Goal: Task Accomplishment & Management: Use online tool/utility

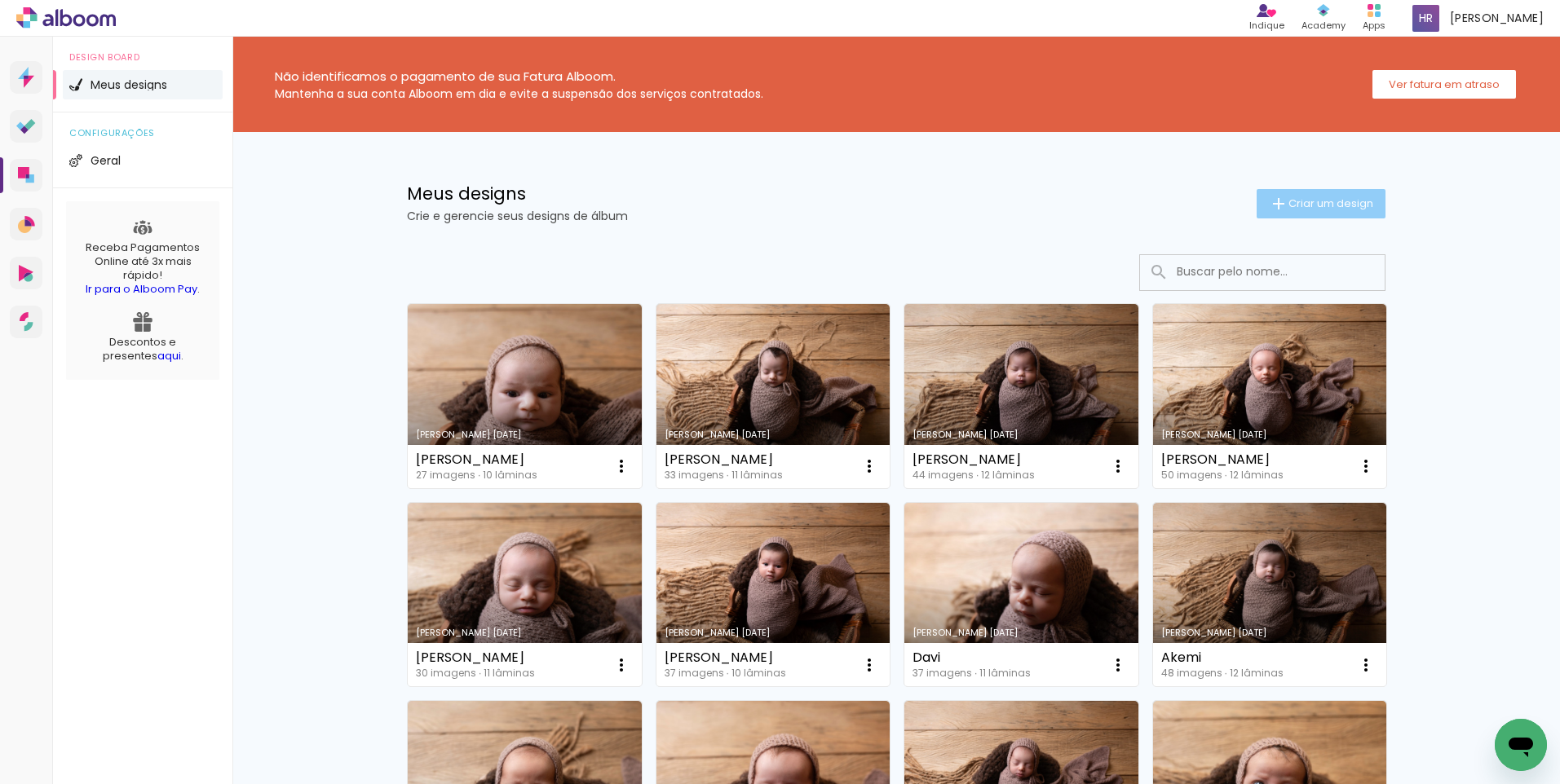
click at [1307, 202] on span "Criar um design" at bounding box center [1330, 203] width 85 height 11
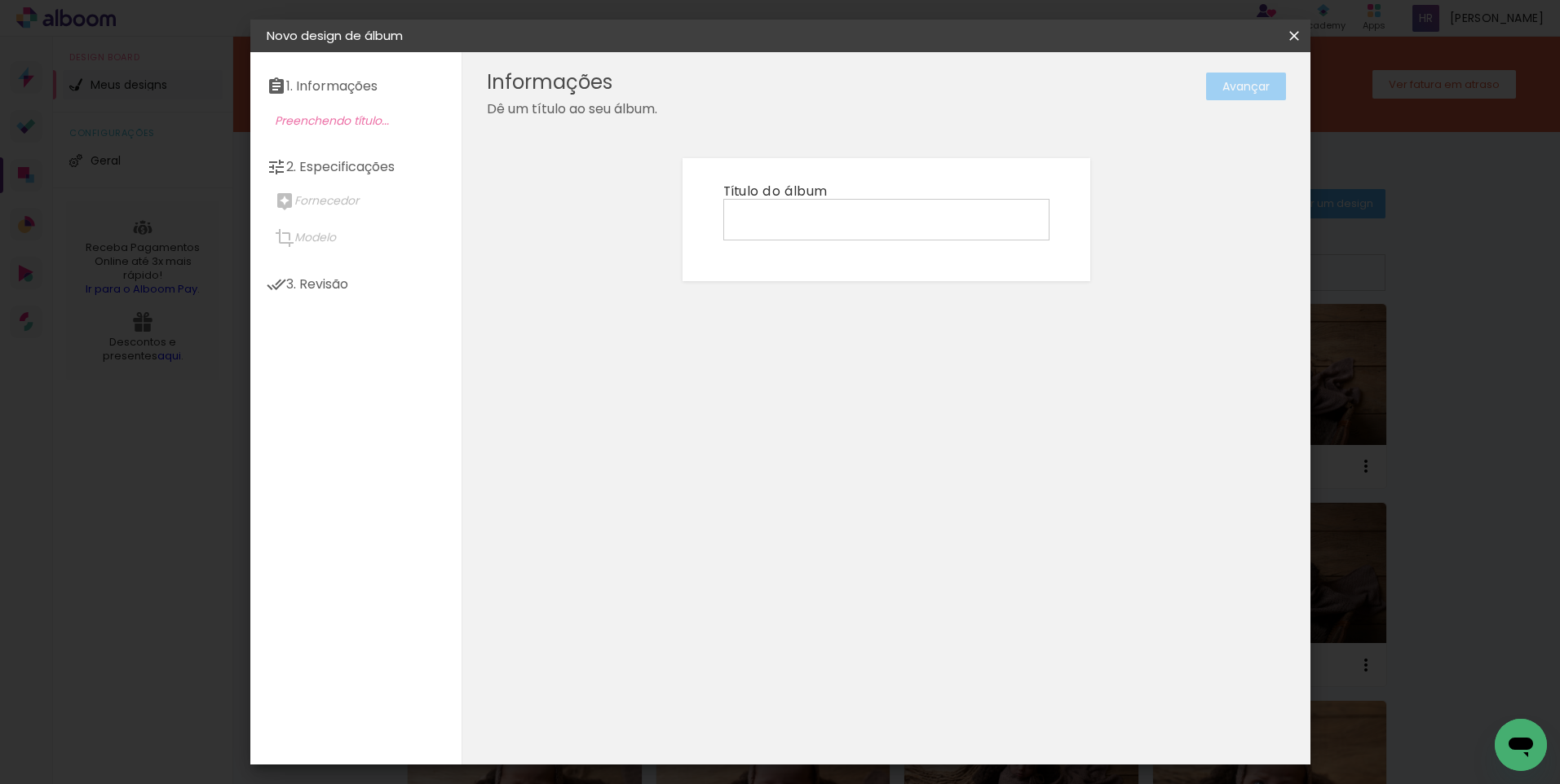
click at [774, 217] on input at bounding box center [886, 219] width 315 height 26
type input "Giovana"
click at [0, 0] on slot "Avançar" at bounding box center [0, 0] width 0 height 0
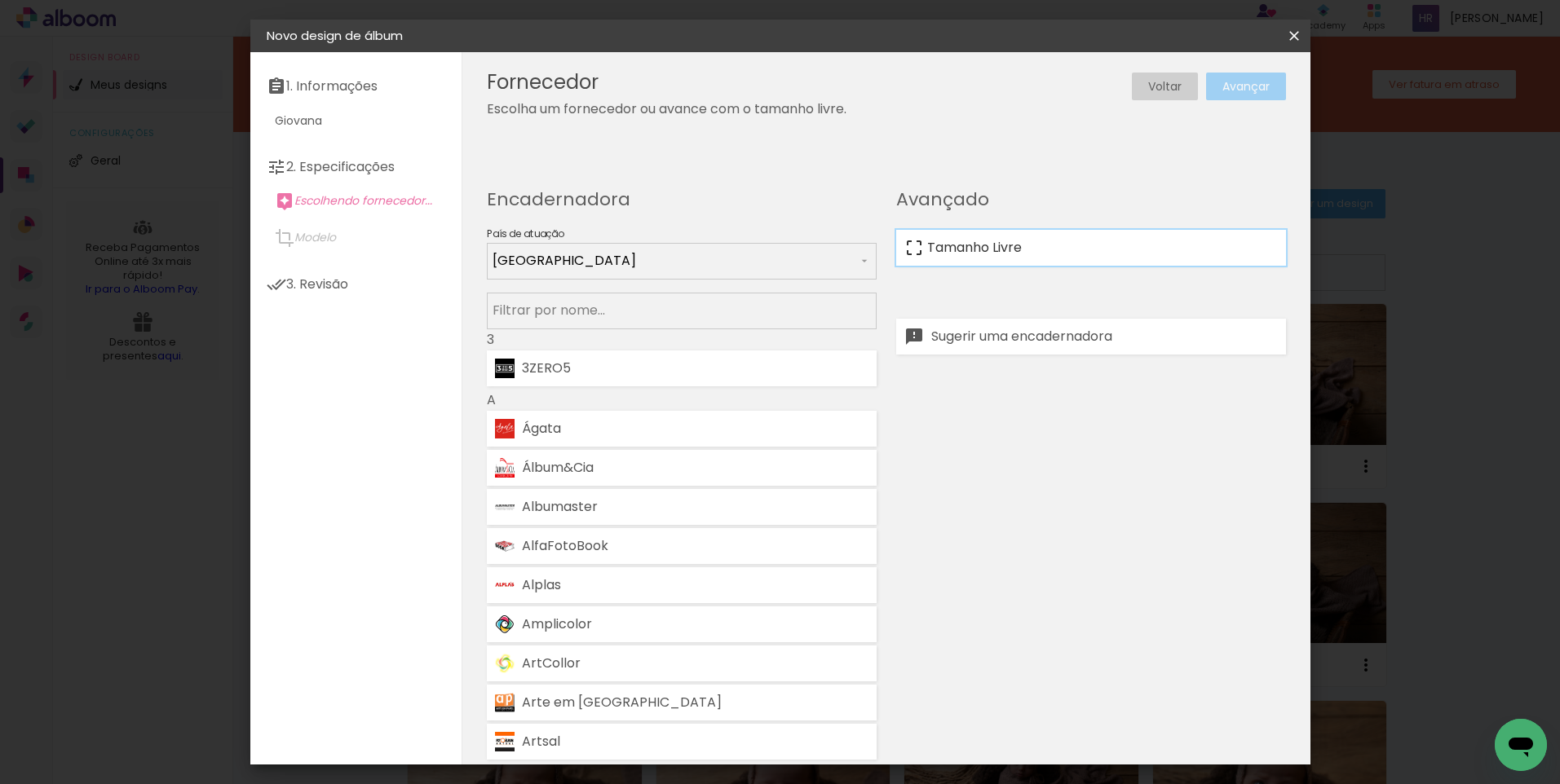
click at [0, 0] on slot "Tamanho Livre" at bounding box center [0, 0] width 0 height 0
click at [0, 0] on slot "Avançar" at bounding box center [0, 0] width 0 height 0
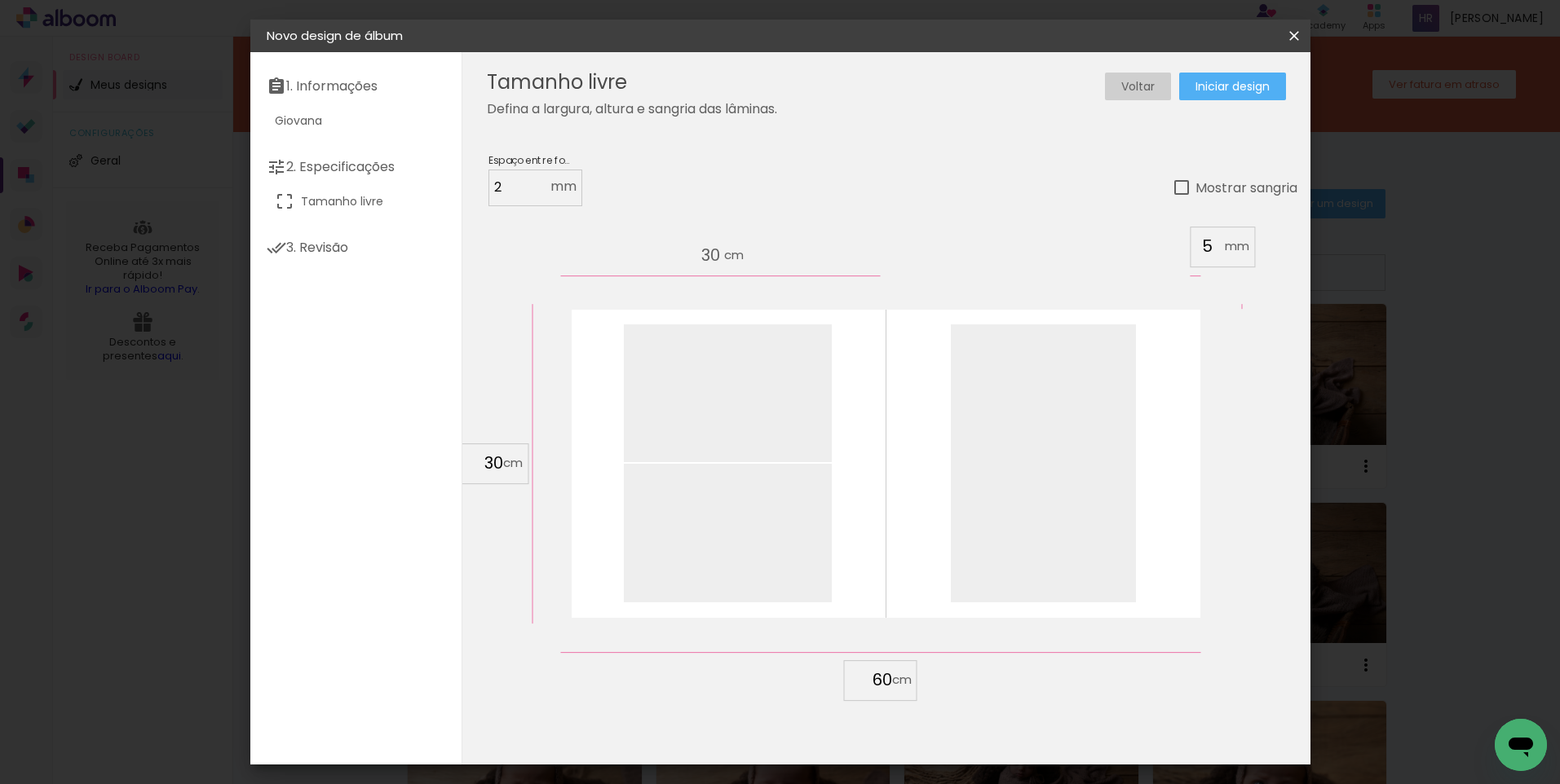
drag, startPoint x: 499, startPoint y: 462, endPoint x: 481, endPoint y: 463, distance: 18.0
click at [481, 463] on input "30" at bounding box center [482, 463] width 42 height 25
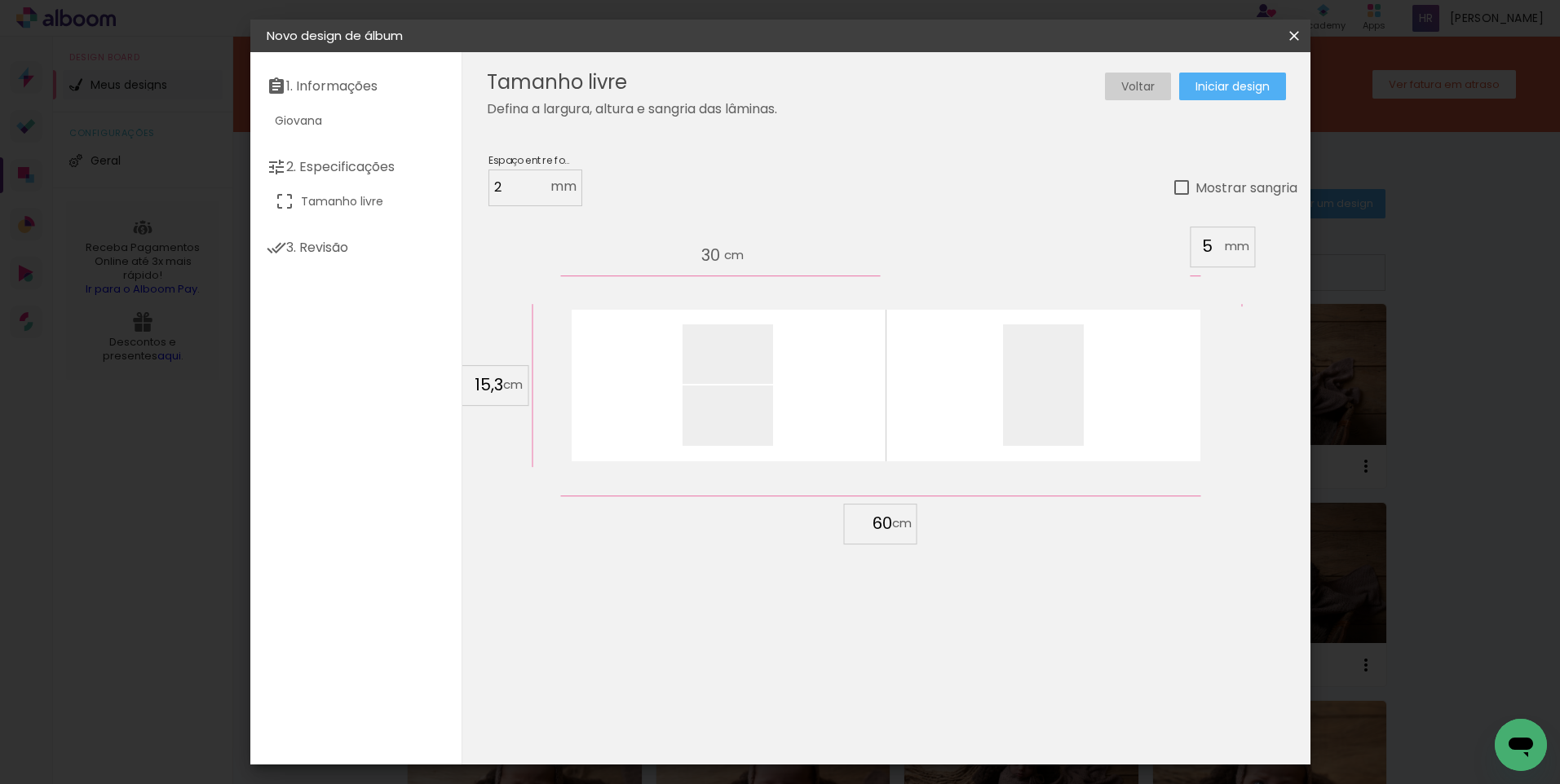
drag, startPoint x: 488, startPoint y: 386, endPoint x: 477, endPoint y: 387, distance: 11.0
click at [477, 387] on input "15,3" at bounding box center [482, 385] width 42 height 25
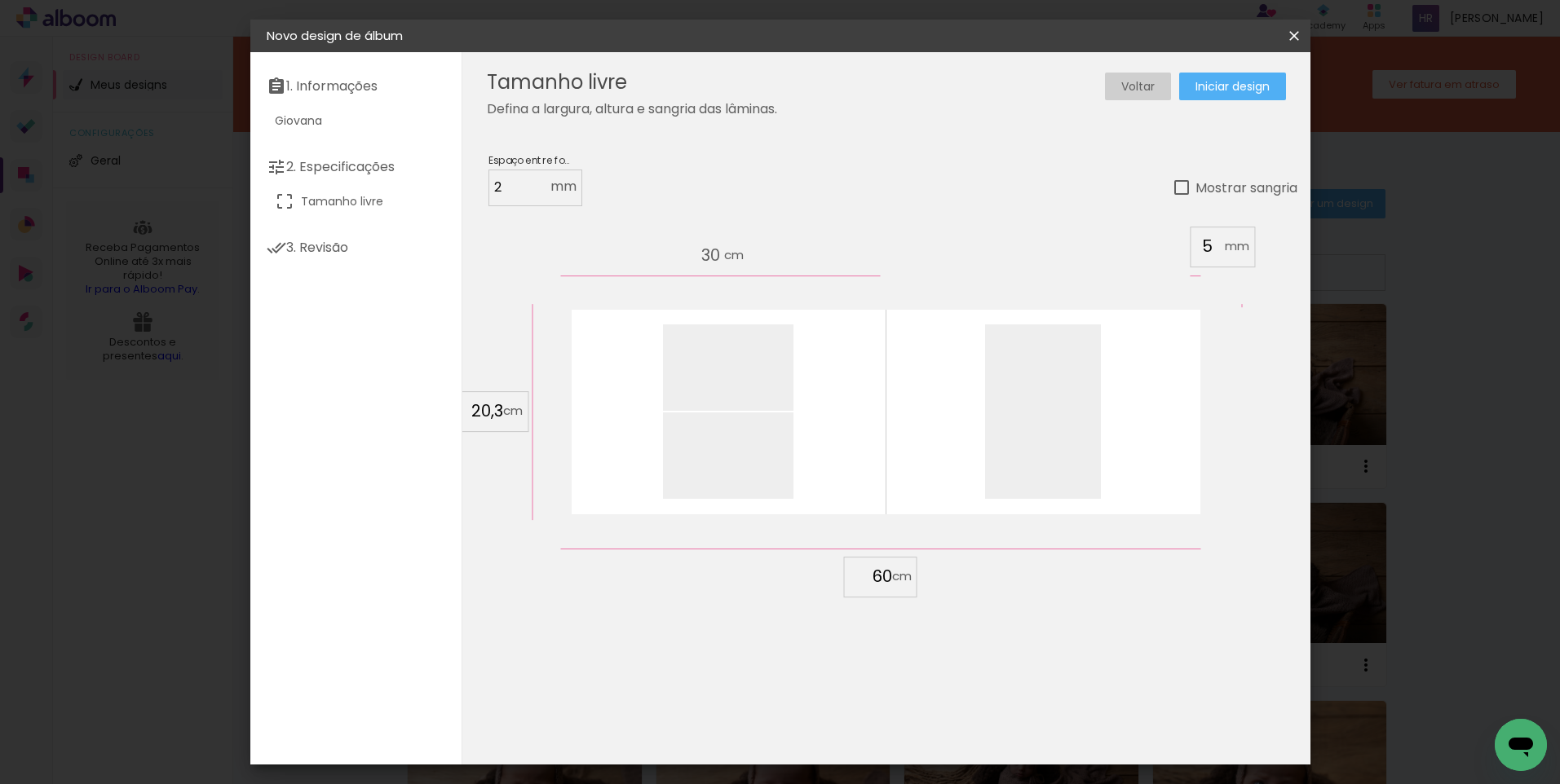
type input "20,3"
type paper-input "20,3"
click at [889, 575] on input "60" at bounding box center [870, 576] width 42 height 25
drag, startPoint x: 889, startPoint y: 578, endPoint x: 865, endPoint y: 582, distance: 24.3
click at [865, 582] on input "60" at bounding box center [870, 576] width 42 height 25
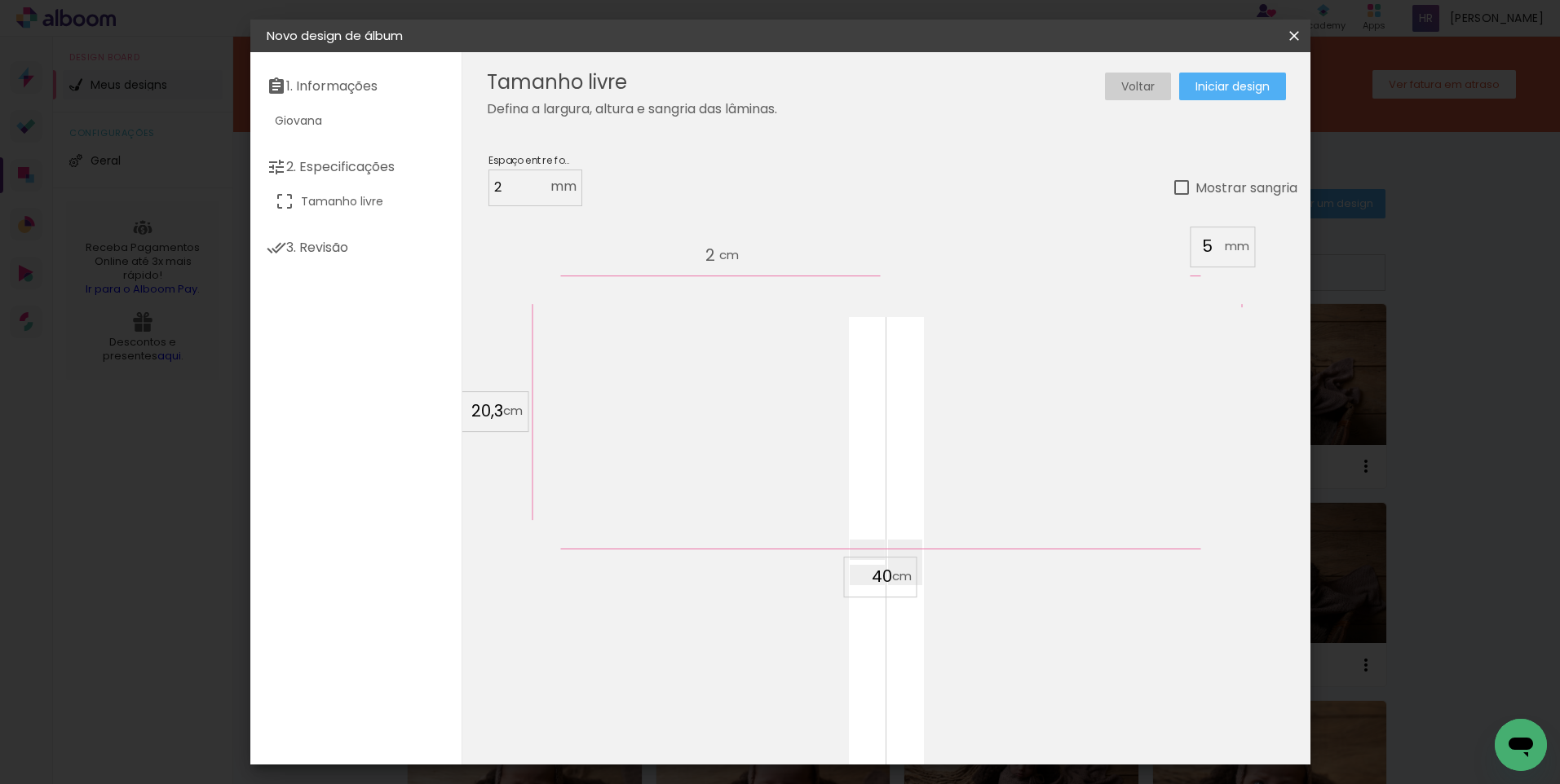
scroll to position [154, 0]
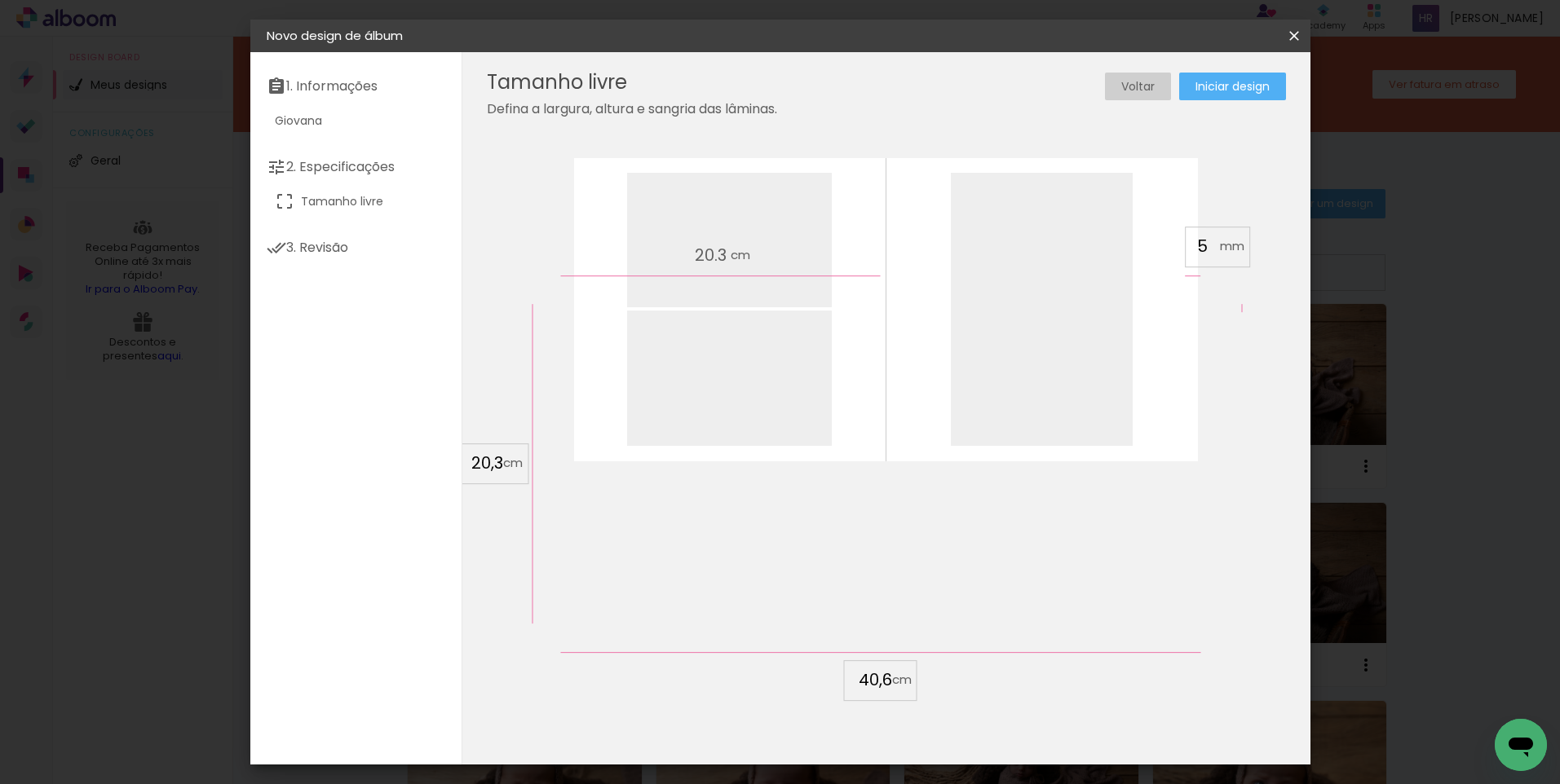
type input "40,6"
type paper-input "40,6"
click at [1245, 84] on span "Iniciar design" at bounding box center [1231, 87] width 74 height 12
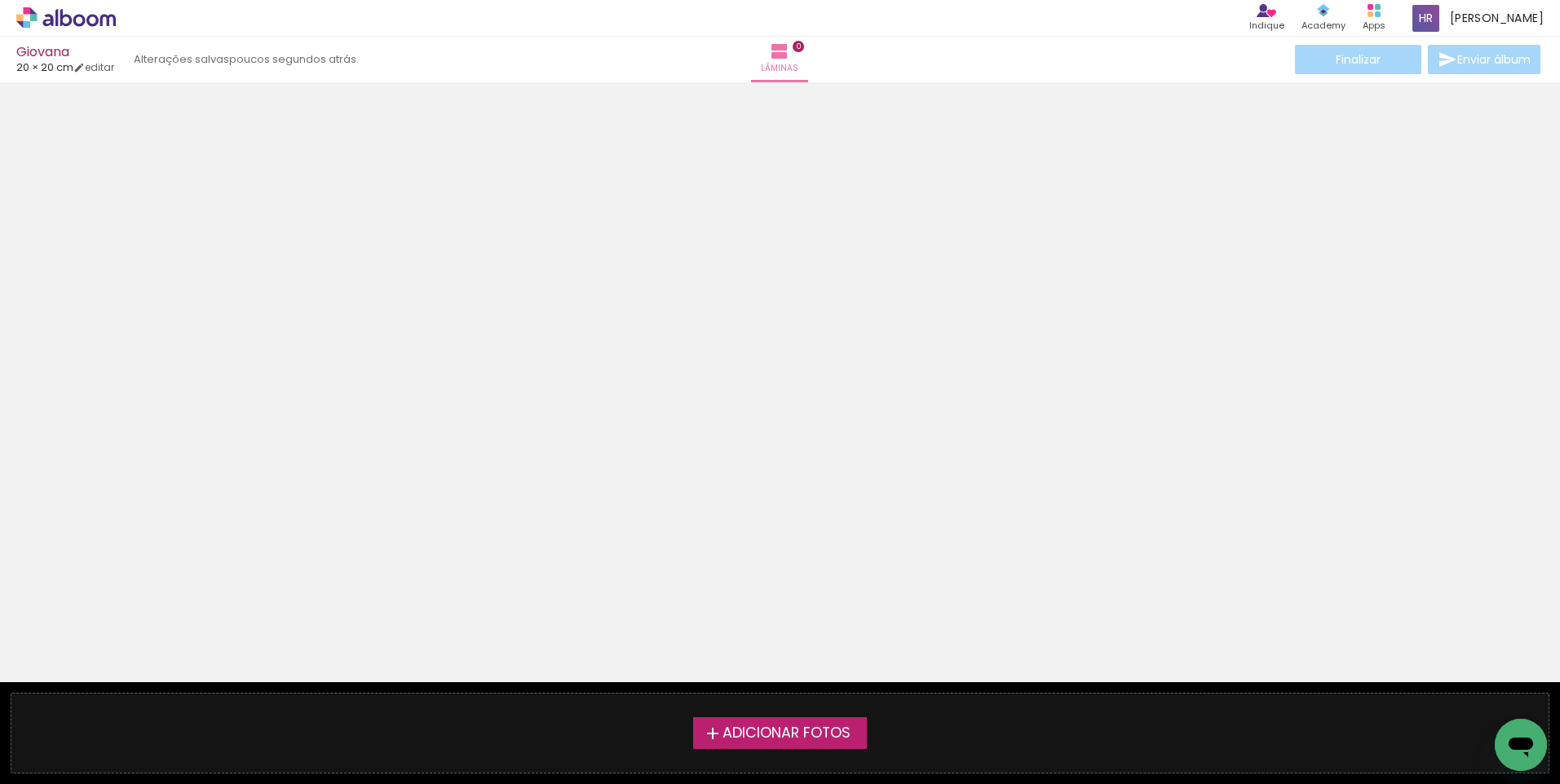
click at [745, 730] on span "Adicionar Fotos" at bounding box center [786, 733] width 128 height 15
click at [0, 0] on input "file" at bounding box center [0, 0] width 0 height 0
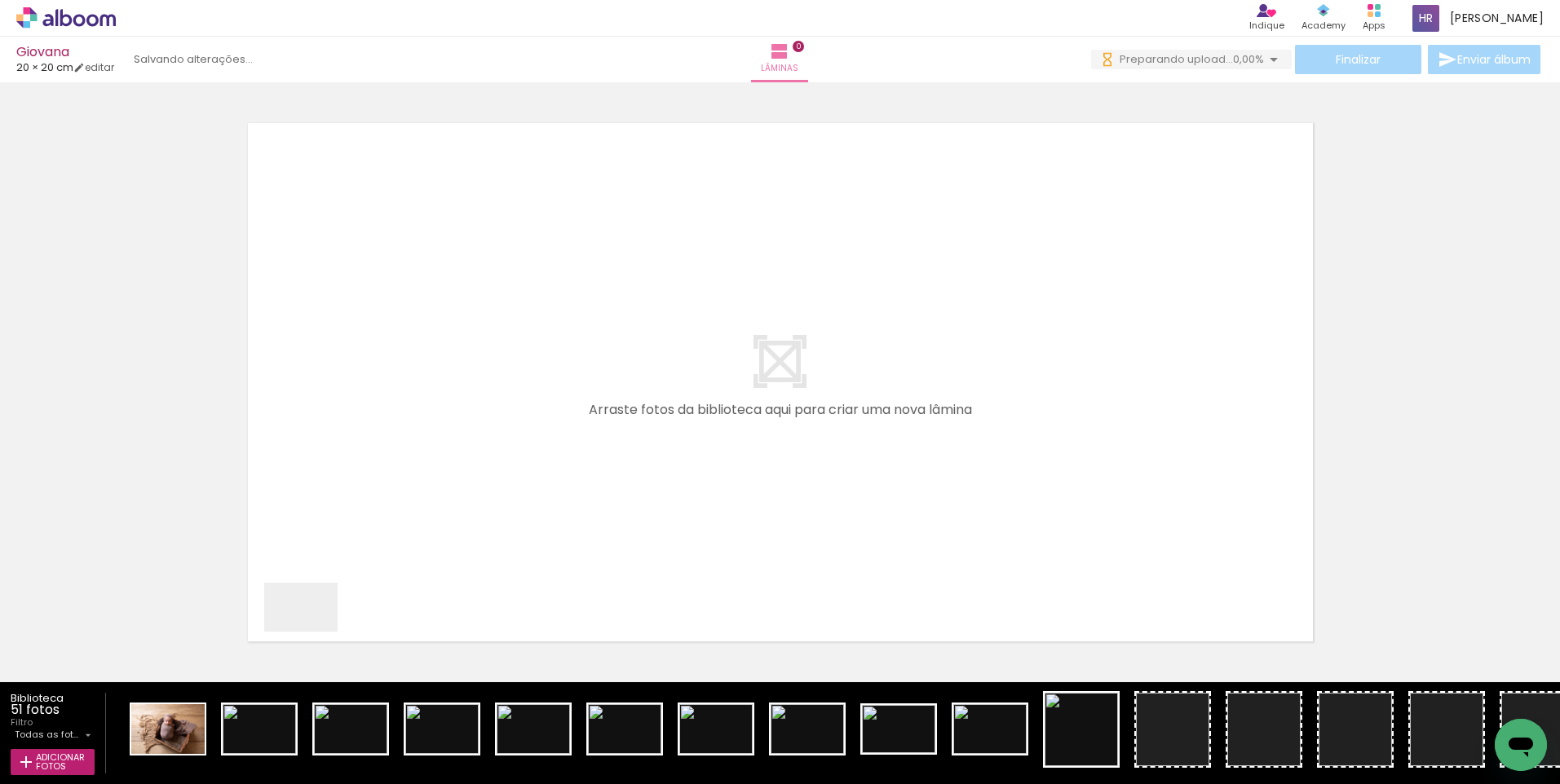
drag, startPoint x: 313, startPoint y: 631, endPoint x: 514, endPoint y: 541, distance: 220.2
click at [514, 541] on quentale-workspace at bounding box center [780, 392] width 1560 height 784
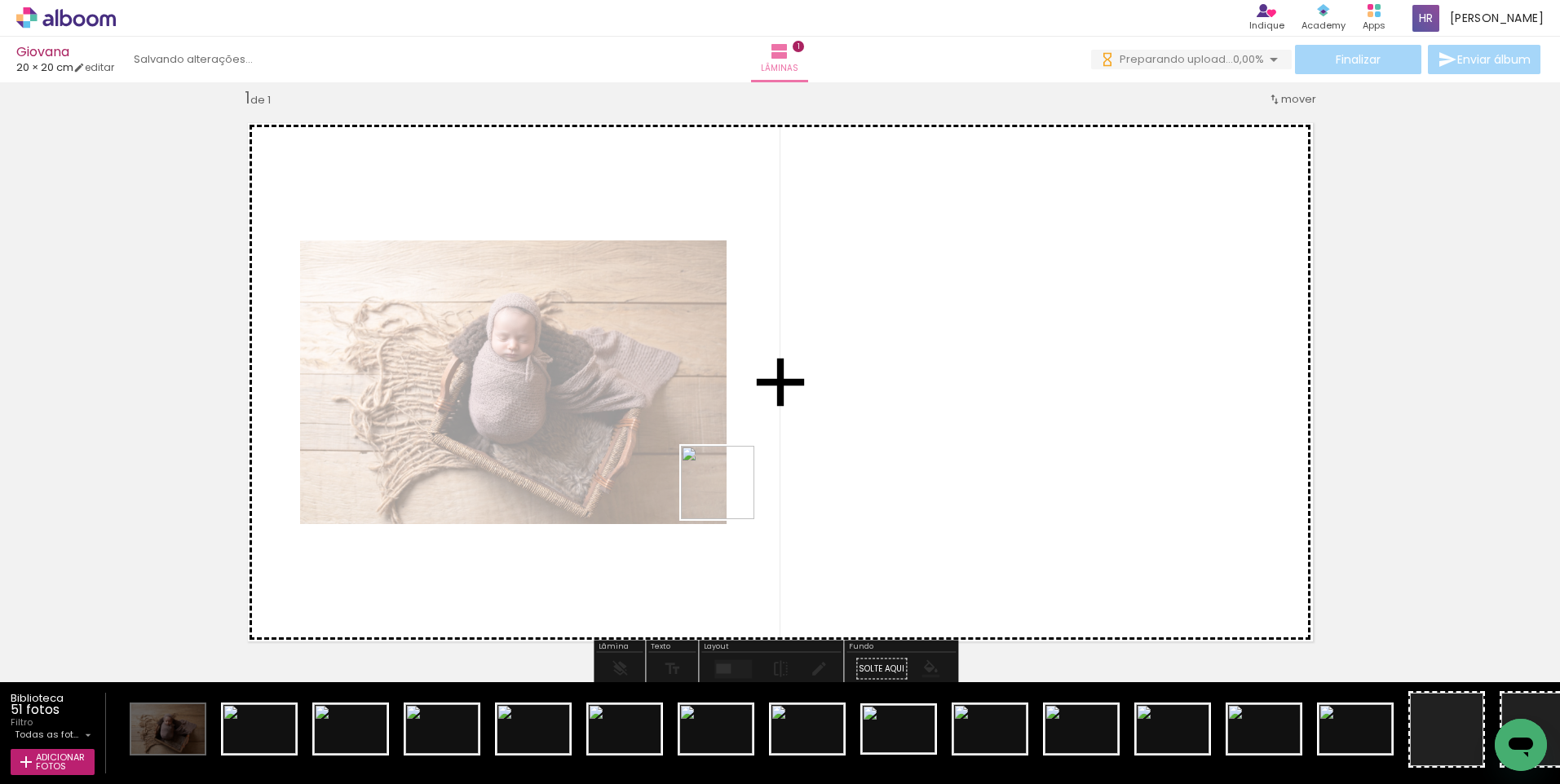
drag, startPoint x: 253, startPoint y: 736, endPoint x: 729, endPoint y: 495, distance: 533.5
click at [729, 495] on quentale-workspace at bounding box center [780, 392] width 1560 height 784
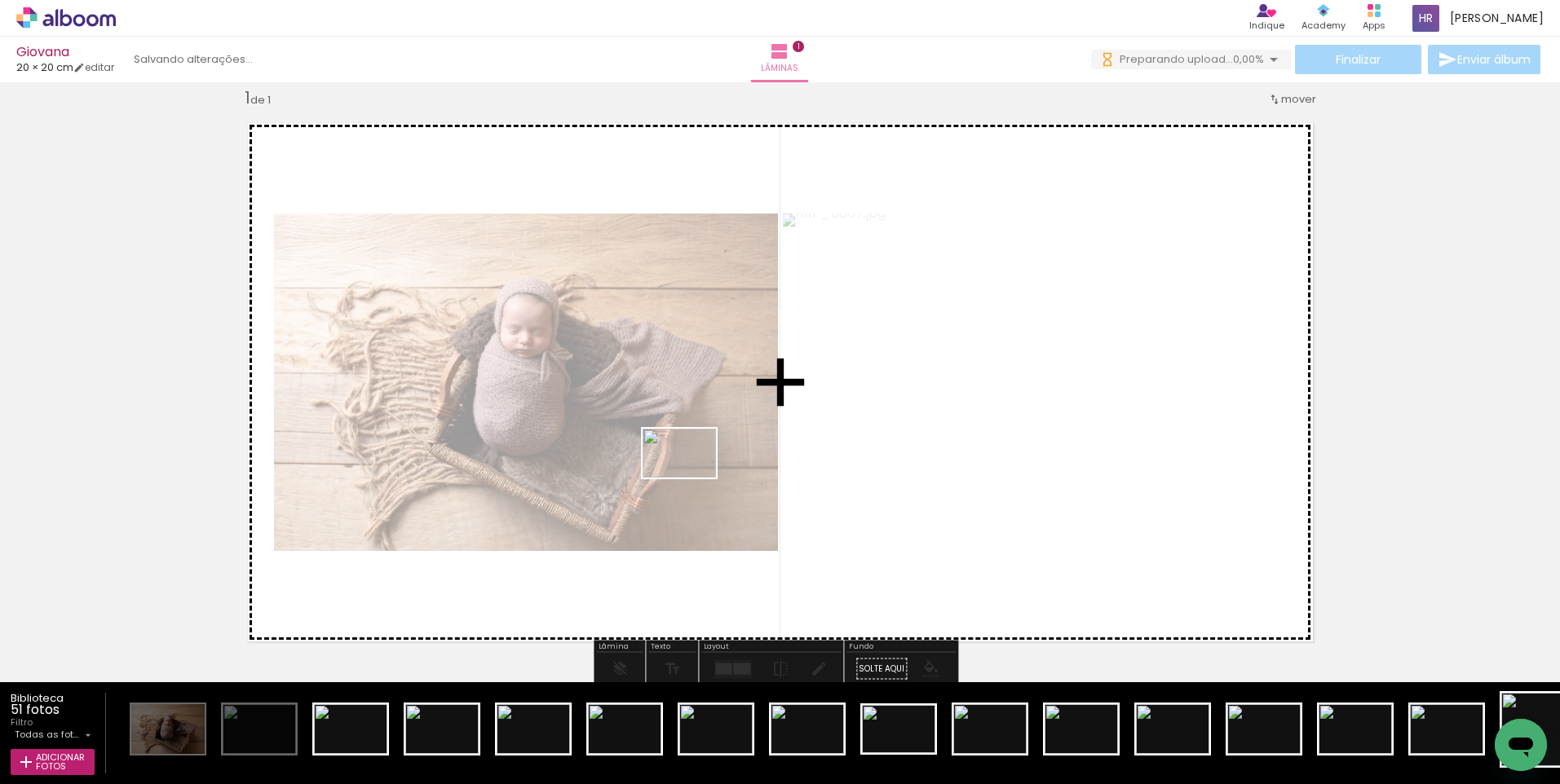
drag, startPoint x: 350, startPoint y: 732, endPoint x: 692, endPoint y: 477, distance: 426.6
click at [692, 477] on quentale-workspace at bounding box center [780, 392] width 1560 height 784
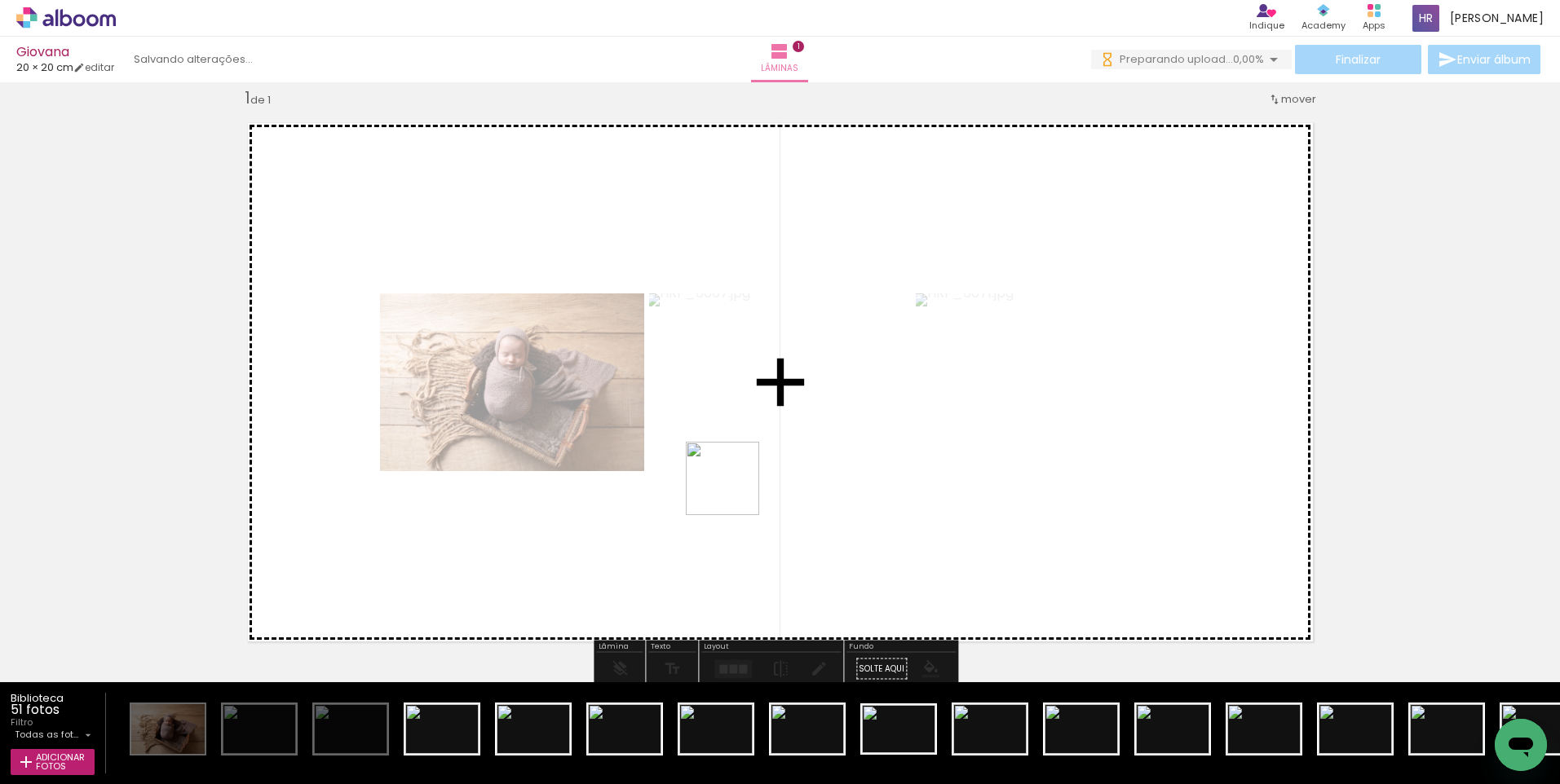
drag, startPoint x: 443, startPoint y: 734, endPoint x: 734, endPoint y: 490, distance: 379.8
click at [734, 490] on quentale-workspace at bounding box center [780, 392] width 1560 height 784
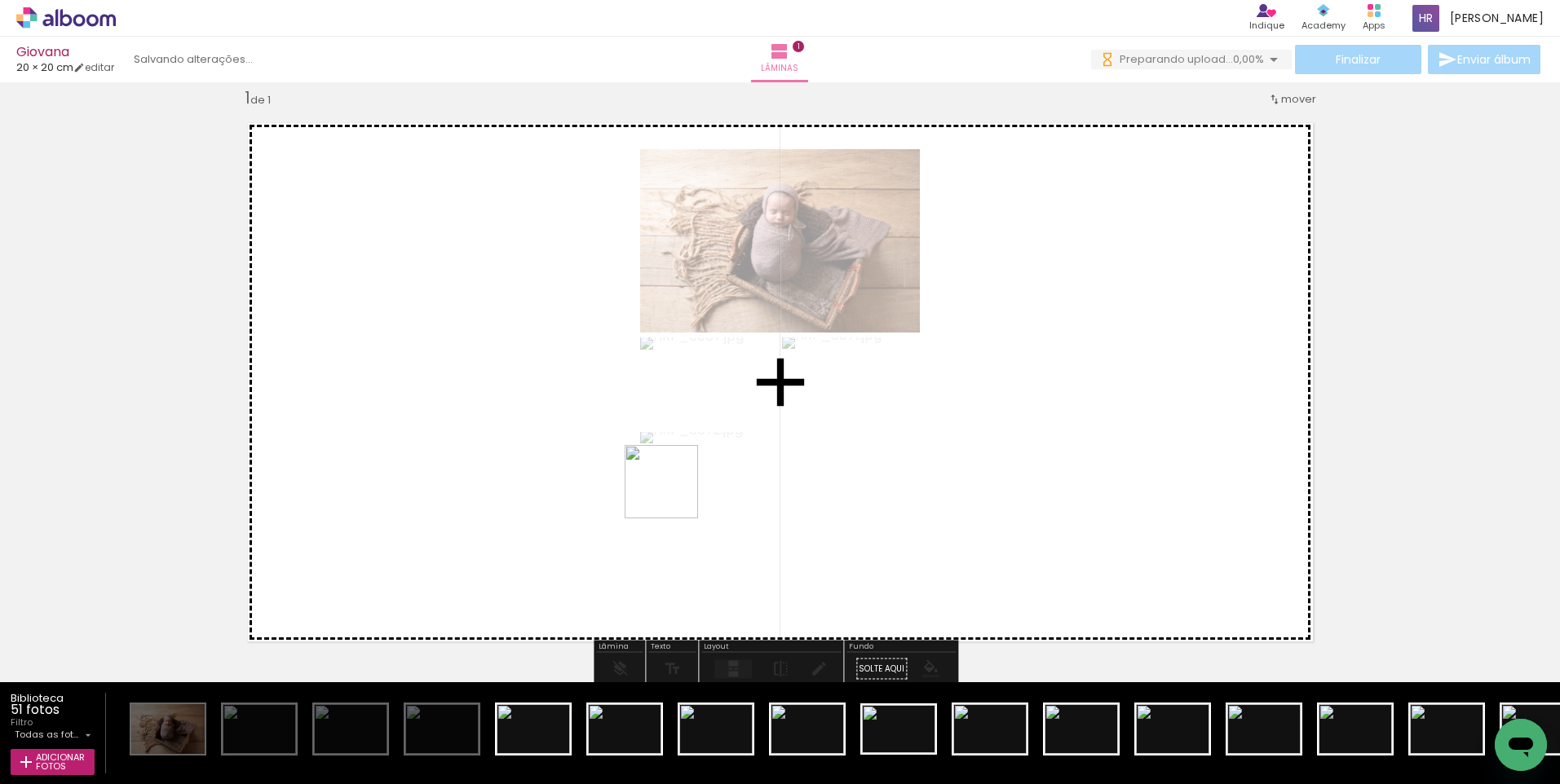
drag, startPoint x: 523, startPoint y: 729, endPoint x: 688, endPoint y: 480, distance: 298.7
click at [688, 480] on quentale-workspace at bounding box center [780, 392] width 1560 height 784
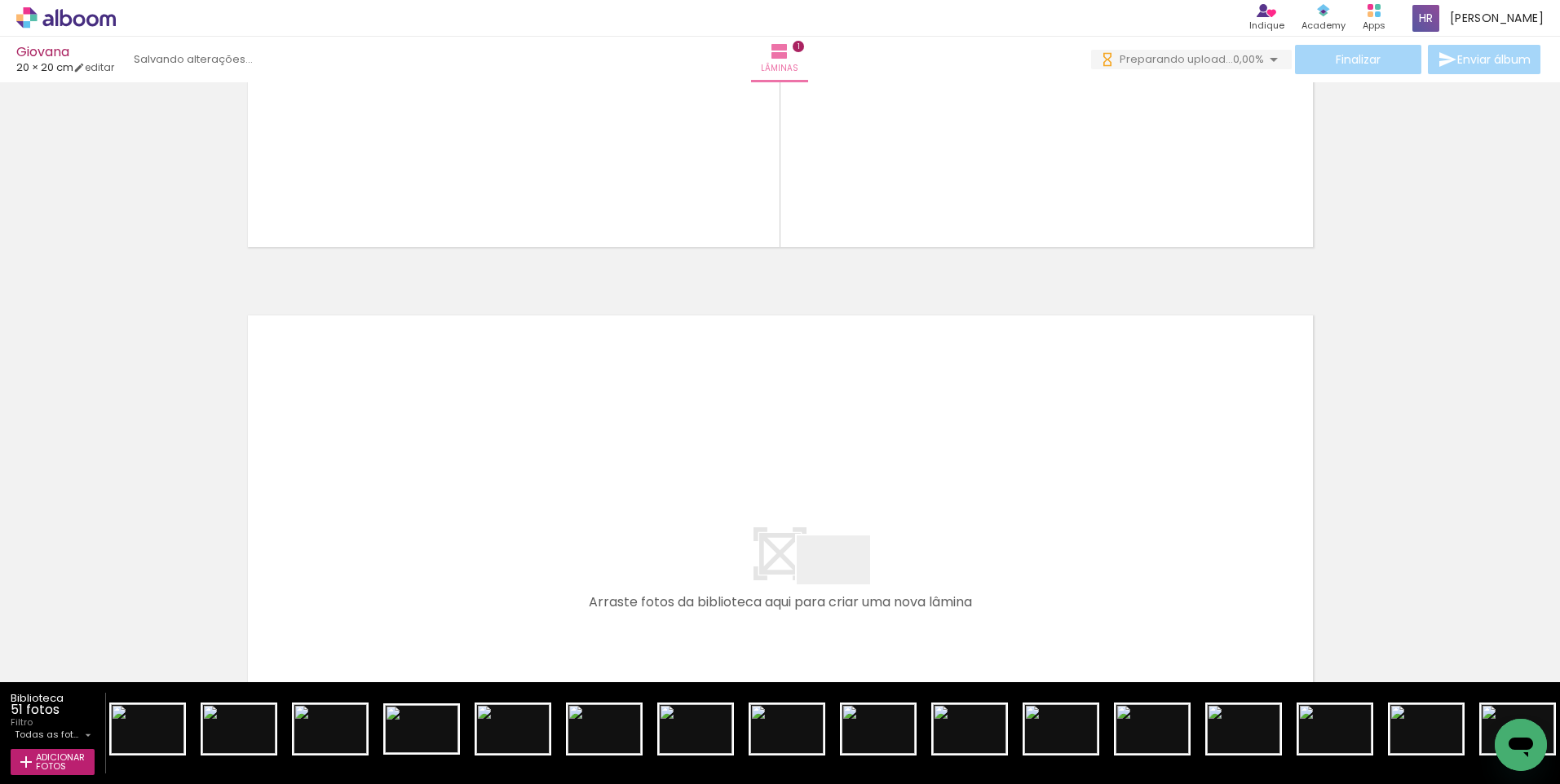
drag, startPoint x: 846, startPoint y: 584, endPoint x: 838, endPoint y: 574, distance: 12.8
click at [838, 574] on quentale-workspace at bounding box center [780, 392] width 1560 height 784
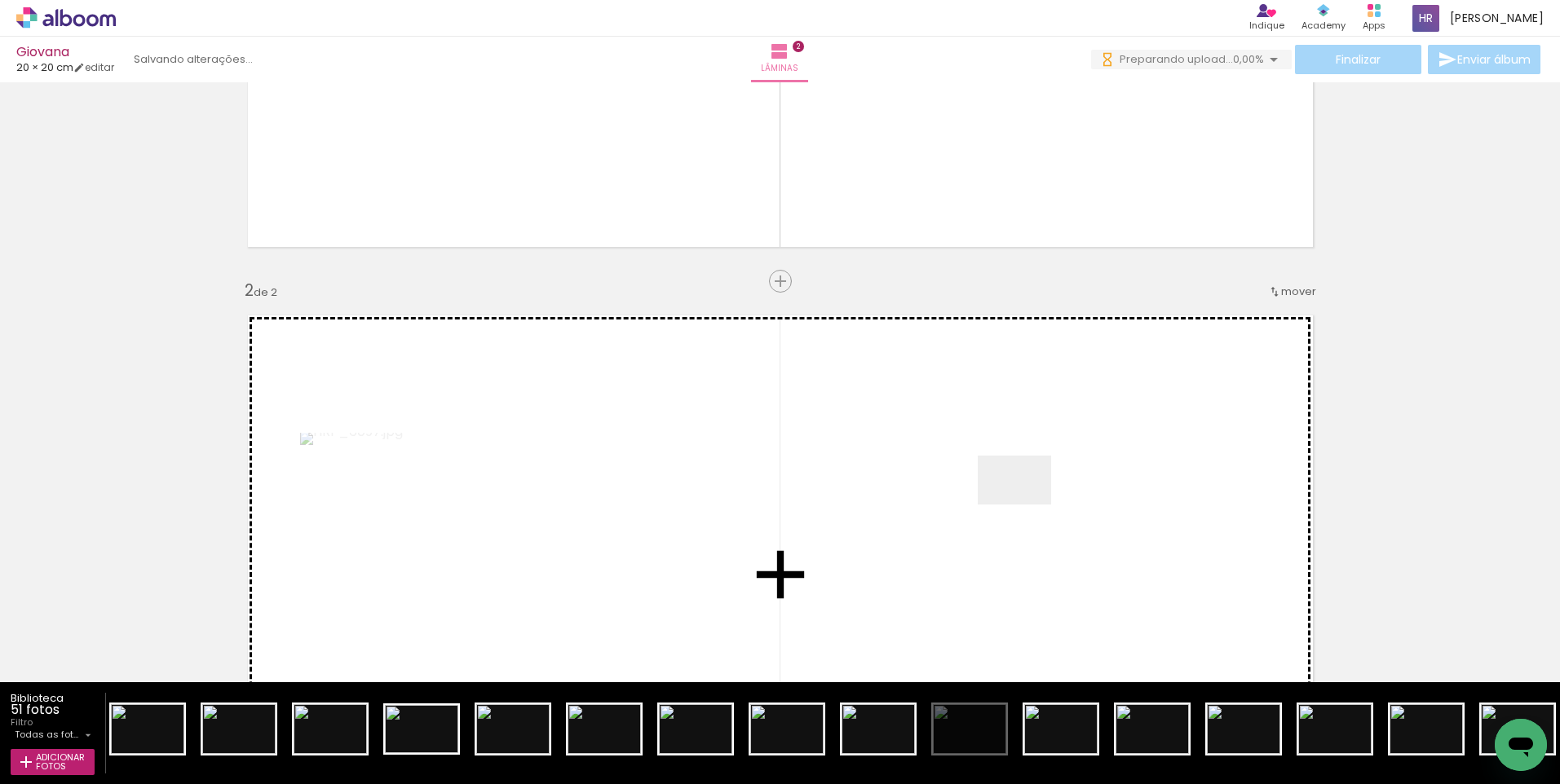
drag, startPoint x: 1036, startPoint y: 606, endPoint x: 1026, endPoint y: 504, distance: 102.5
click at [1026, 504] on quentale-workspace at bounding box center [780, 392] width 1560 height 784
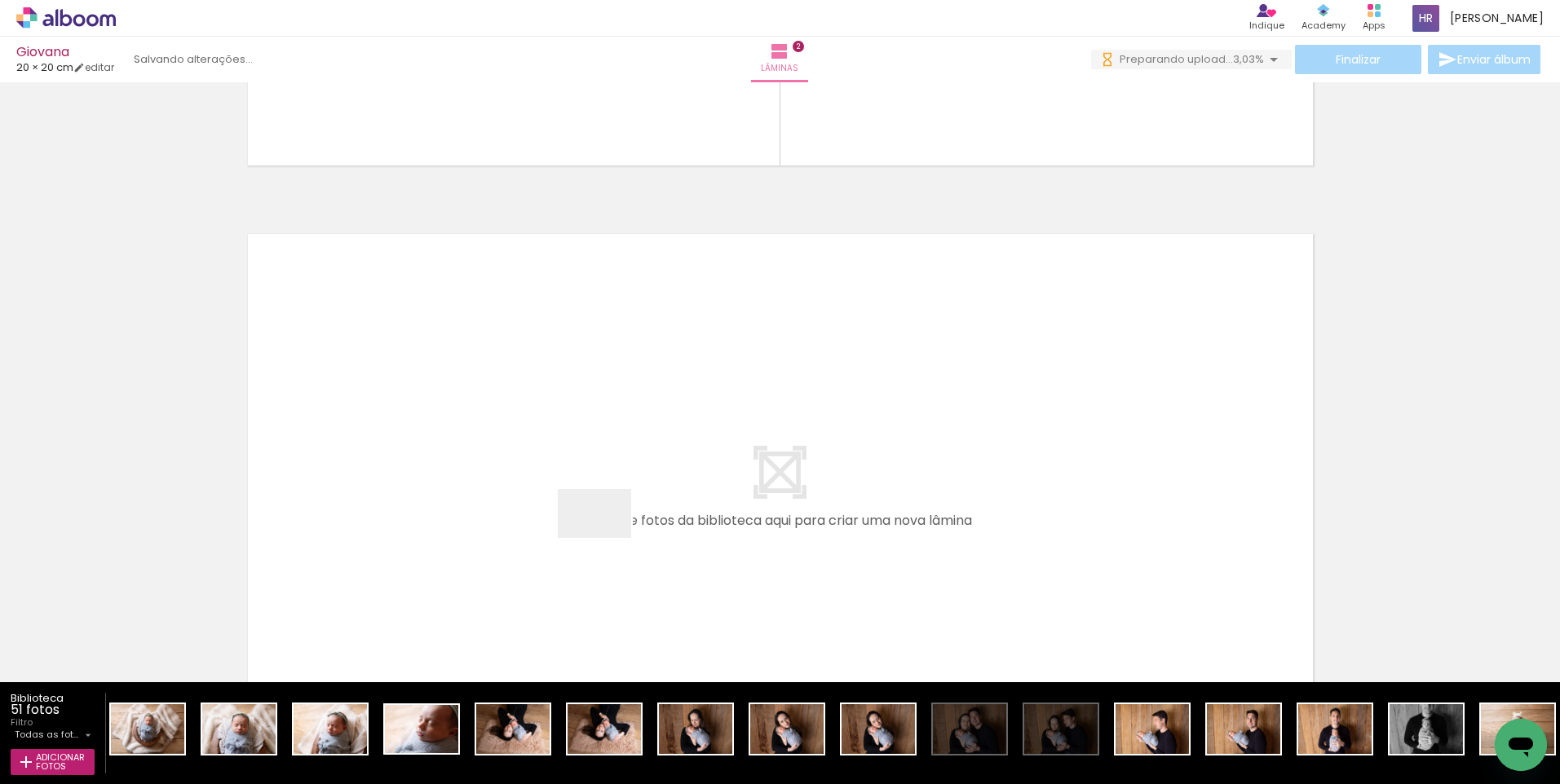
drag, startPoint x: 153, startPoint y: 737, endPoint x: 607, endPoint y: 537, distance: 496.1
click at [607, 537] on quentale-workspace at bounding box center [780, 392] width 1560 height 784
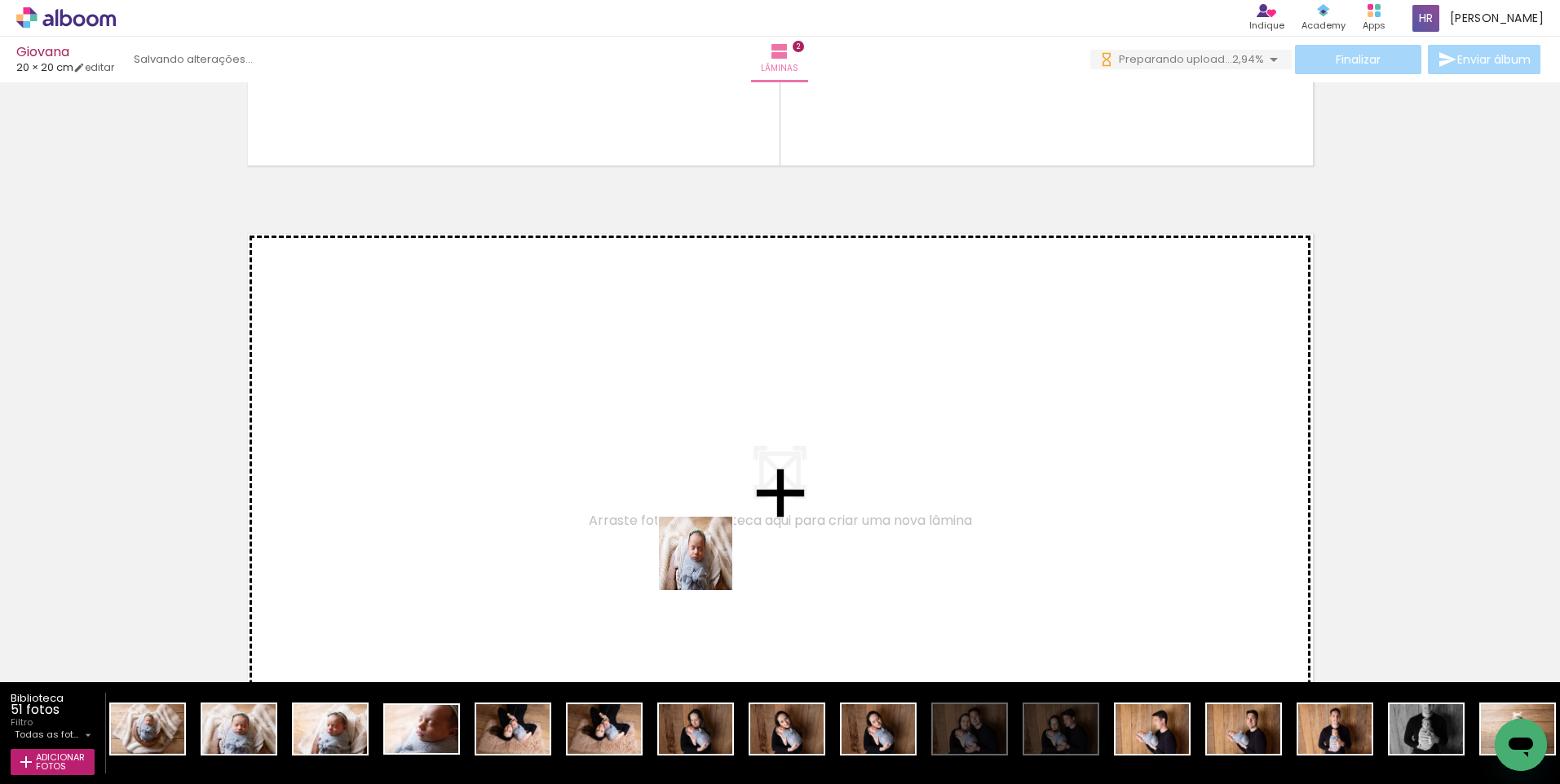
drag, startPoint x: 226, startPoint y: 736, endPoint x: 707, endPoint y: 565, distance: 510.5
click at [707, 565] on quentale-workspace at bounding box center [780, 392] width 1560 height 784
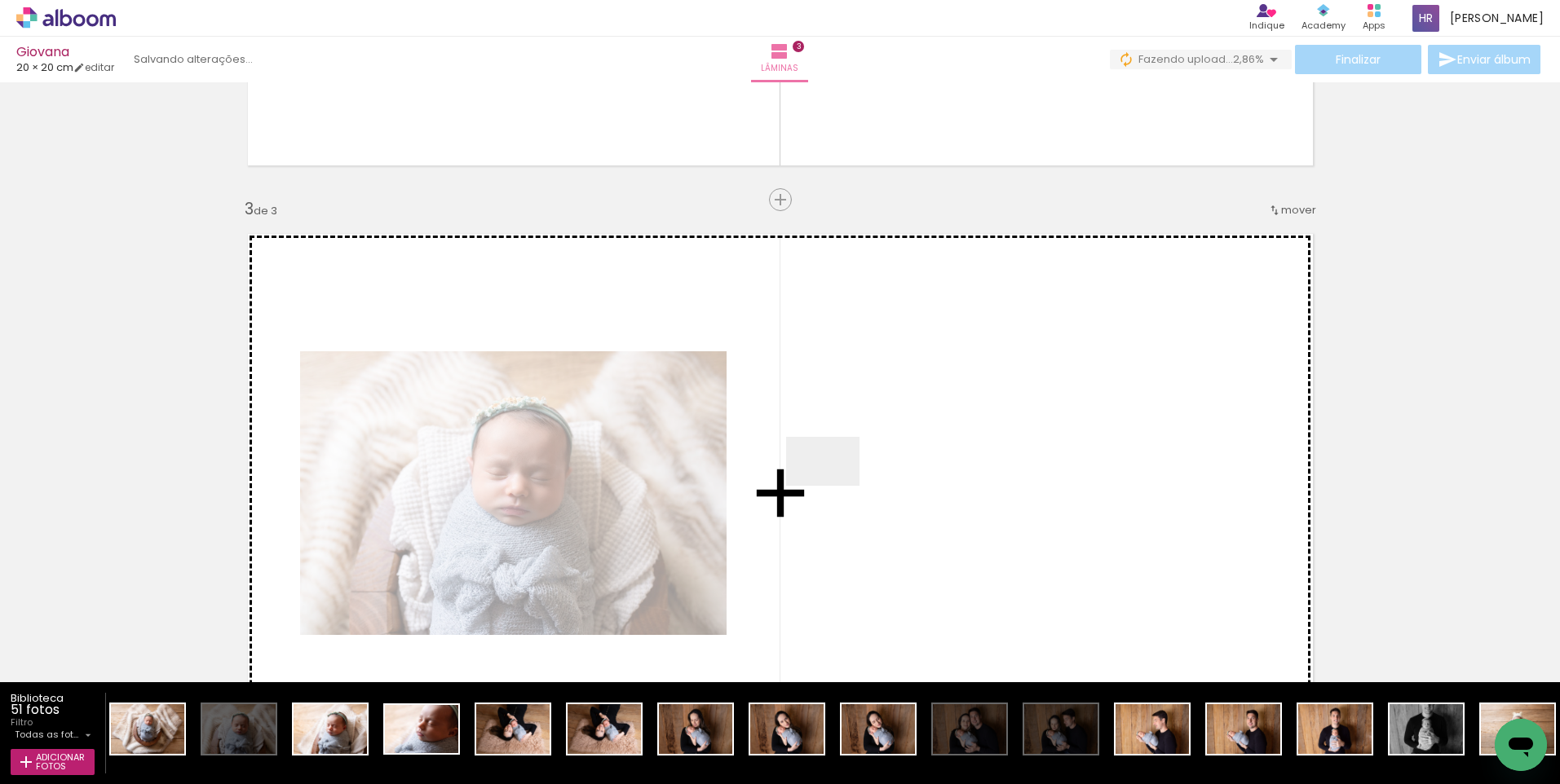
scroll to position [1193, 0]
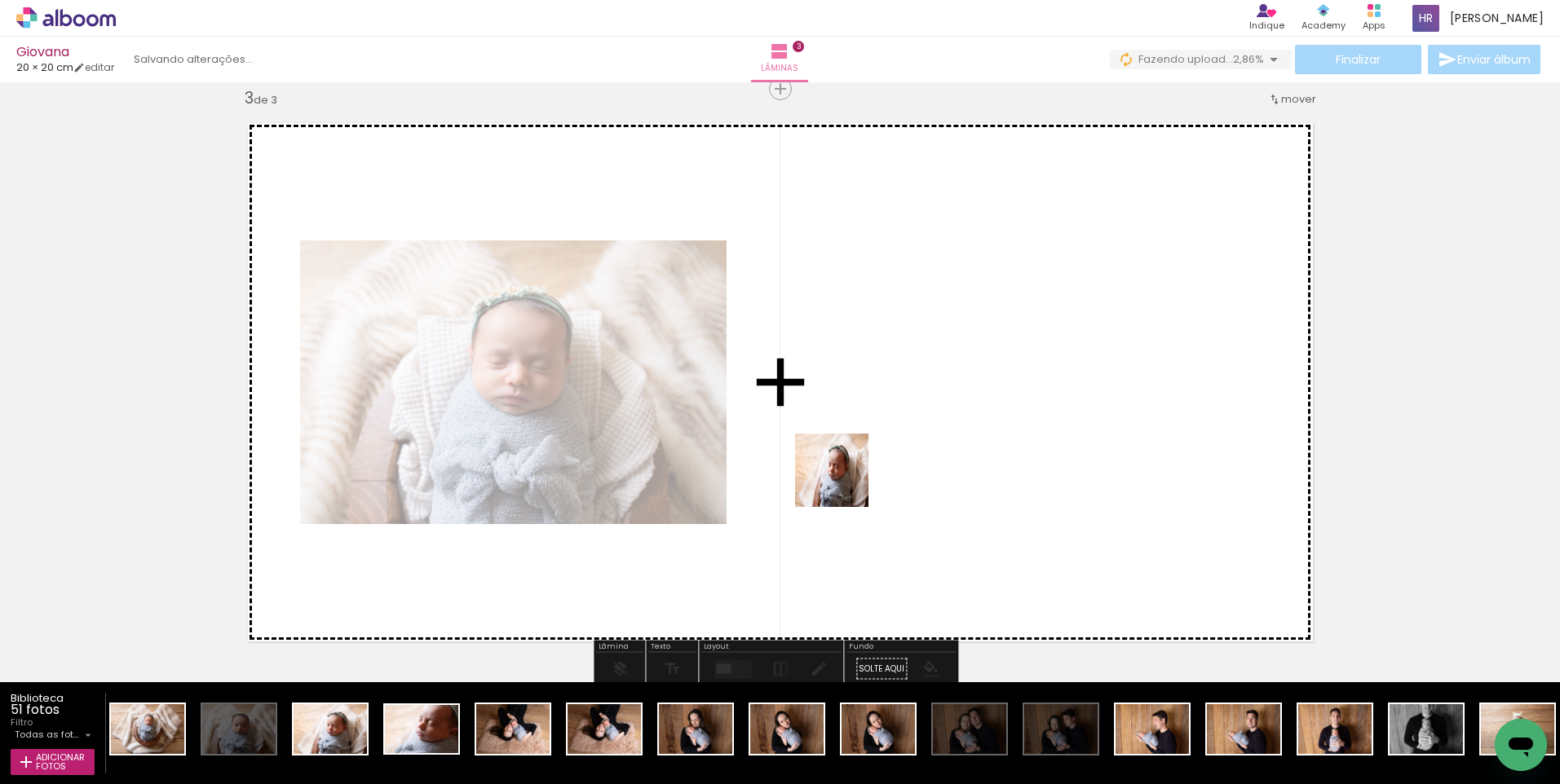
drag, startPoint x: 326, startPoint y: 731, endPoint x: 851, endPoint y: 480, distance: 581.9
click at [851, 480] on quentale-workspace at bounding box center [780, 392] width 1560 height 784
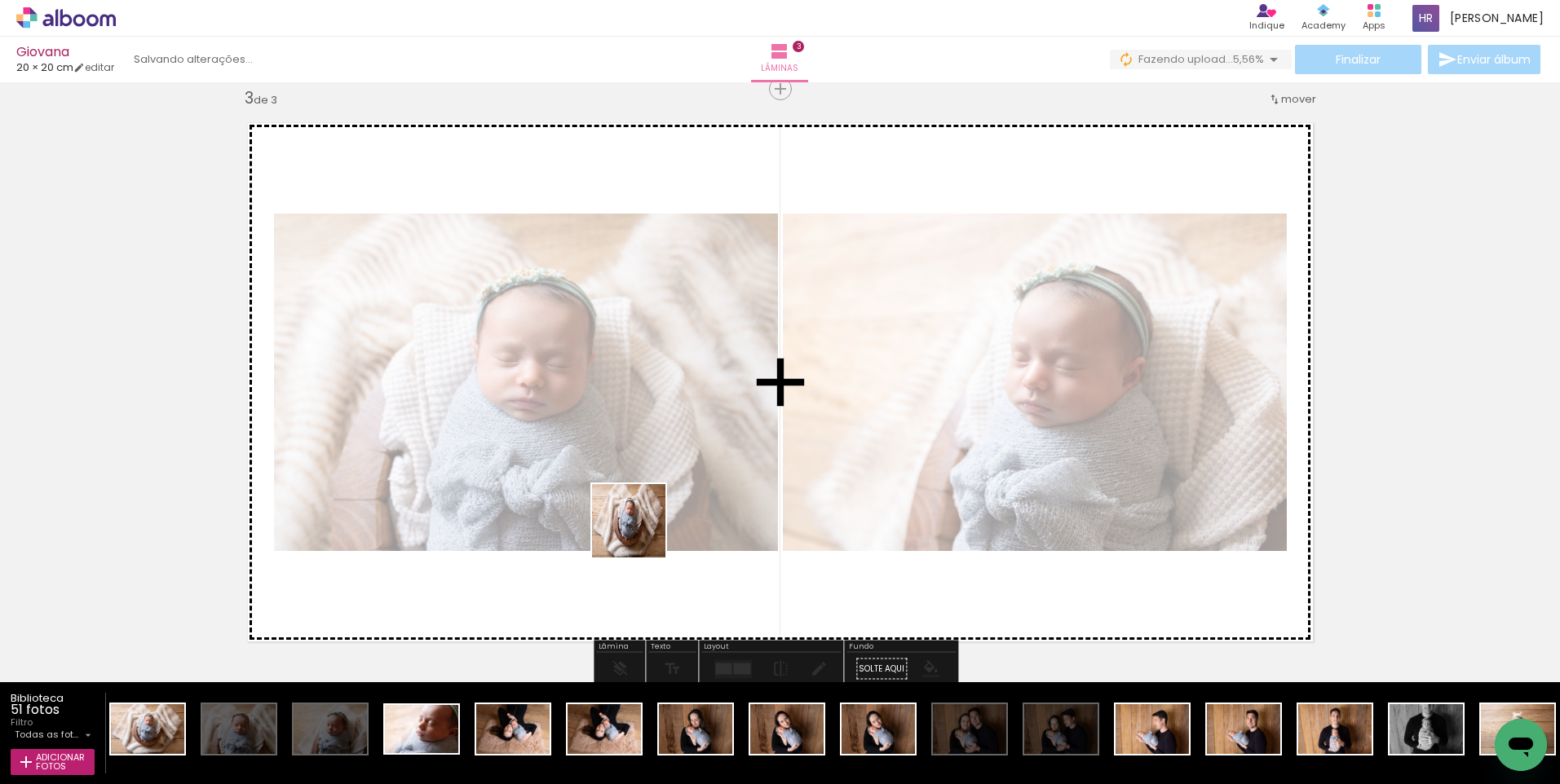
drag, startPoint x: 138, startPoint y: 729, endPoint x: 668, endPoint y: 527, distance: 567.2
click at [668, 527] on quentale-workspace at bounding box center [780, 392] width 1560 height 784
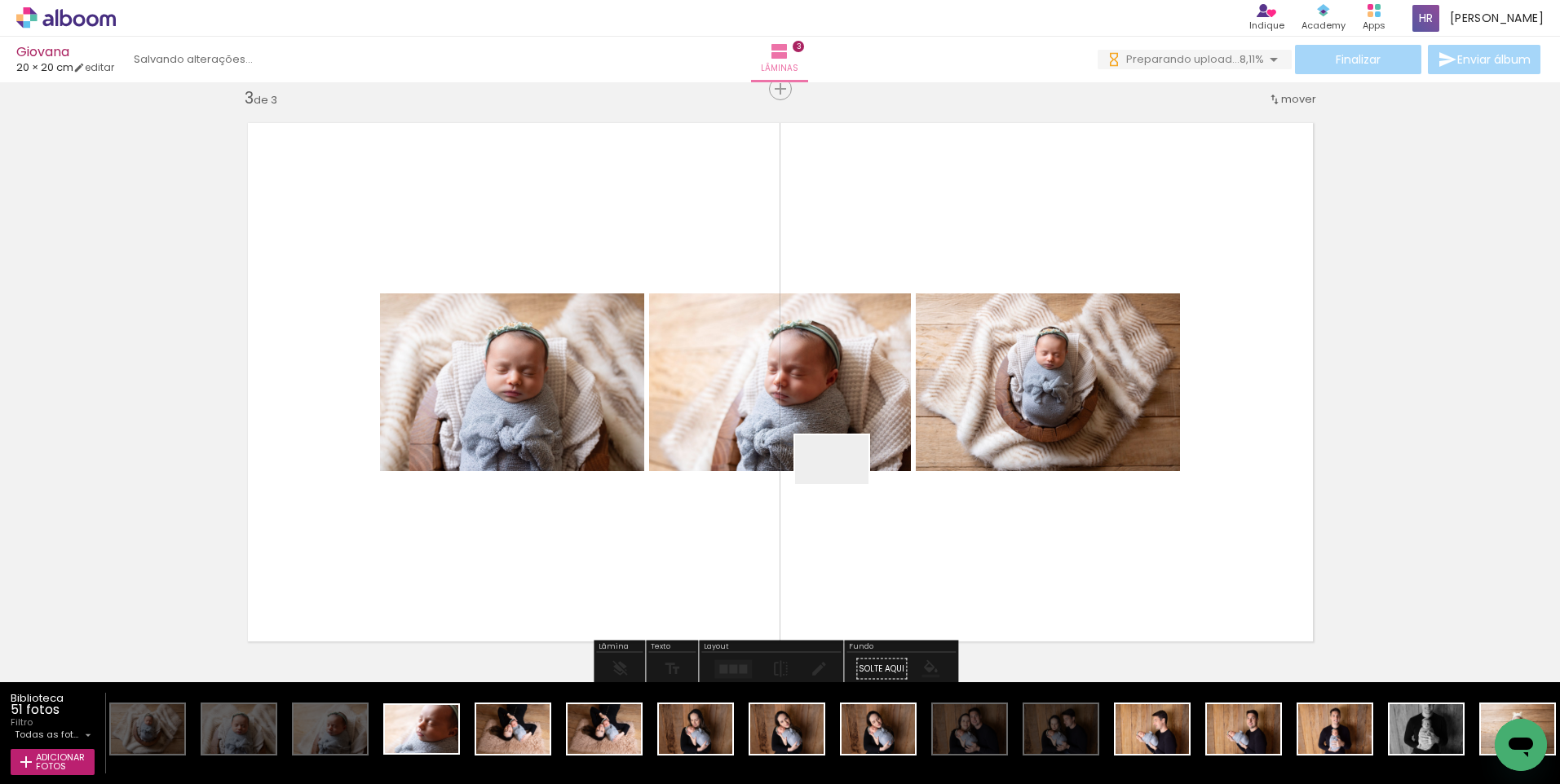
drag, startPoint x: 414, startPoint y: 732, endPoint x: 844, endPoint y: 484, distance: 496.4
click at [844, 484] on quentale-workspace at bounding box center [780, 392] width 1560 height 784
drag, startPoint x: 420, startPoint y: 725, endPoint x: 809, endPoint y: 504, distance: 447.4
click at [809, 504] on quentale-workspace at bounding box center [780, 392] width 1560 height 784
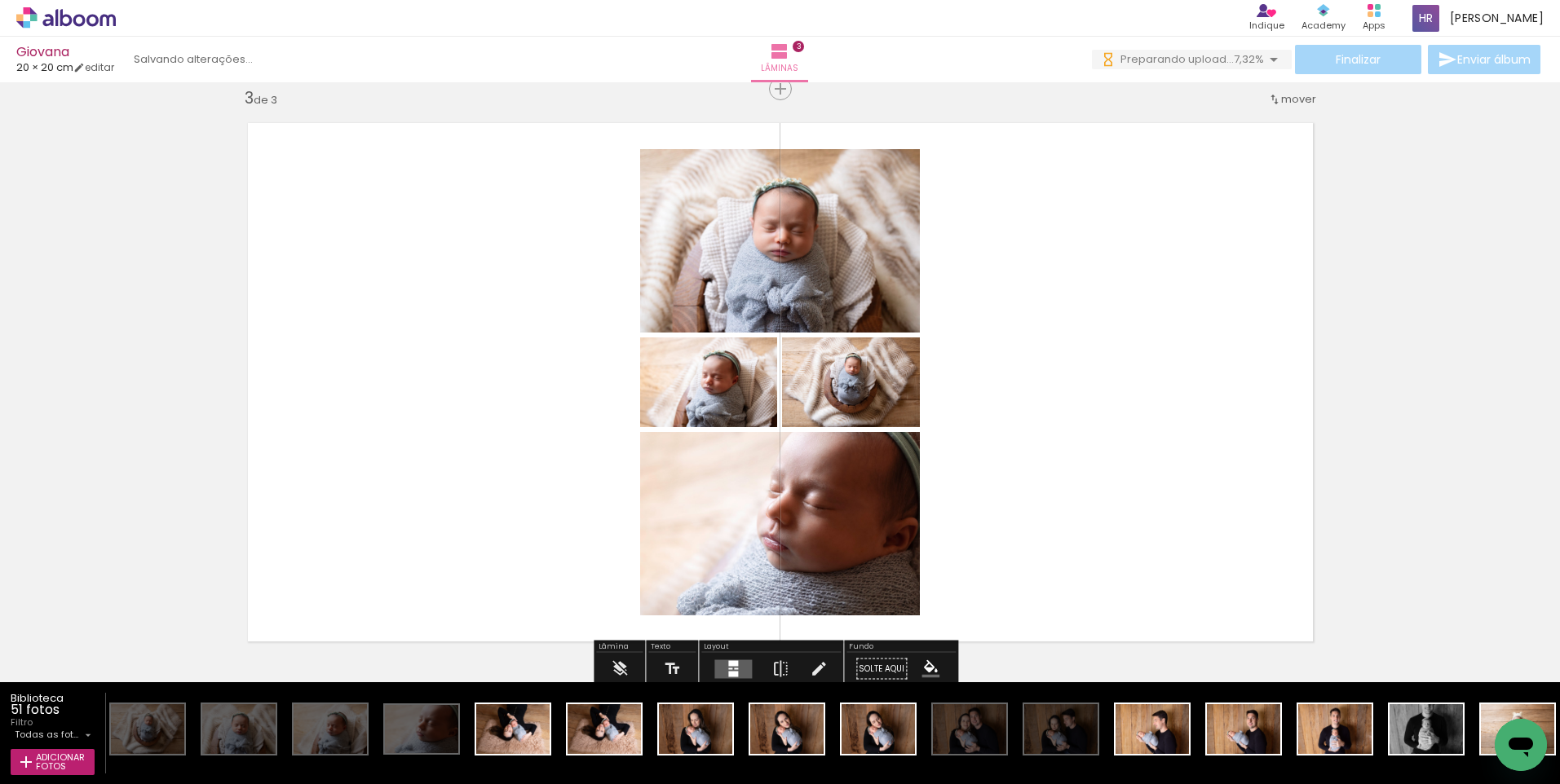
scroll to position [1542, 0]
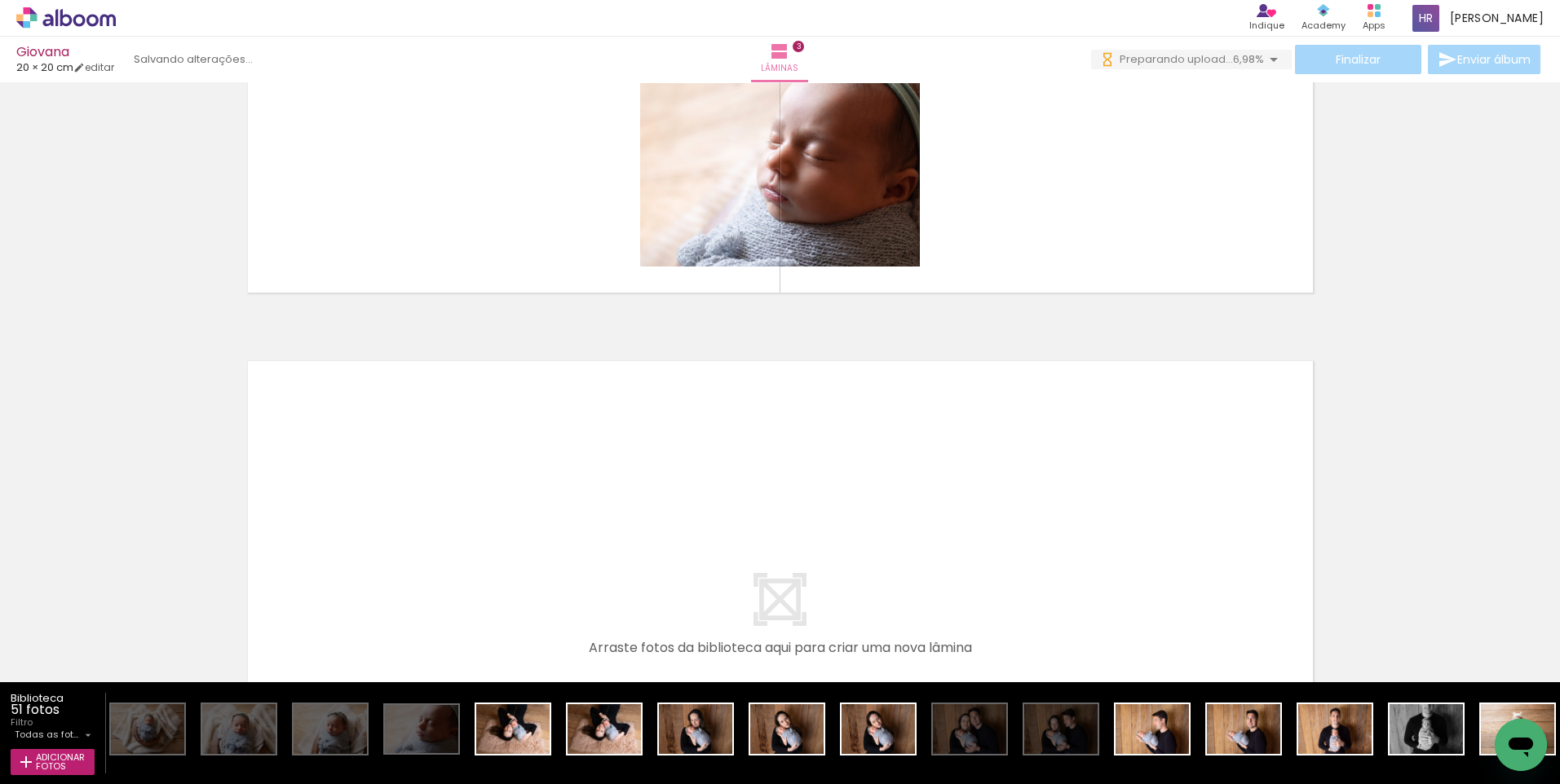
drag, startPoint x: 507, startPoint y: 731, endPoint x: 724, endPoint y: 539, distance: 289.7
click at [724, 539] on quentale-workspace at bounding box center [780, 392] width 1560 height 784
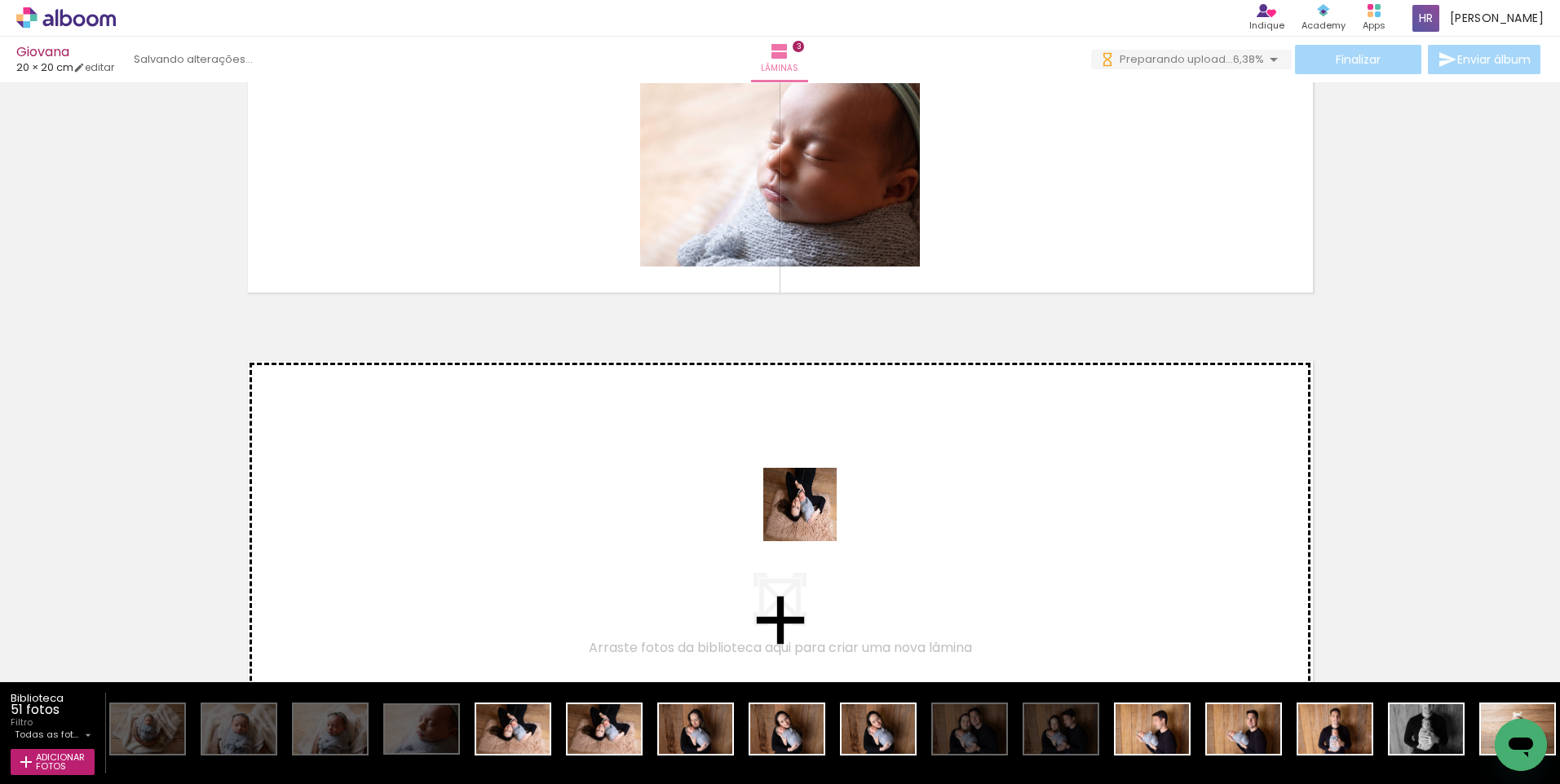
drag, startPoint x: 599, startPoint y: 730, endPoint x: 814, endPoint y: 515, distance: 304.1
click at [814, 515] on quentale-workspace at bounding box center [780, 392] width 1560 height 784
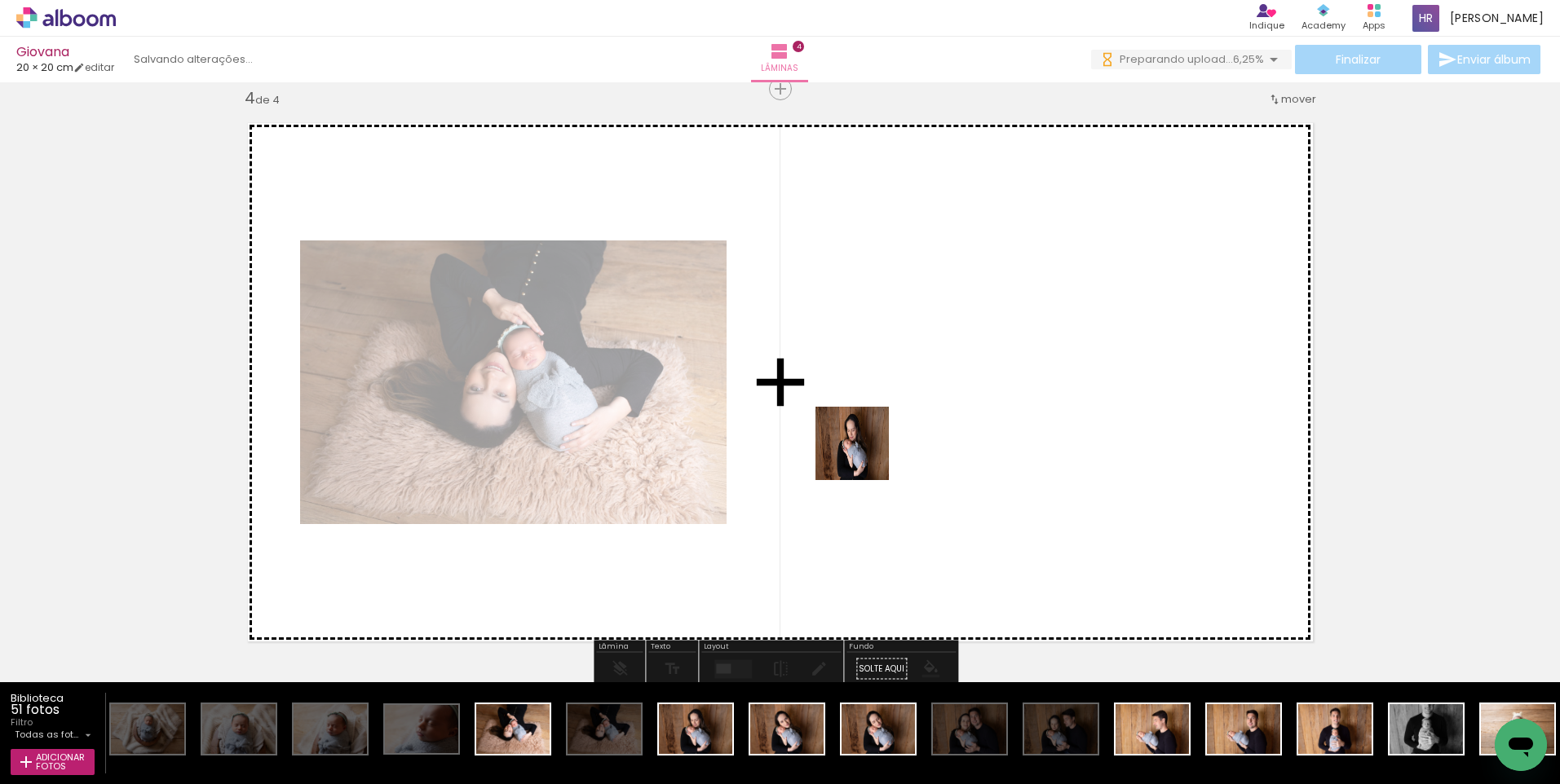
drag, startPoint x: 690, startPoint y: 729, endPoint x: 864, endPoint y: 456, distance: 323.7
click at [864, 456] on quentale-workspace at bounding box center [780, 392] width 1560 height 784
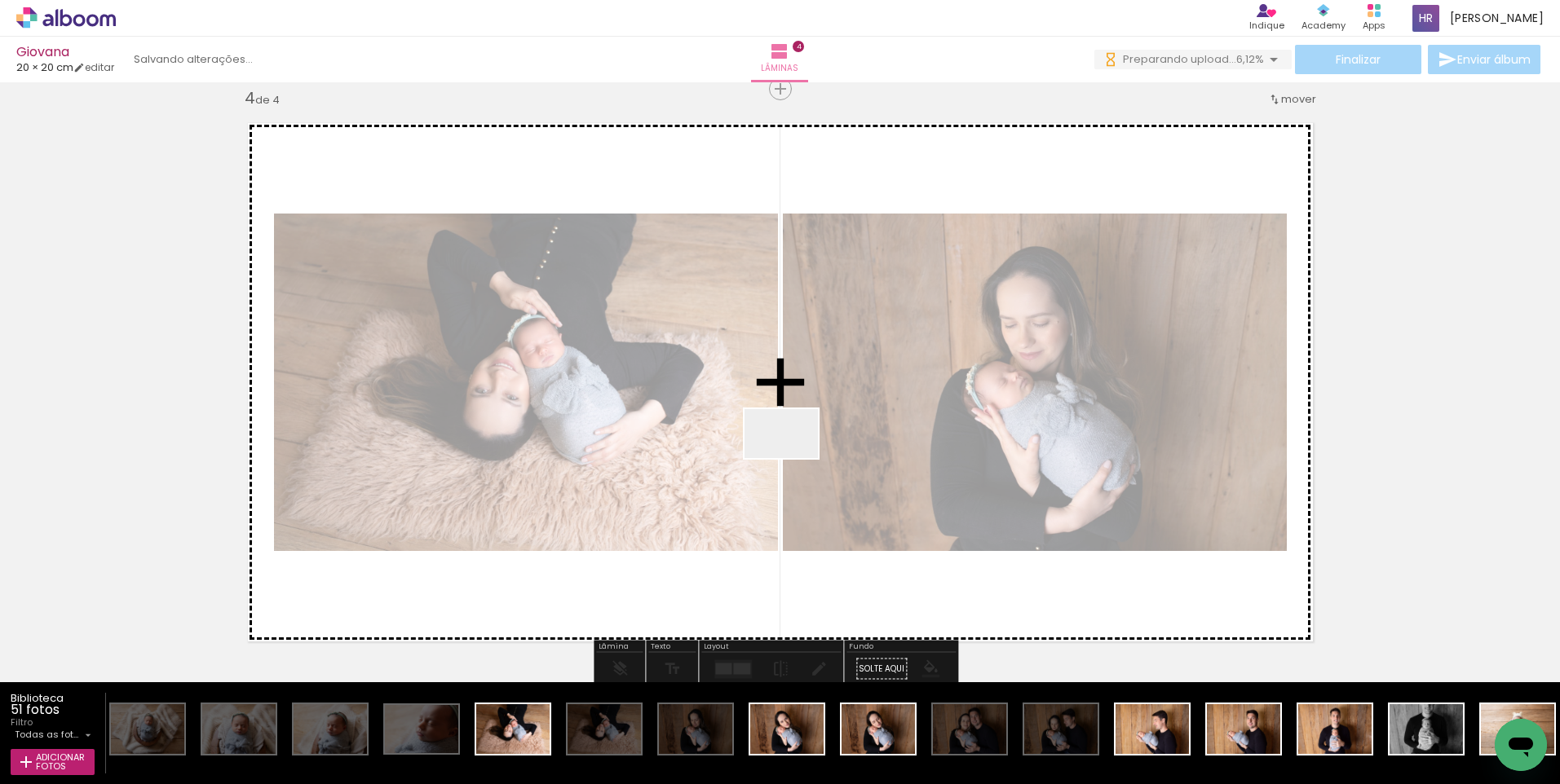
drag, startPoint x: 791, startPoint y: 732, endPoint x: 793, endPoint y: 458, distance: 274.0
click at [793, 458] on quentale-workspace at bounding box center [780, 392] width 1560 height 784
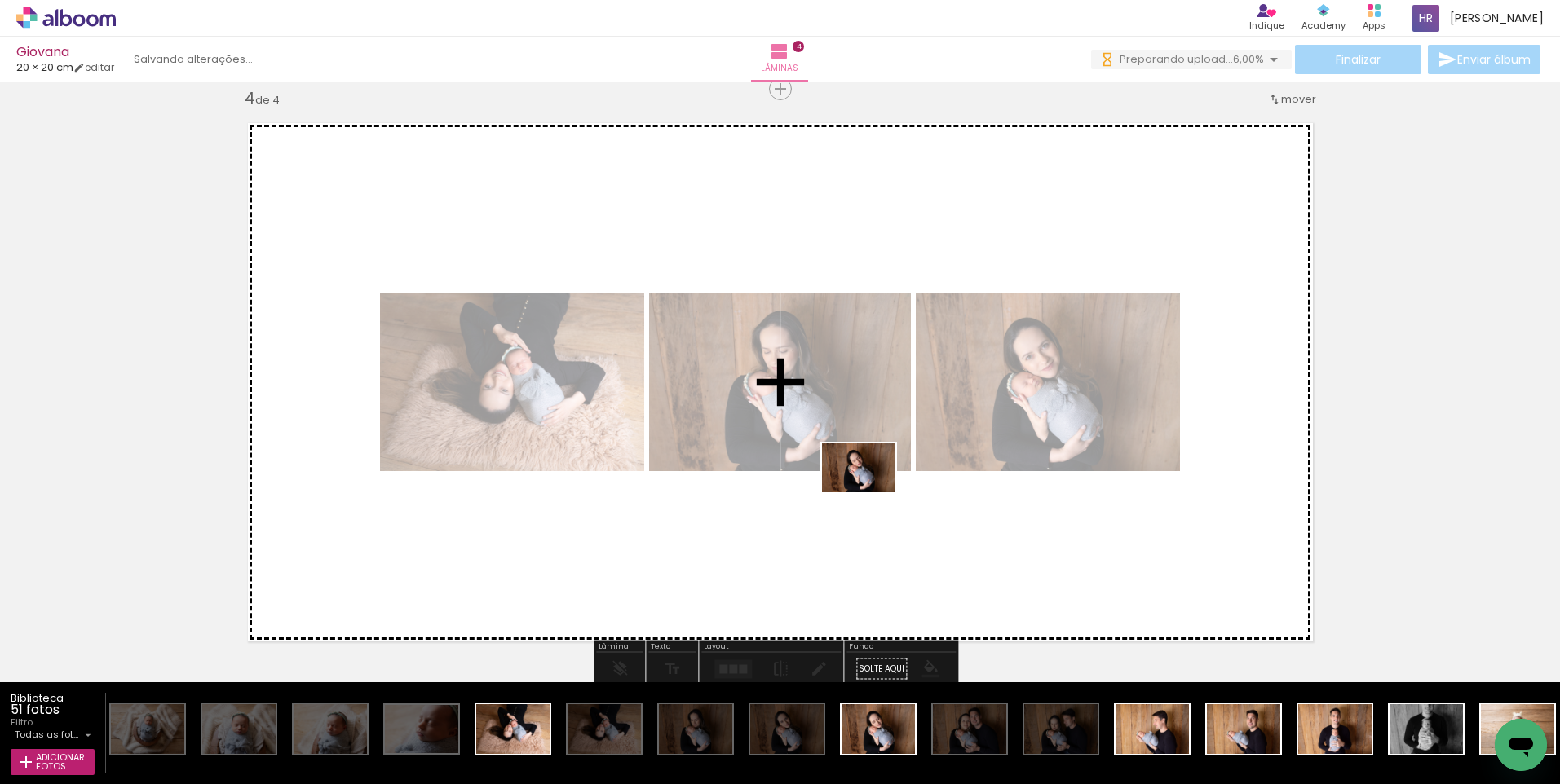
drag, startPoint x: 879, startPoint y: 723, endPoint x: 870, endPoint y: 492, distance: 231.2
click at [870, 492] on quentale-workspace at bounding box center [780, 392] width 1560 height 784
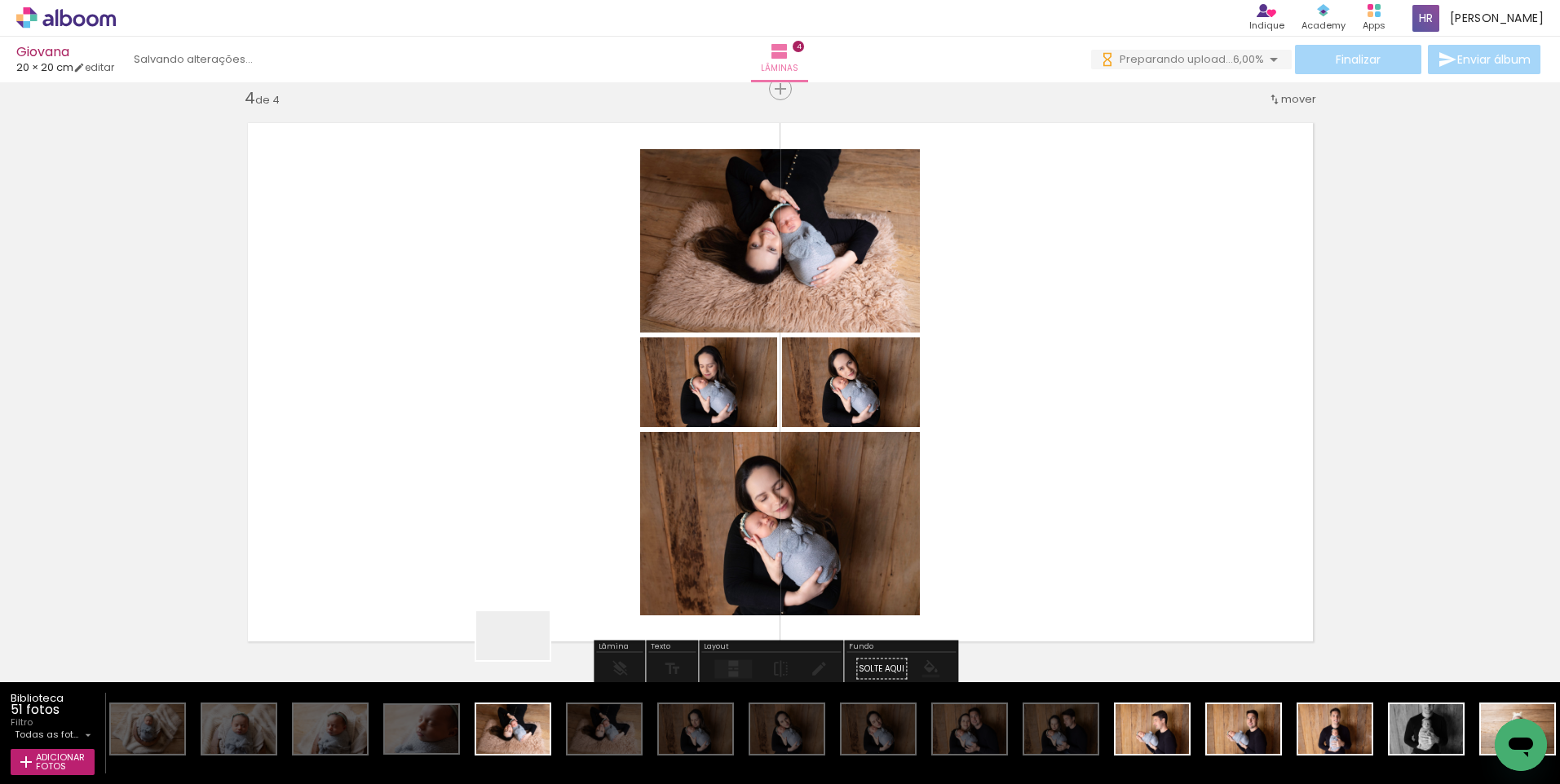
drag, startPoint x: 507, startPoint y: 729, endPoint x: 1553, endPoint y: 477, distance: 1075.9
click at [575, 443] on quentale-workspace at bounding box center [780, 392] width 1560 height 784
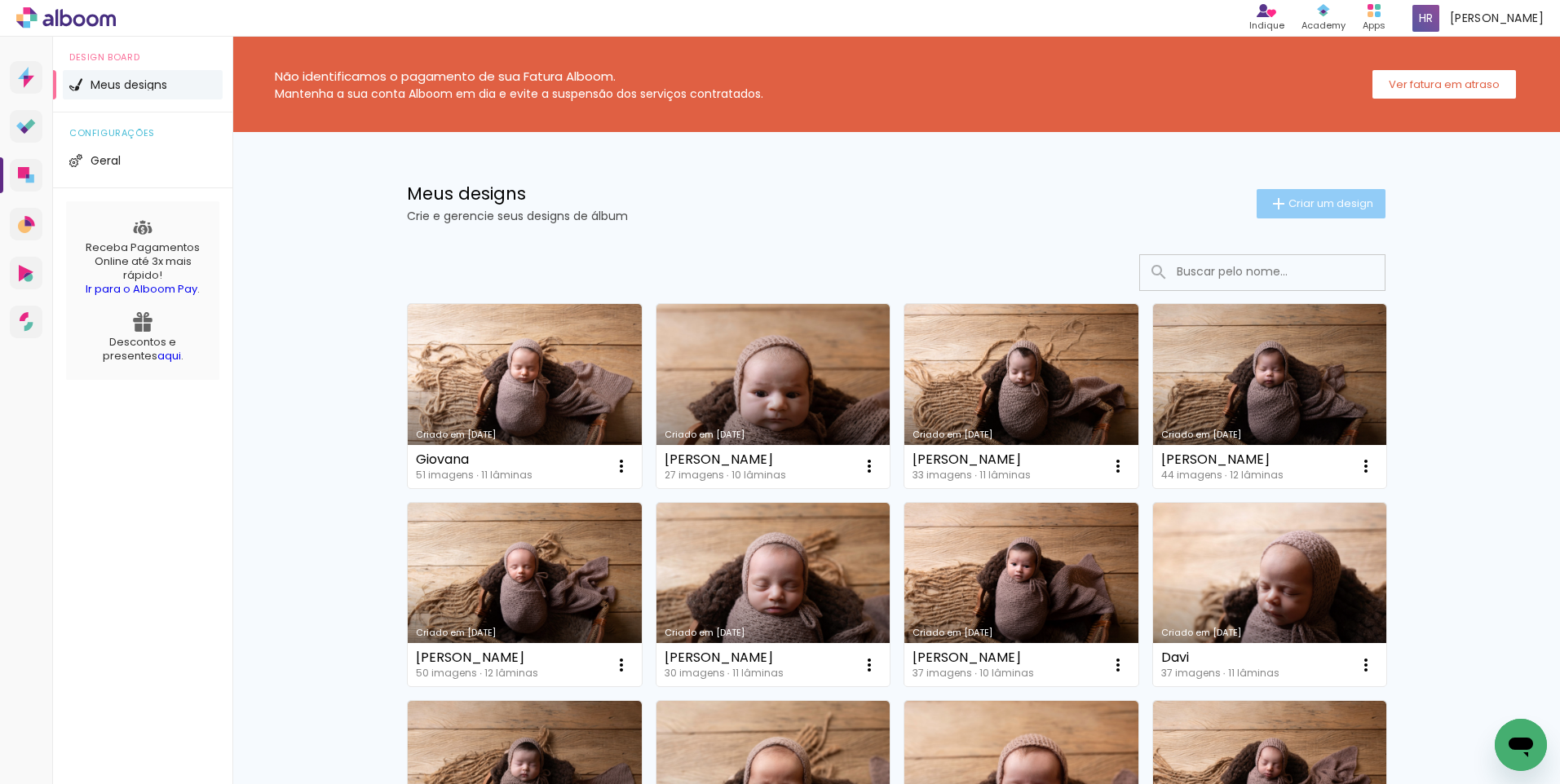
click at [1353, 209] on span "Criar um design" at bounding box center [1330, 203] width 85 height 11
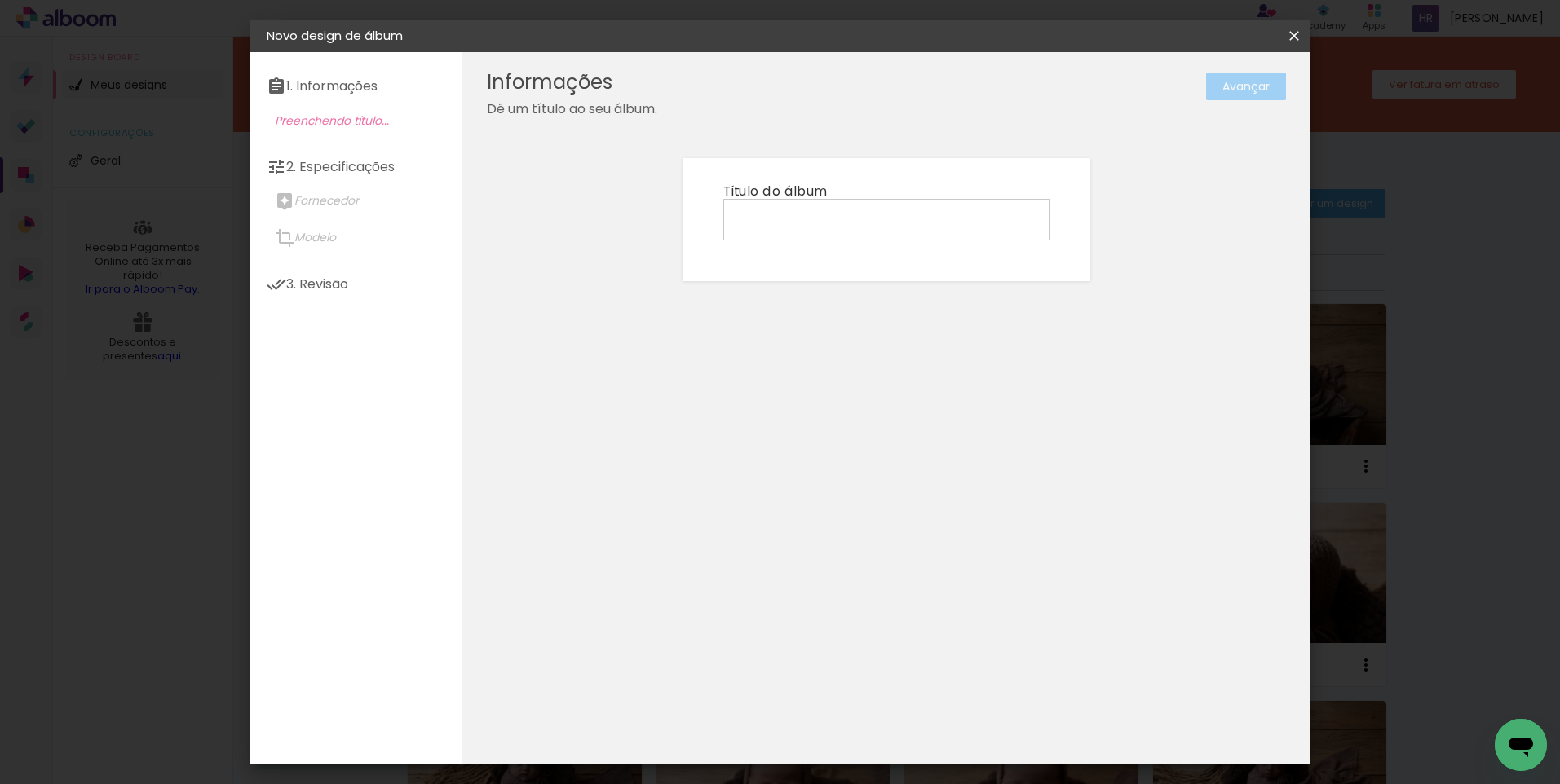
click at [747, 223] on input at bounding box center [886, 219] width 315 height 26
type input "[PERSON_NAME]"
click at [0, 0] on slot "Avançar" at bounding box center [0, 0] width 0 height 0
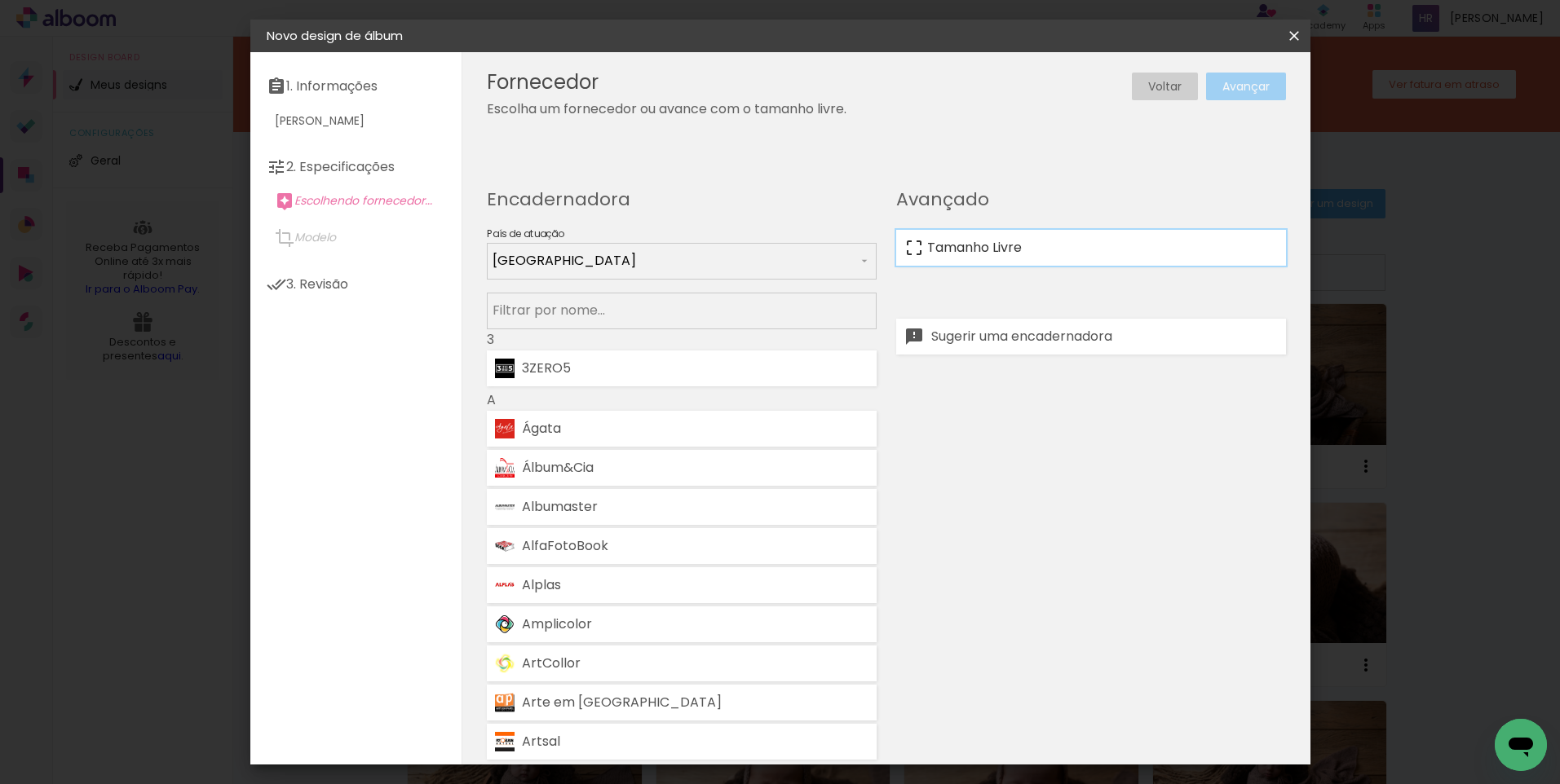
click at [0, 0] on slot "Tamanho Livre" at bounding box center [0, 0] width 0 height 0
click at [0, 0] on slot "Avançar" at bounding box center [0, 0] width 0 height 0
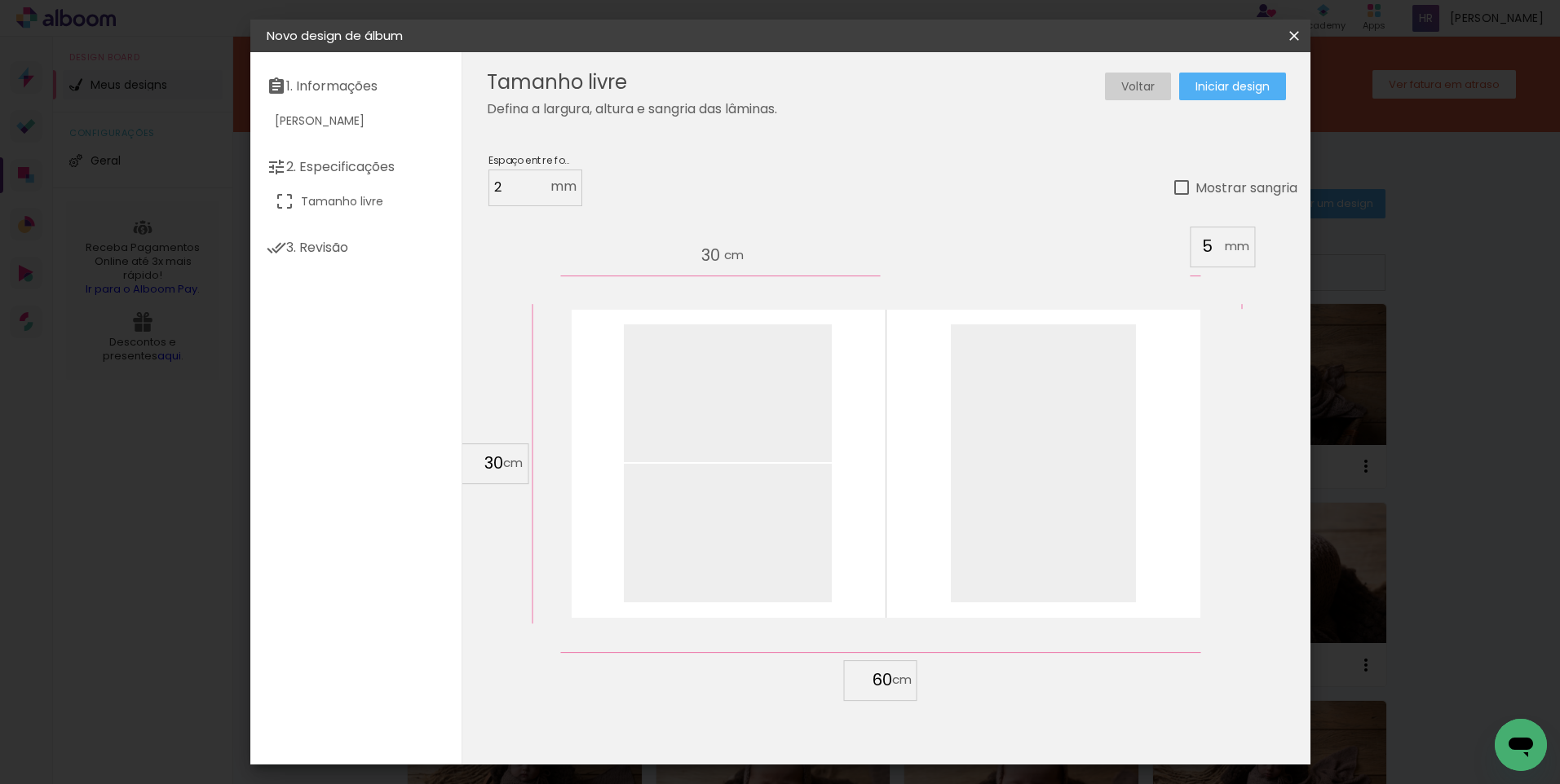
drag, startPoint x: 481, startPoint y: 461, endPoint x: 509, endPoint y: 463, distance: 28.1
click at [509, 463] on div "30" at bounding box center [491, 463] width 62 height 25
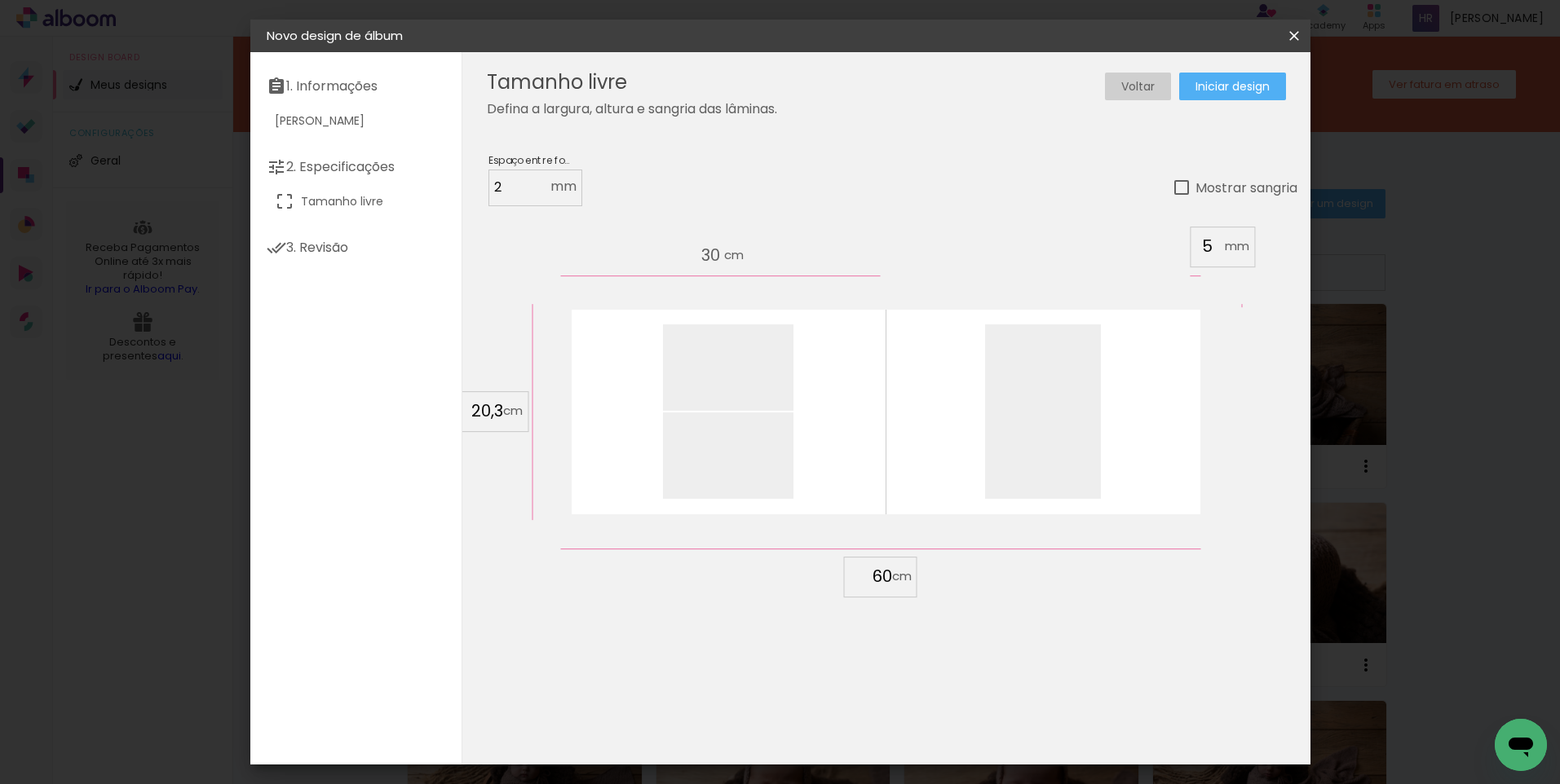
type input "20,3"
type paper-input "20,3"
drag, startPoint x: 892, startPoint y: 579, endPoint x: 868, endPoint y: 582, distance: 24.2
click at [868, 582] on div "60" at bounding box center [880, 576] width 62 height 25
drag, startPoint x: 869, startPoint y: 577, endPoint x: 888, endPoint y: 577, distance: 19.0
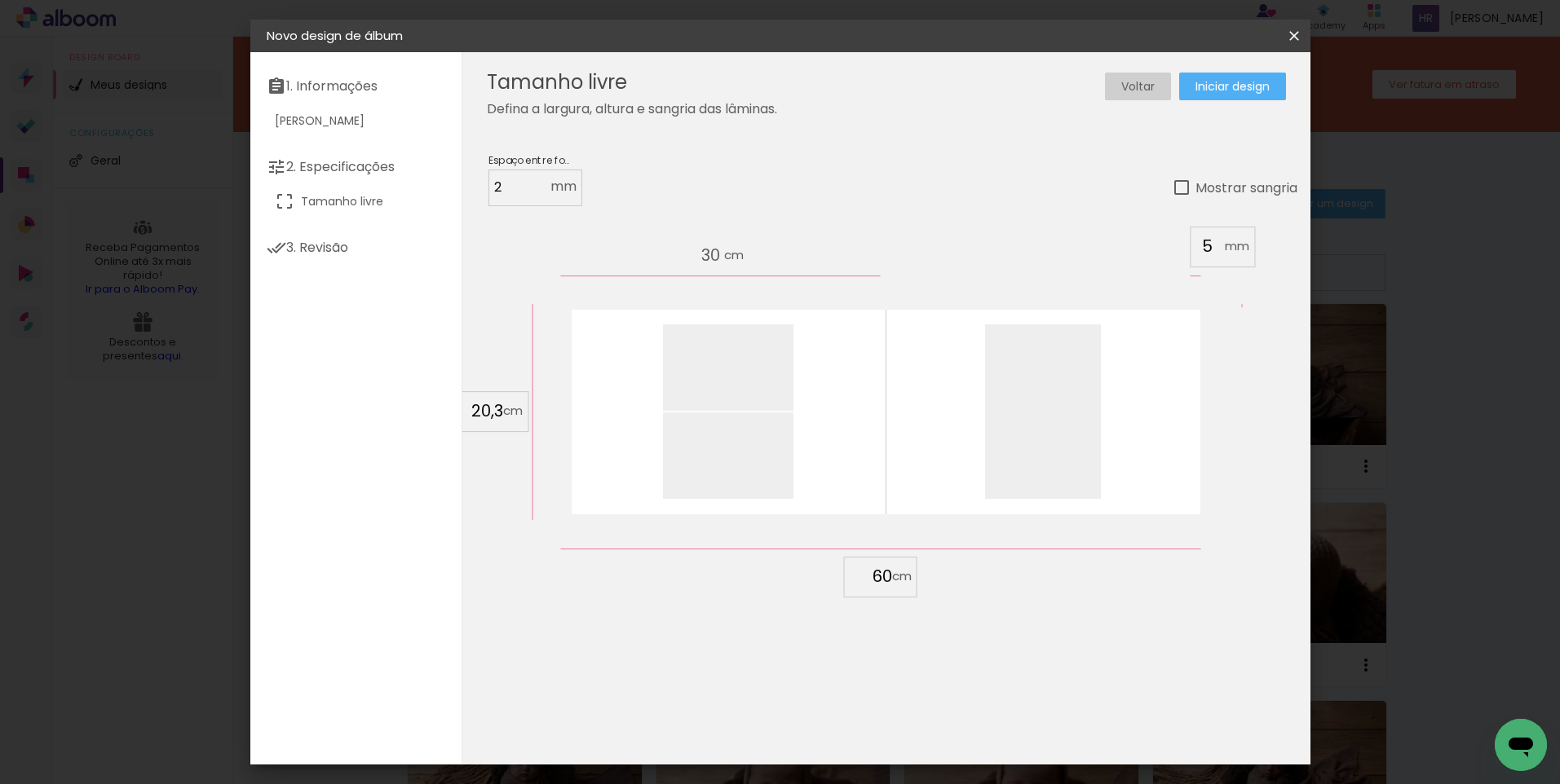
click at [888, 577] on input "60" at bounding box center [870, 576] width 42 height 25
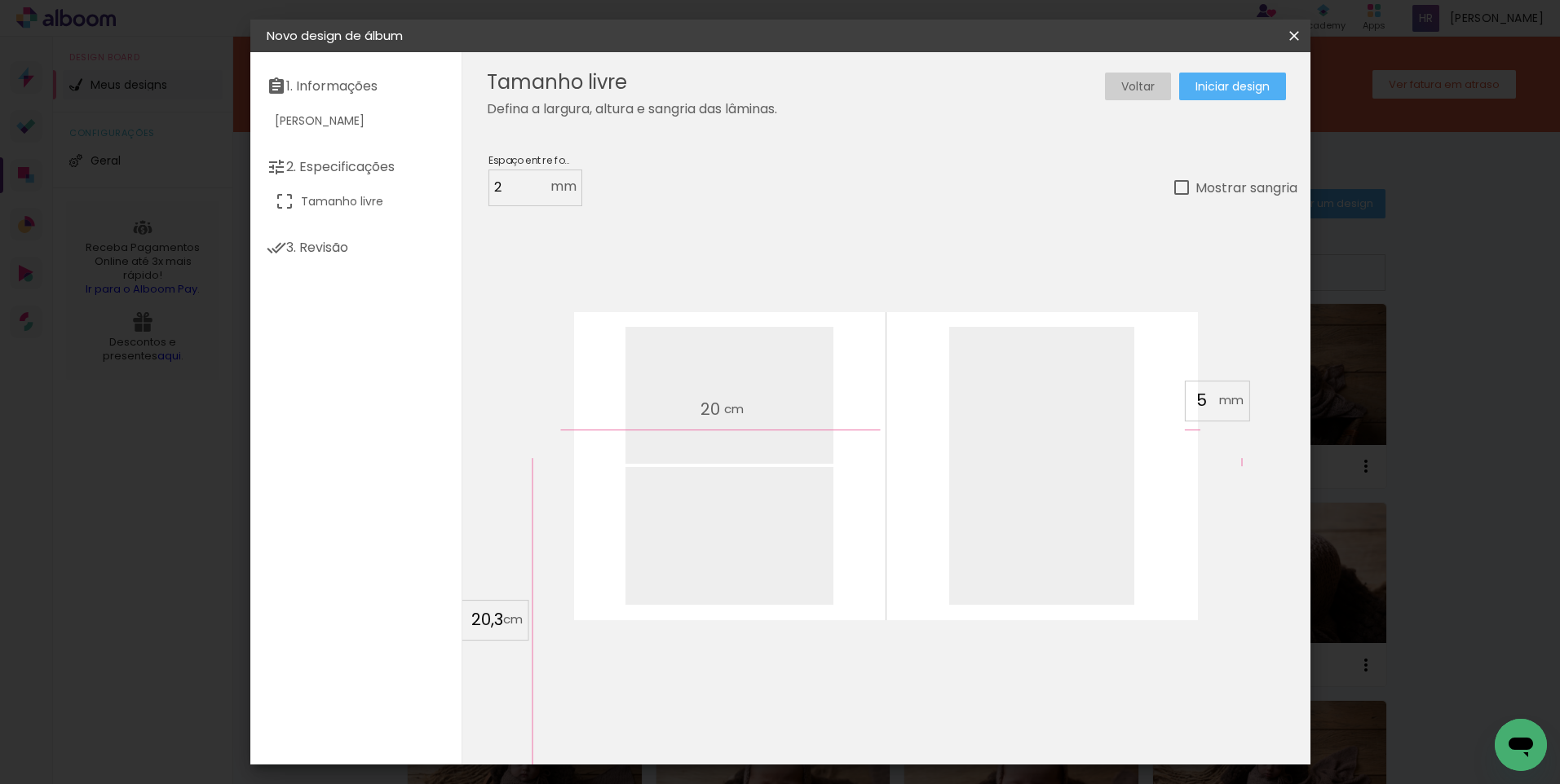
scroll to position [154, 0]
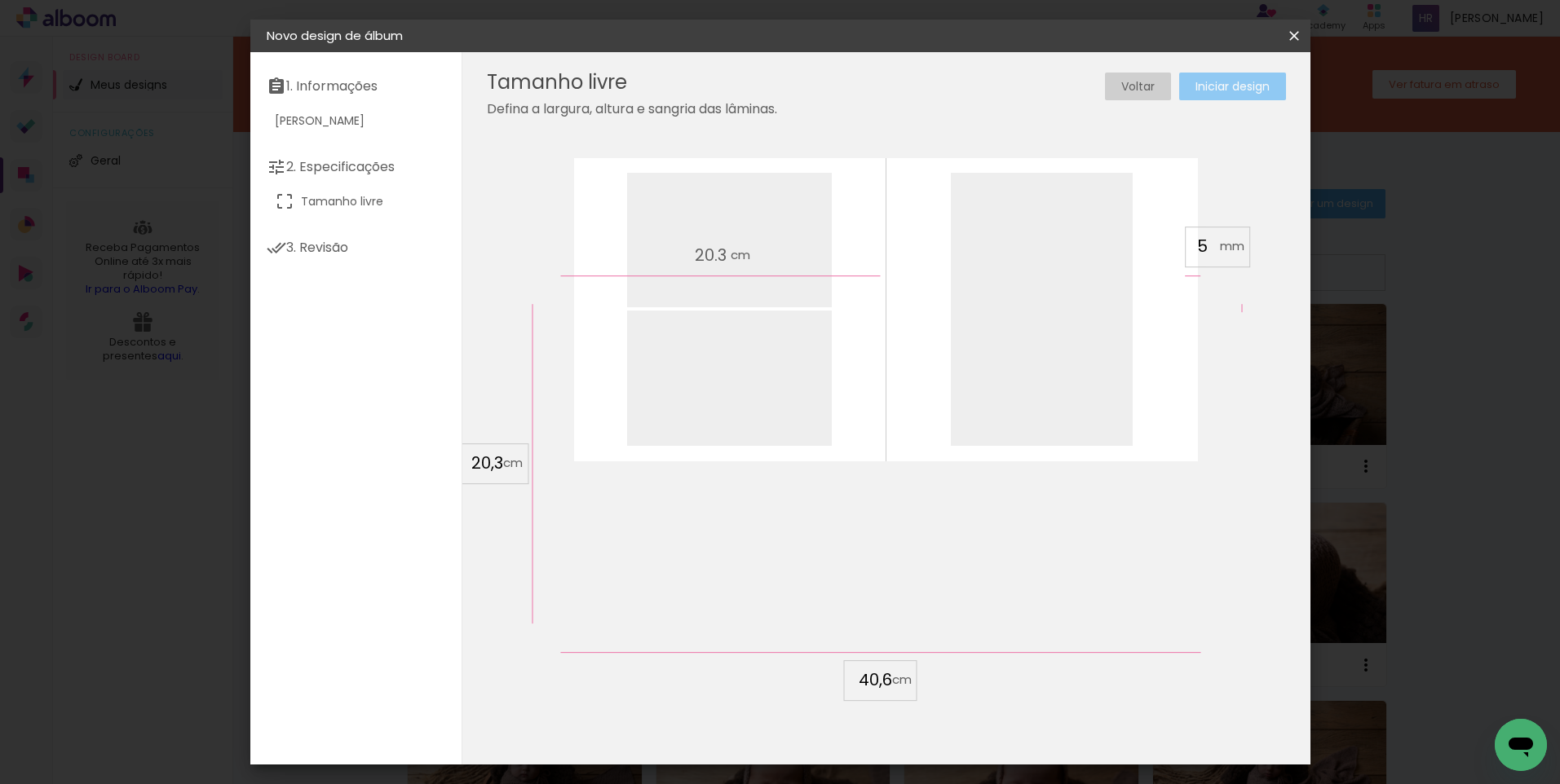
type input "40,6"
type paper-input "40,6"
click at [1210, 95] on paper-button "Iniciar design" at bounding box center [1232, 87] width 107 height 28
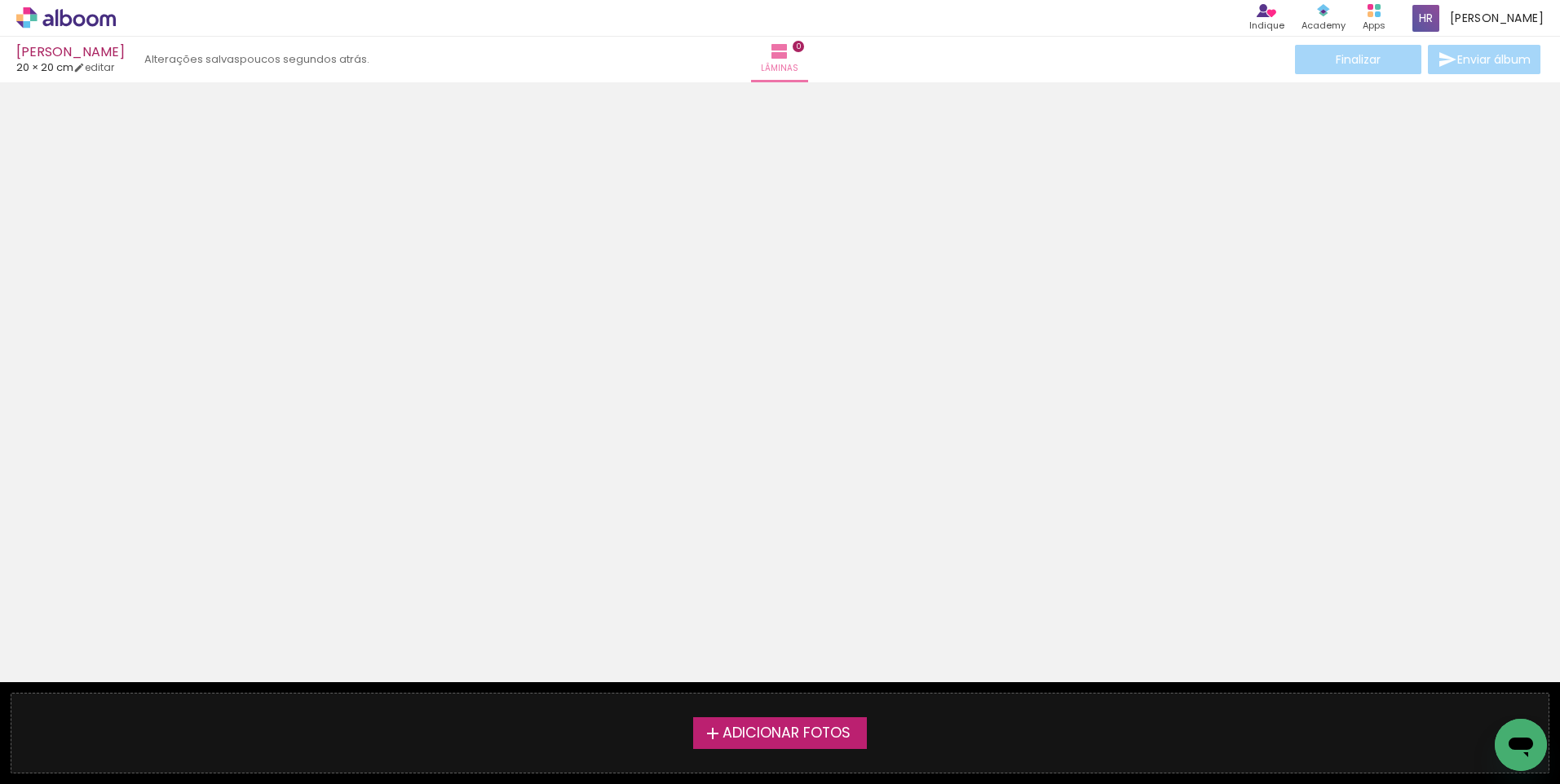
click at [795, 738] on span "Adicionar Fotos" at bounding box center [786, 733] width 128 height 15
click at [0, 0] on input "file" at bounding box center [0, 0] width 0 height 0
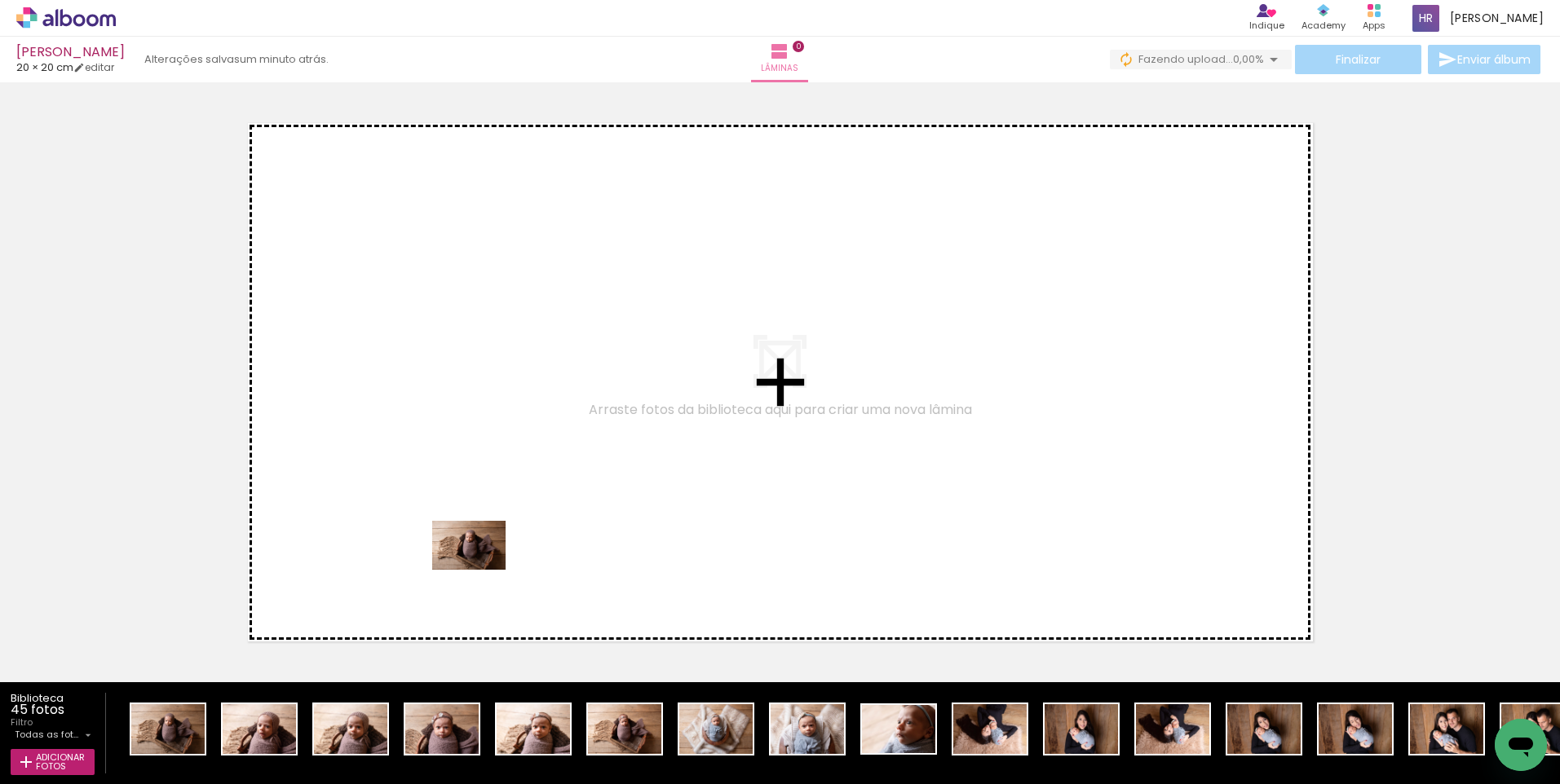
drag, startPoint x: 160, startPoint y: 737, endPoint x: 455, endPoint y: 607, distance: 322.4
click at [534, 556] on quentale-workspace at bounding box center [780, 392] width 1560 height 784
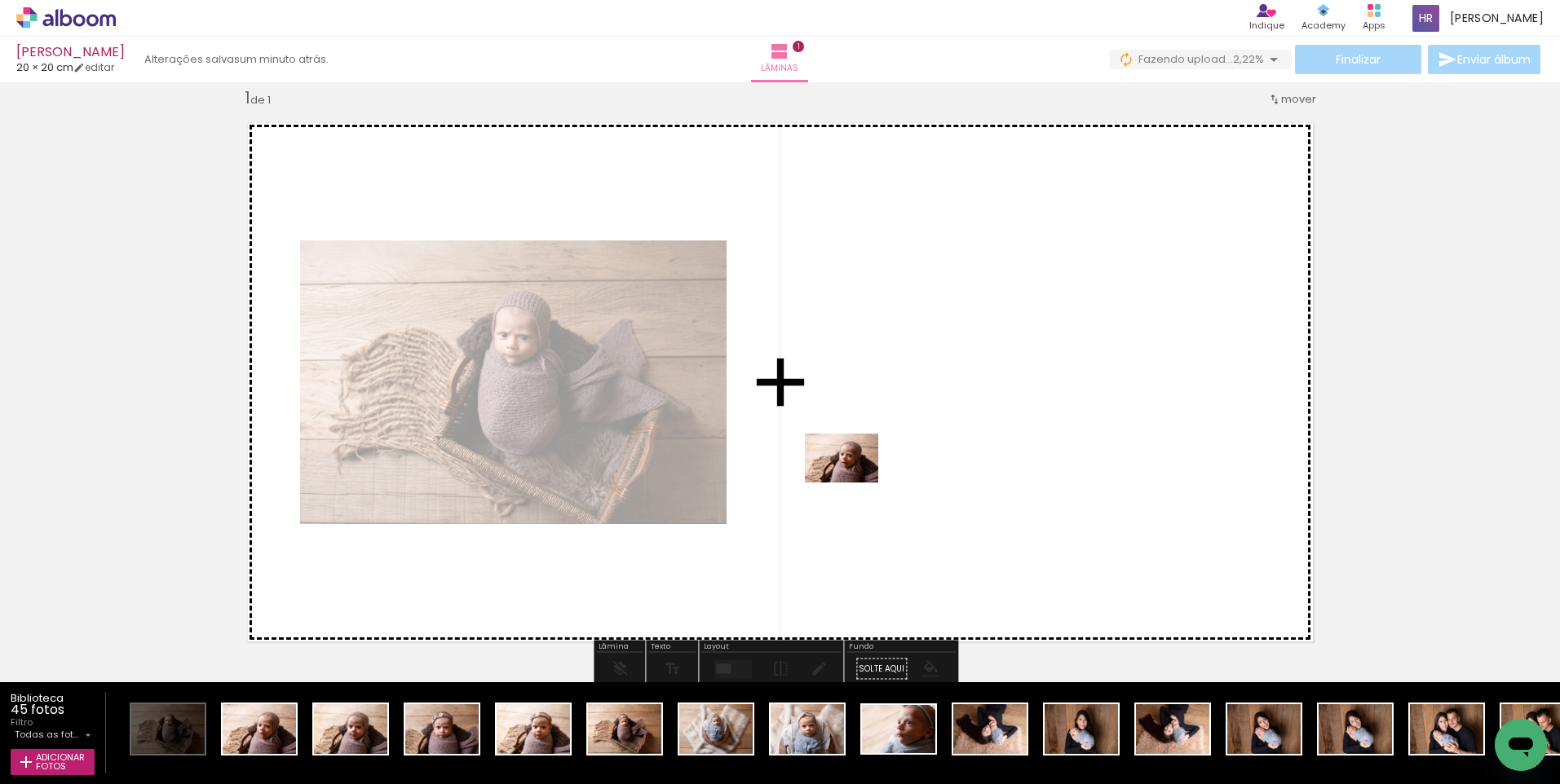
drag, startPoint x: 260, startPoint y: 735, endPoint x: 854, endPoint y: 482, distance: 645.6
click at [854, 482] on quentale-workspace at bounding box center [780, 392] width 1560 height 784
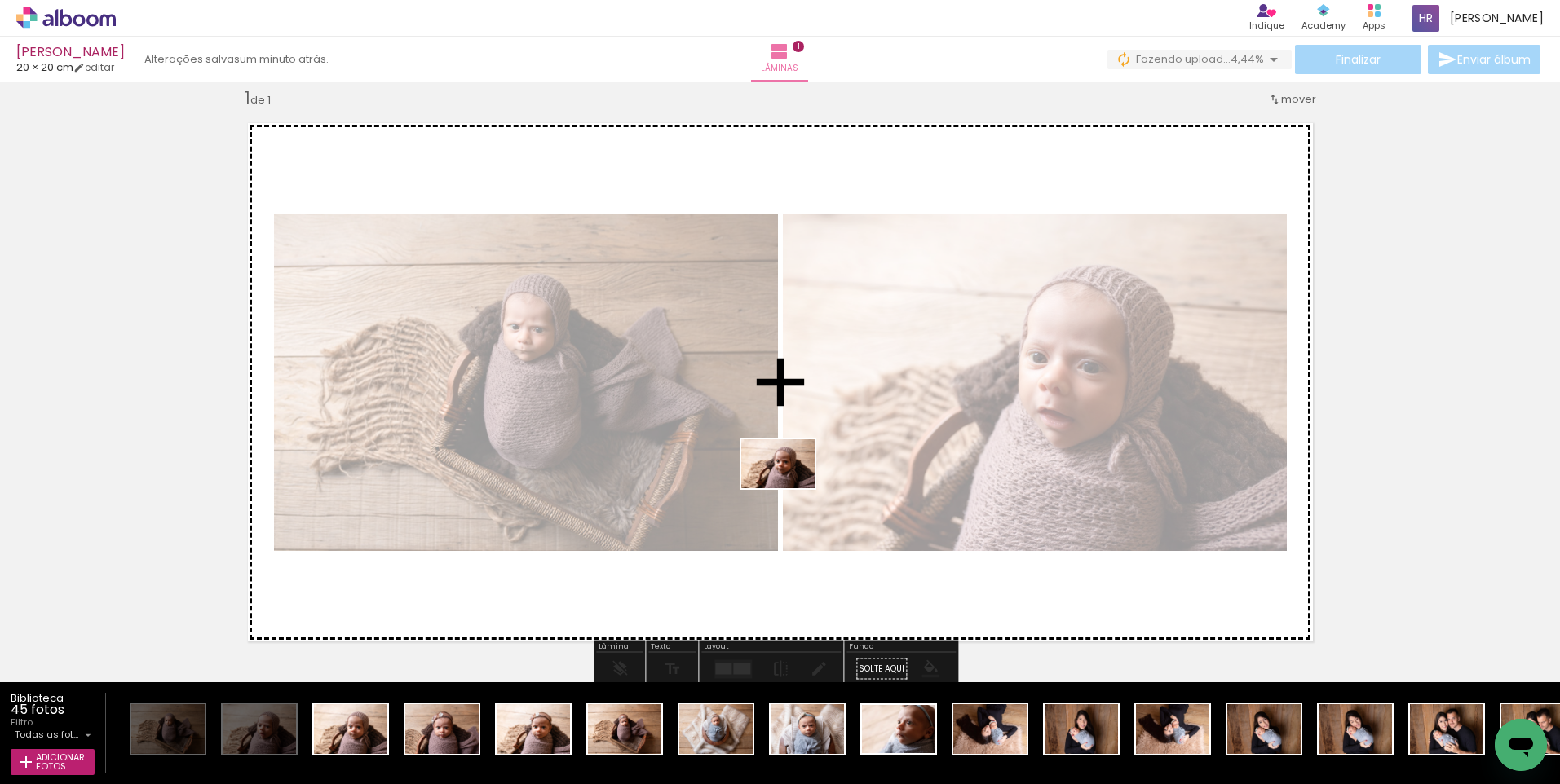
drag, startPoint x: 340, startPoint y: 739, endPoint x: 811, endPoint y: 481, distance: 537.0
click at [811, 481] on quentale-workspace at bounding box center [780, 392] width 1560 height 784
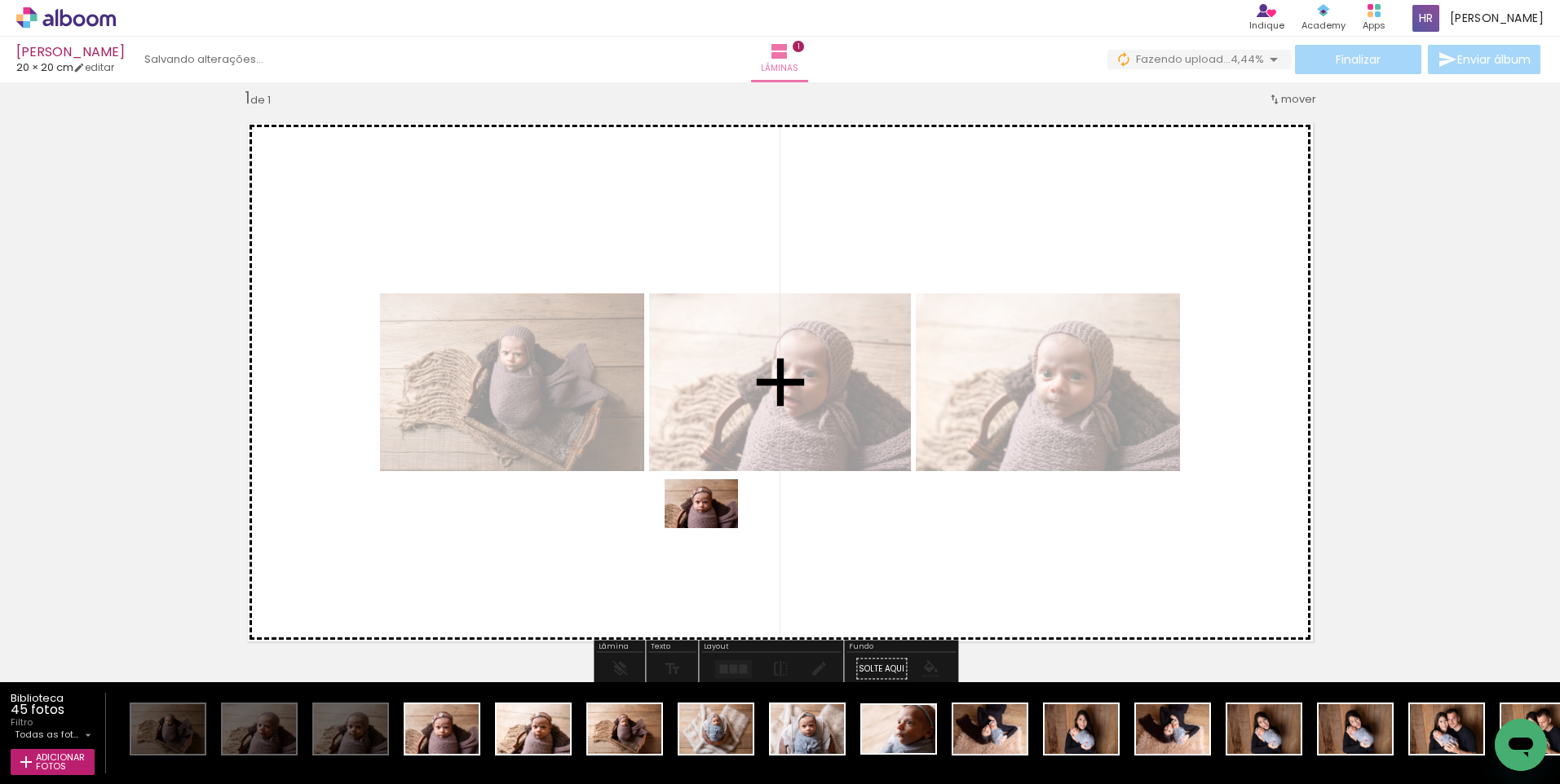
drag, startPoint x: 419, startPoint y: 733, endPoint x: 756, endPoint y: 510, distance: 404.1
click at [756, 510] on quentale-workspace at bounding box center [780, 392] width 1560 height 784
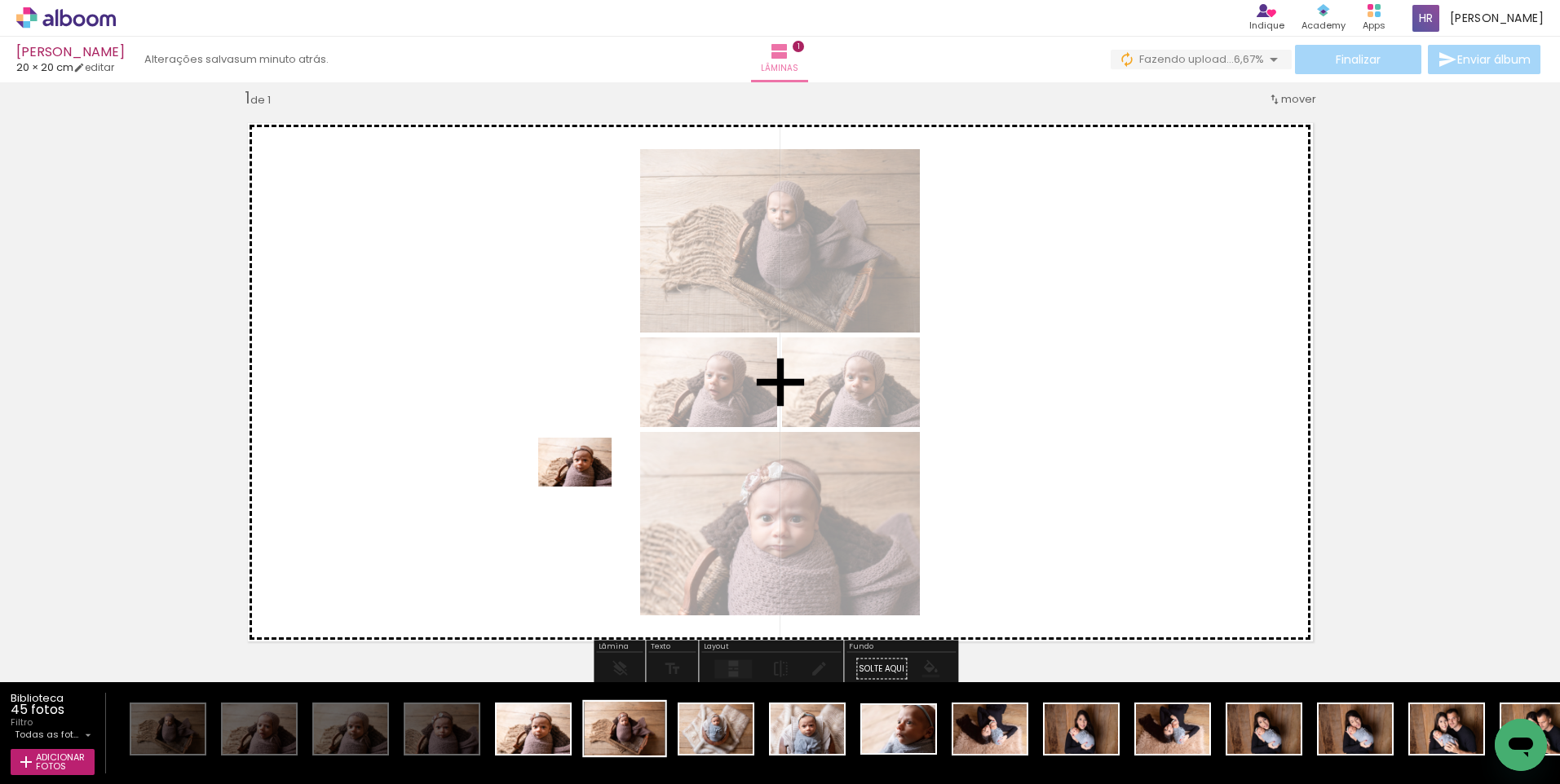
drag, startPoint x: 525, startPoint y: 736, endPoint x: 618, endPoint y: 741, distance: 93.1
click at [587, 486] on quentale-workspace at bounding box center [780, 392] width 1560 height 784
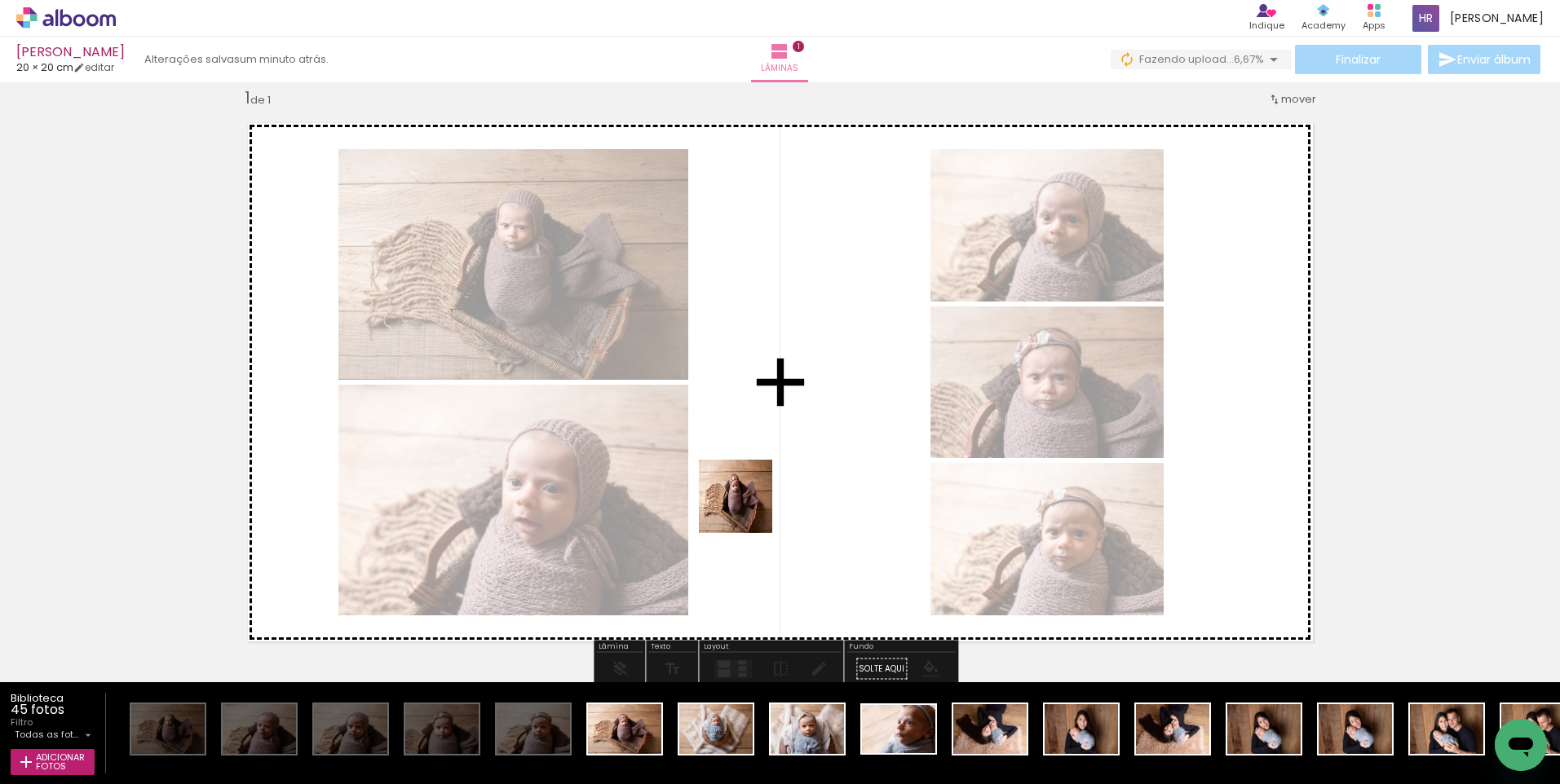
drag, startPoint x: 622, startPoint y: 734, endPoint x: 800, endPoint y: 473, distance: 315.9
click at [785, 473] on quentale-workspace at bounding box center [780, 392] width 1560 height 784
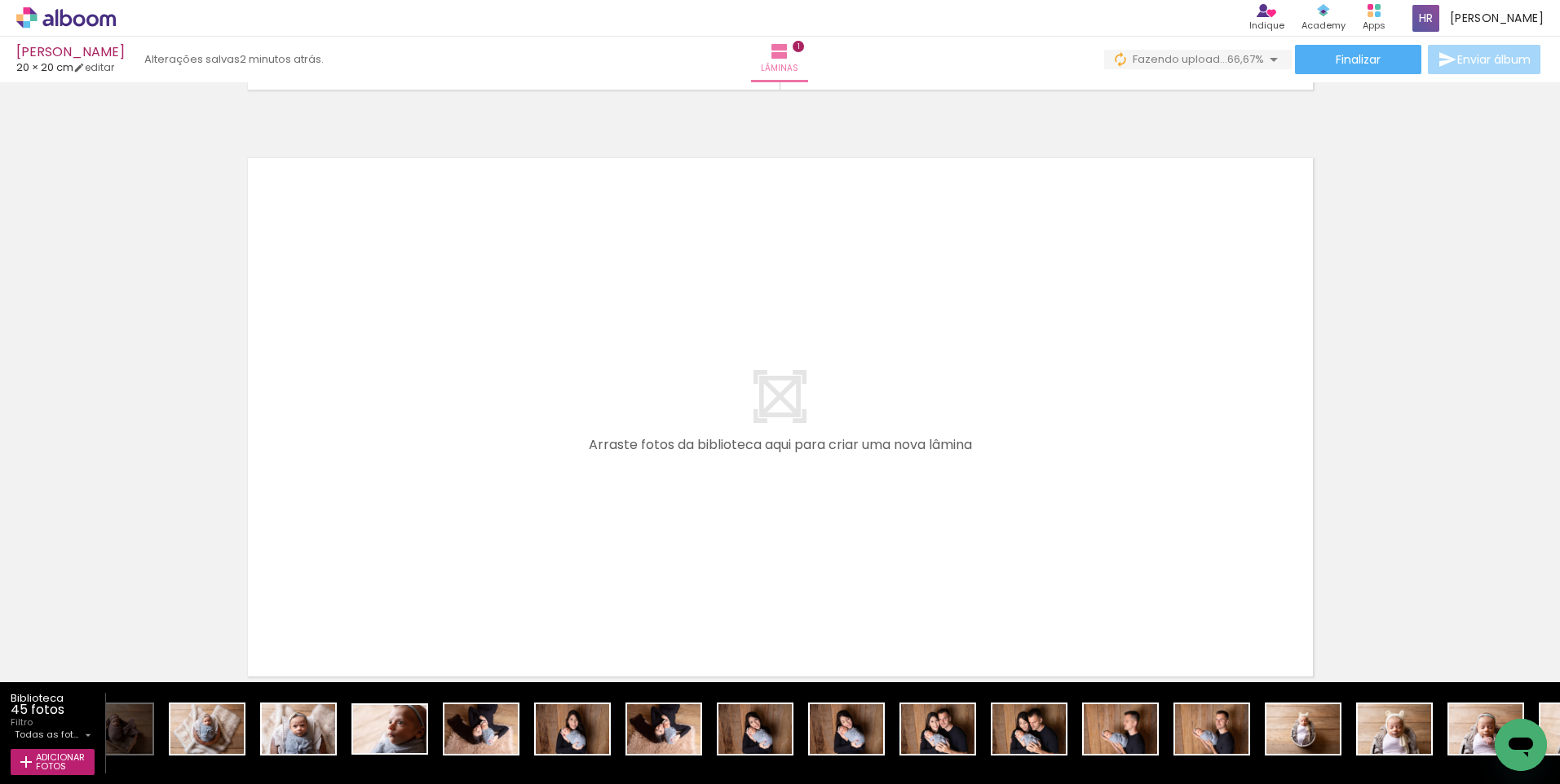
scroll to position [0, 556]
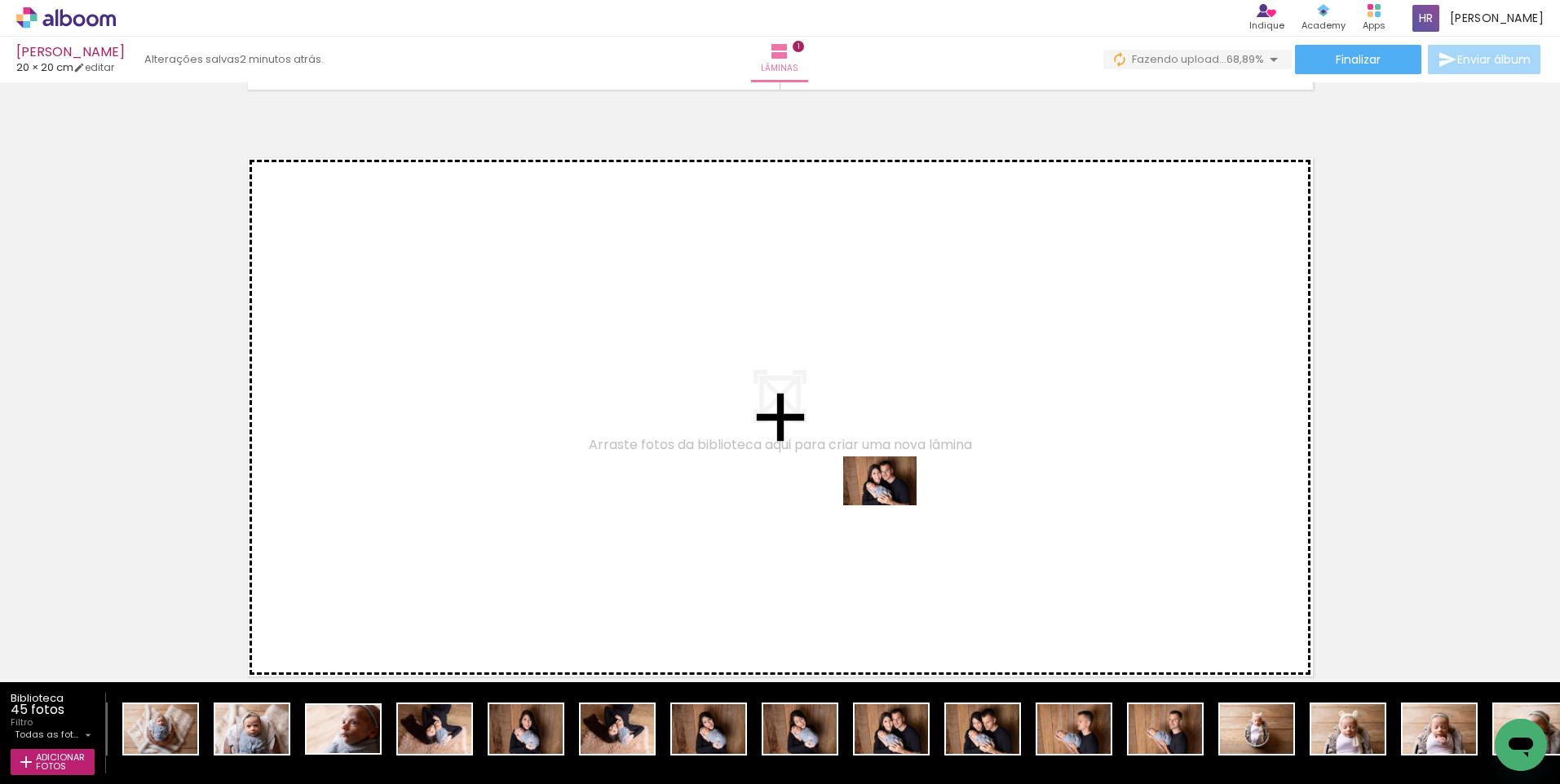
drag, startPoint x: 889, startPoint y: 732, endPoint x: 892, endPoint y: 505, distance: 227.0
click at [892, 505] on quentale-workspace at bounding box center [780, 392] width 1560 height 784
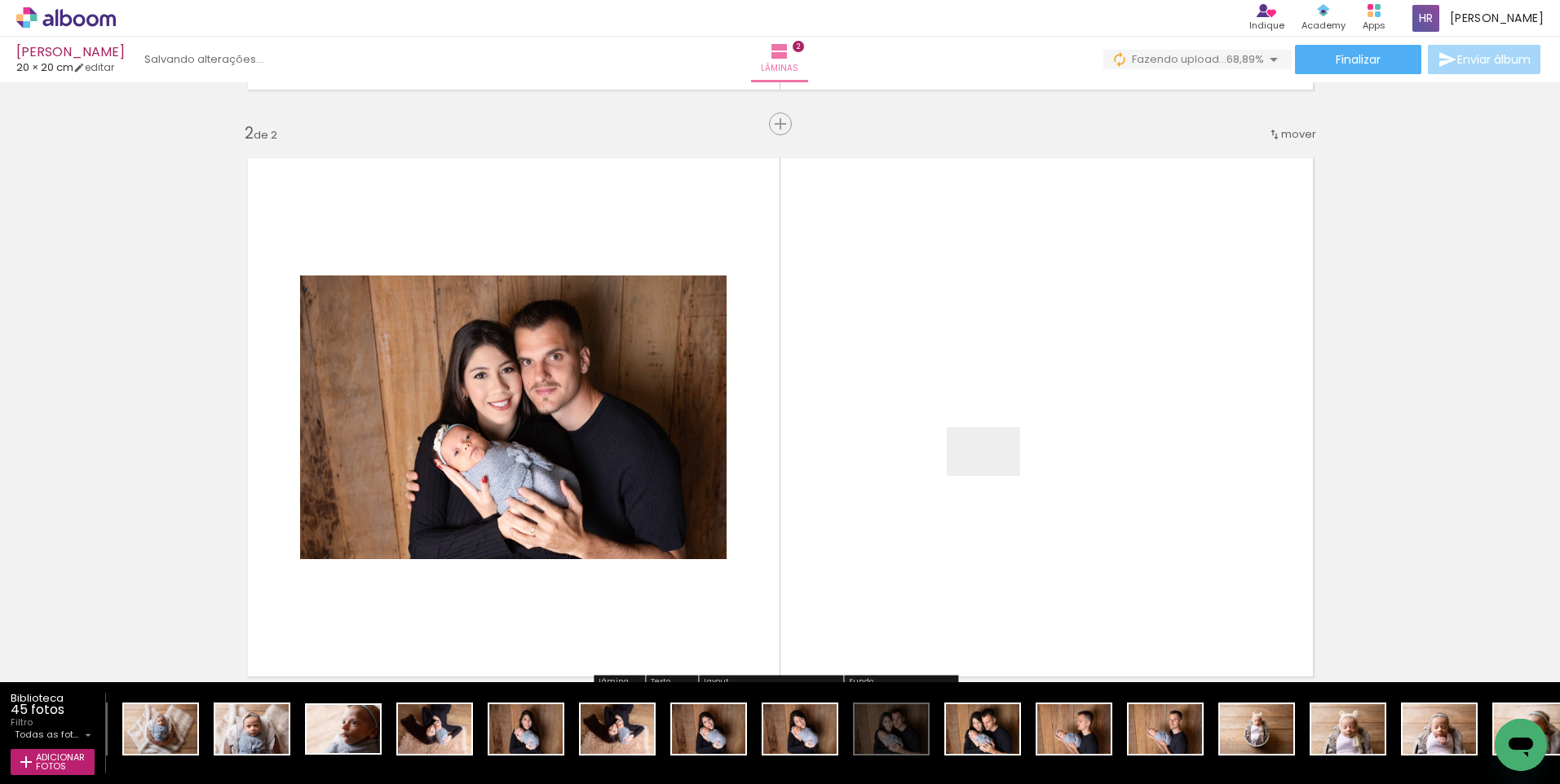
drag, startPoint x: 969, startPoint y: 732, endPoint x: 997, endPoint y: 471, distance: 262.5
click at [997, 471] on quentale-workspace at bounding box center [780, 392] width 1560 height 784
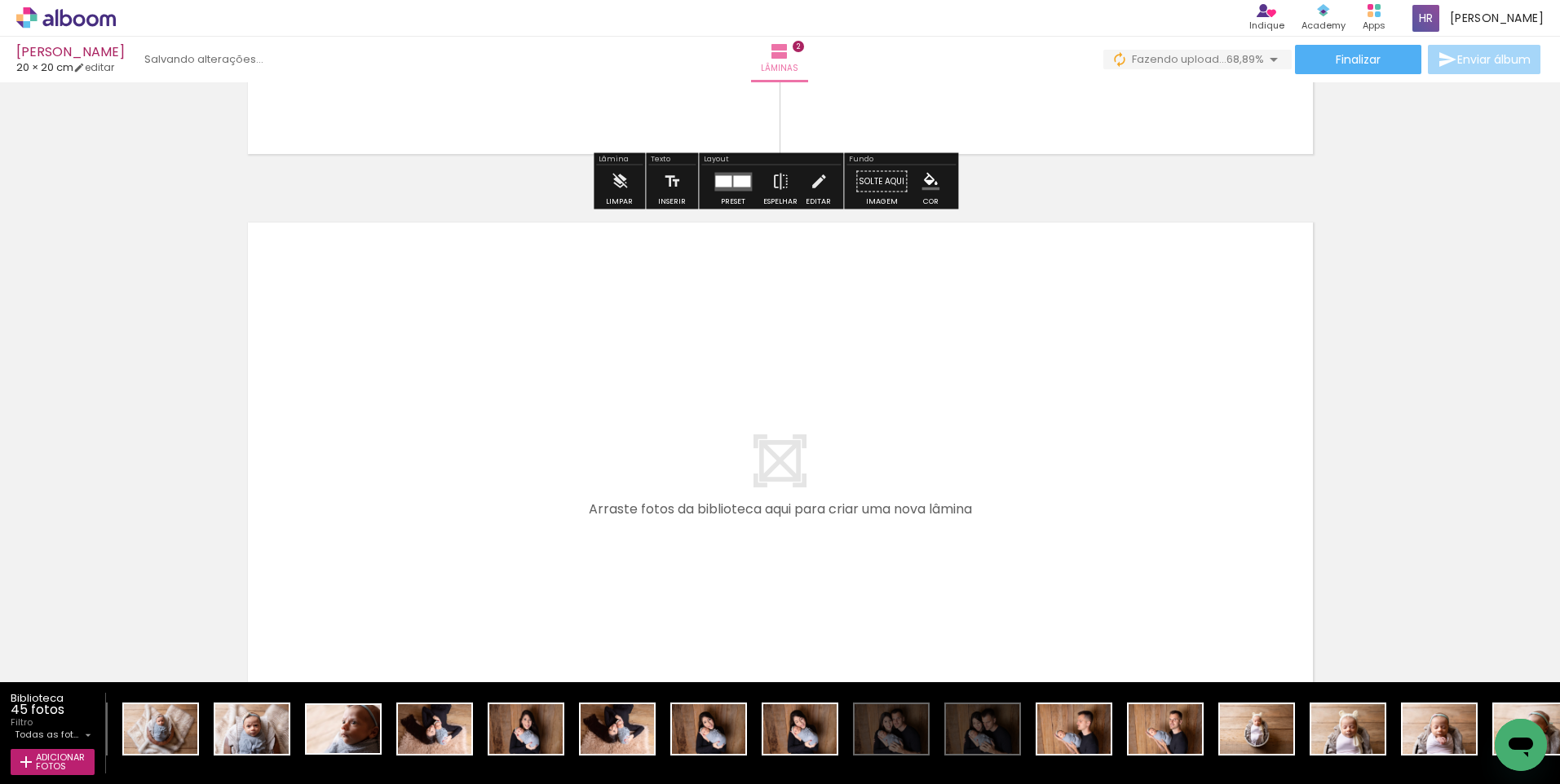
scroll to position [1121, 0]
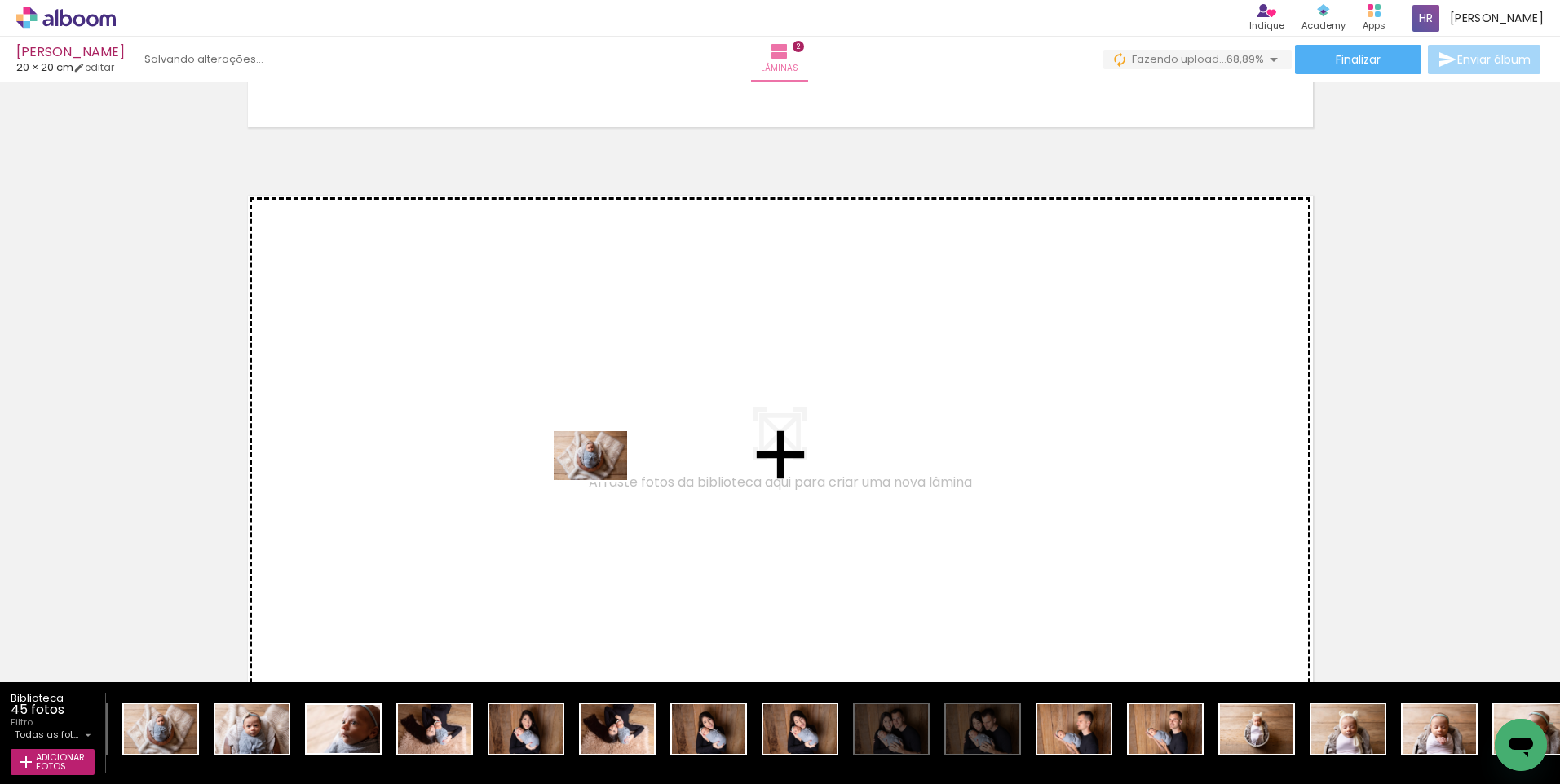
drag, startPoint x: 158, startPoint y: 734, endPoint x: 603, endPoint y: 480, distance: 512.4
click at [603, 480] on quentale-workspace at bounding box center [780, 392] width 1560 height 784
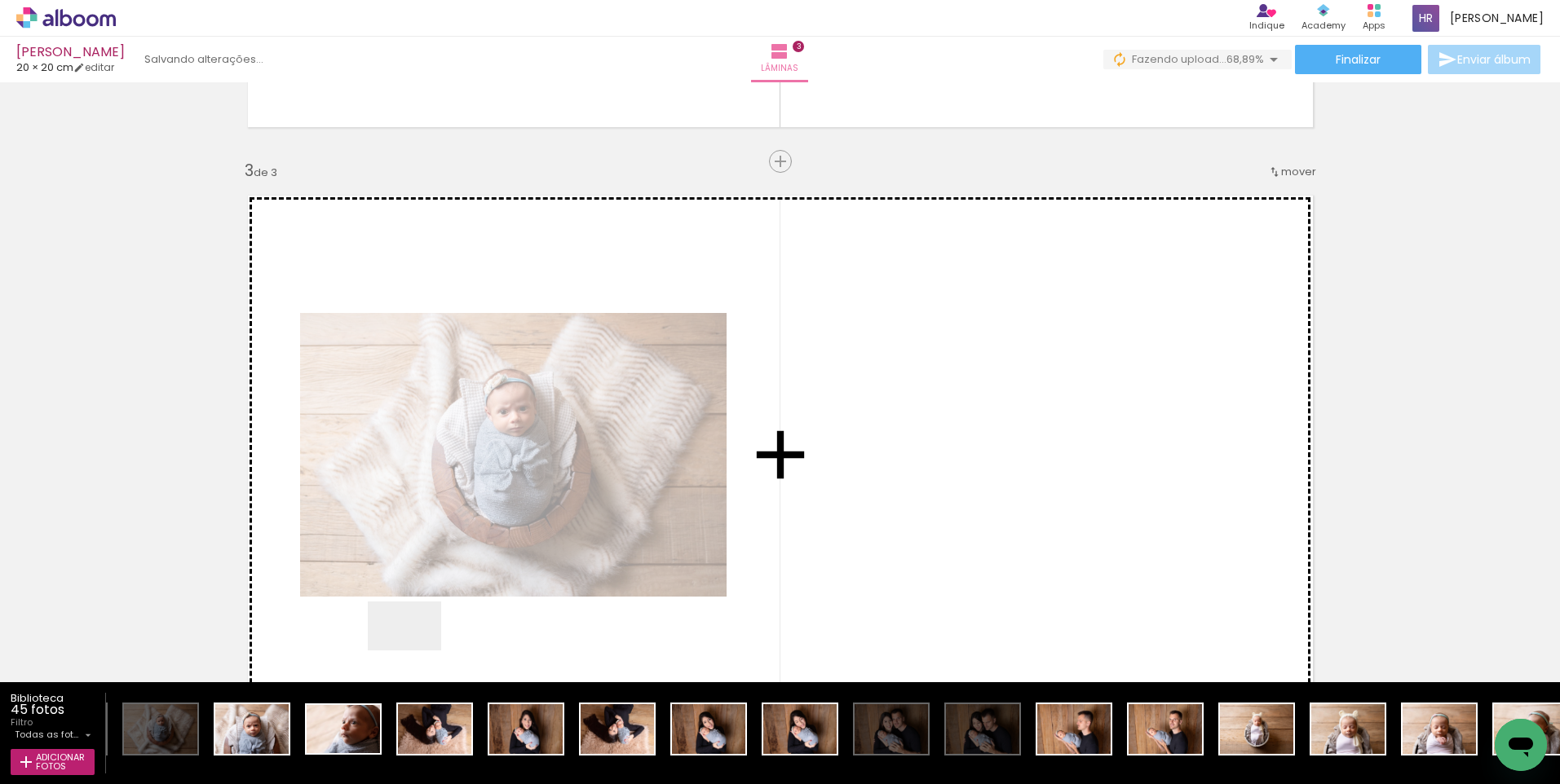
scroll to position [1193, 0]
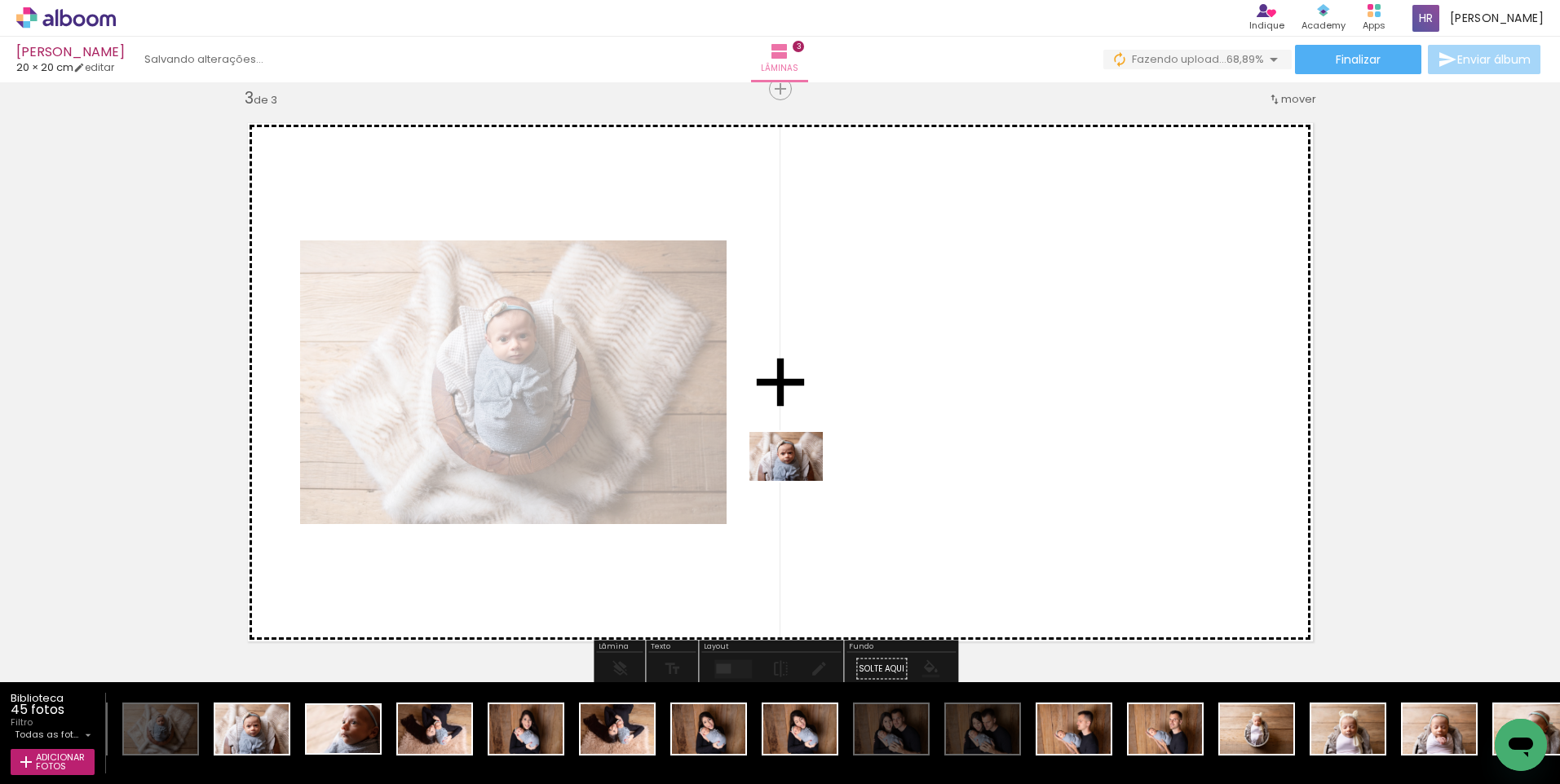
drag, startPoint x: 249, startPoint y: 734, endPoint x: 798, endPoint y: 480, distance: 604.9
click at [798, 480] on quentale-workspace at bounding box center [780, 392] width 1560 height 784
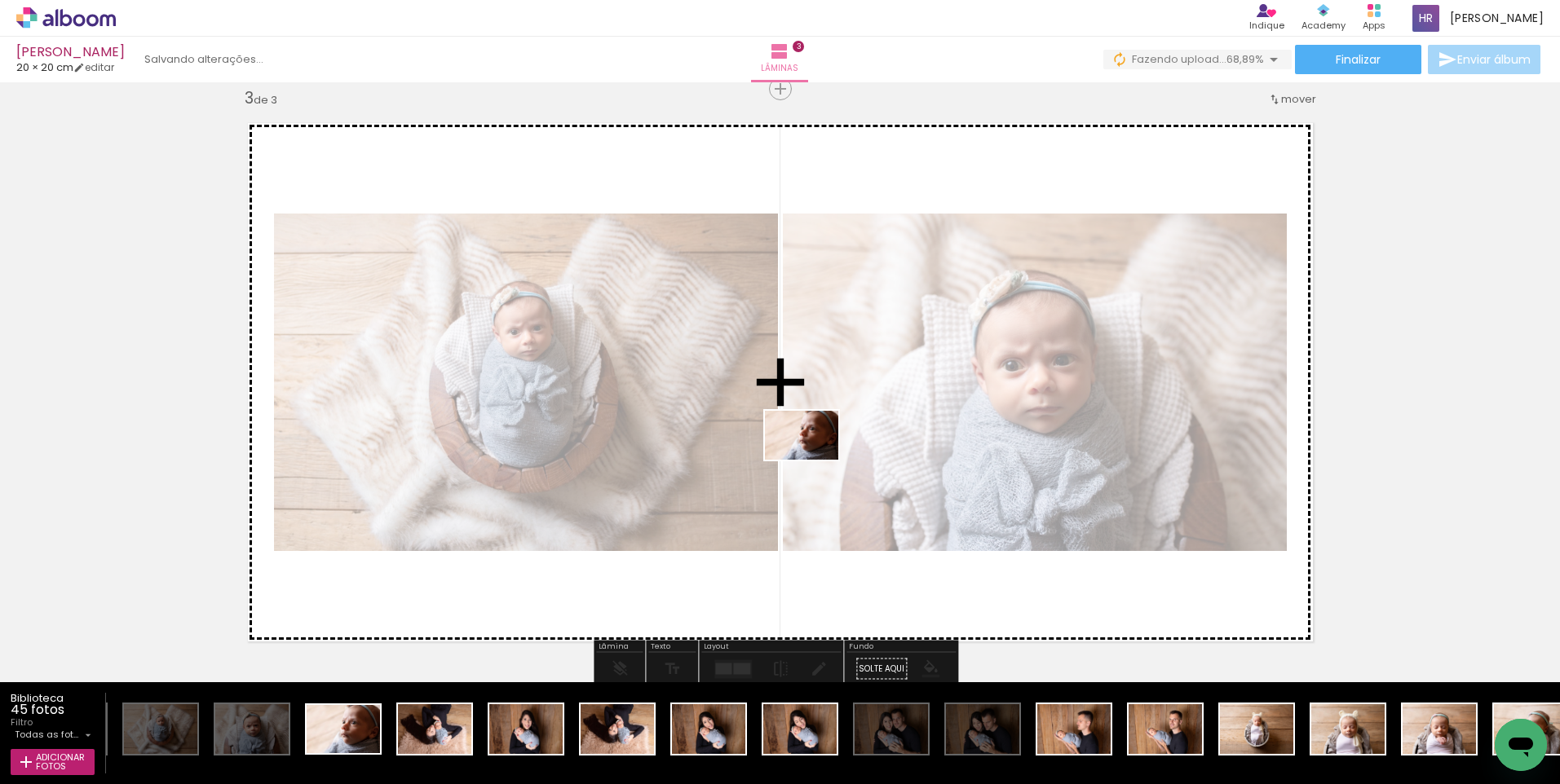
drag, startPoint x: 339, startPoint y: 729, endPoint x: 814, endPoint y: 460, distance: 545.9
click at [814, 460] on quentale-workspace at bounding box center [780, 392] width 1560 height 784
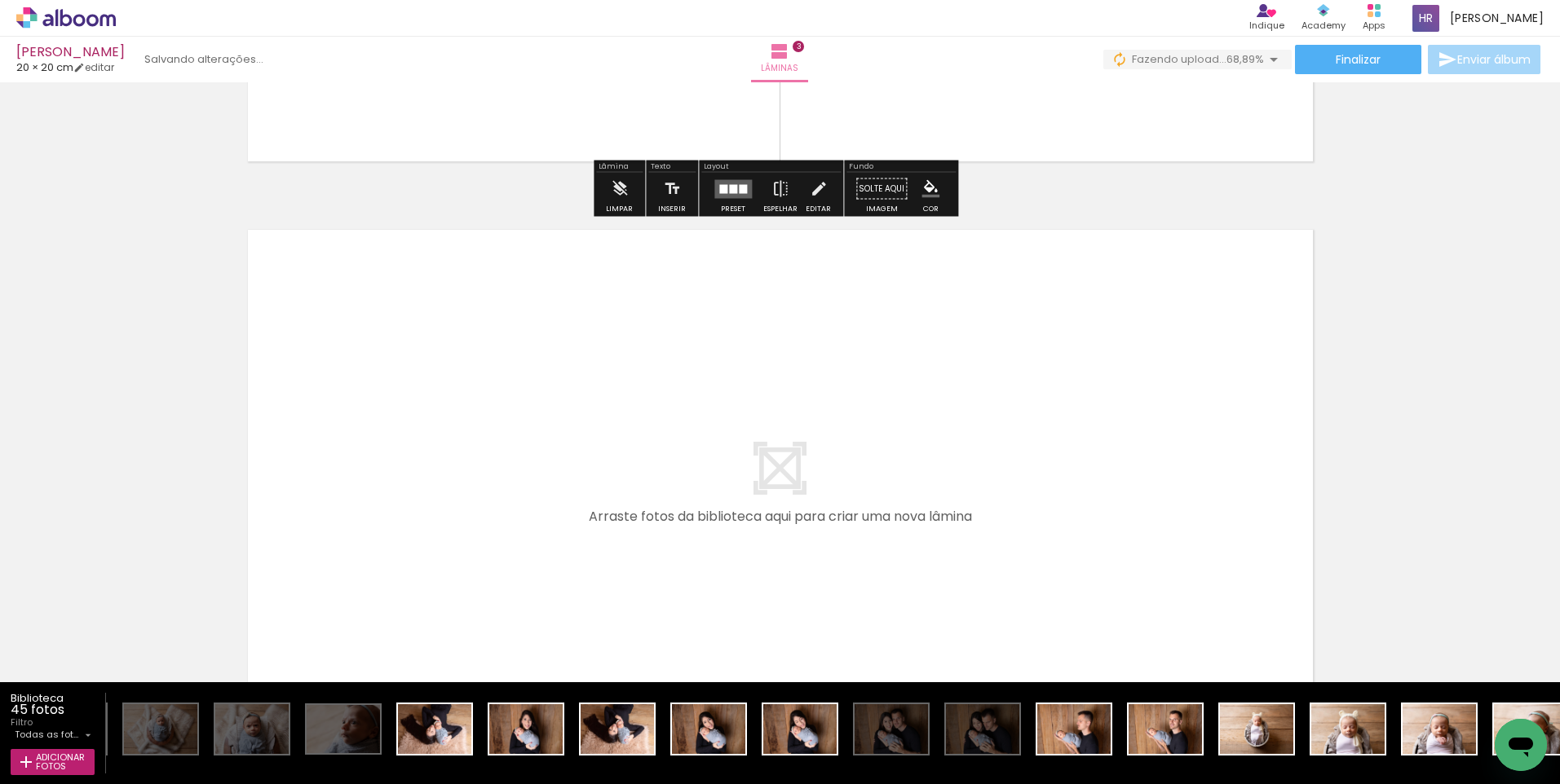
scroll to position [1679, 0]
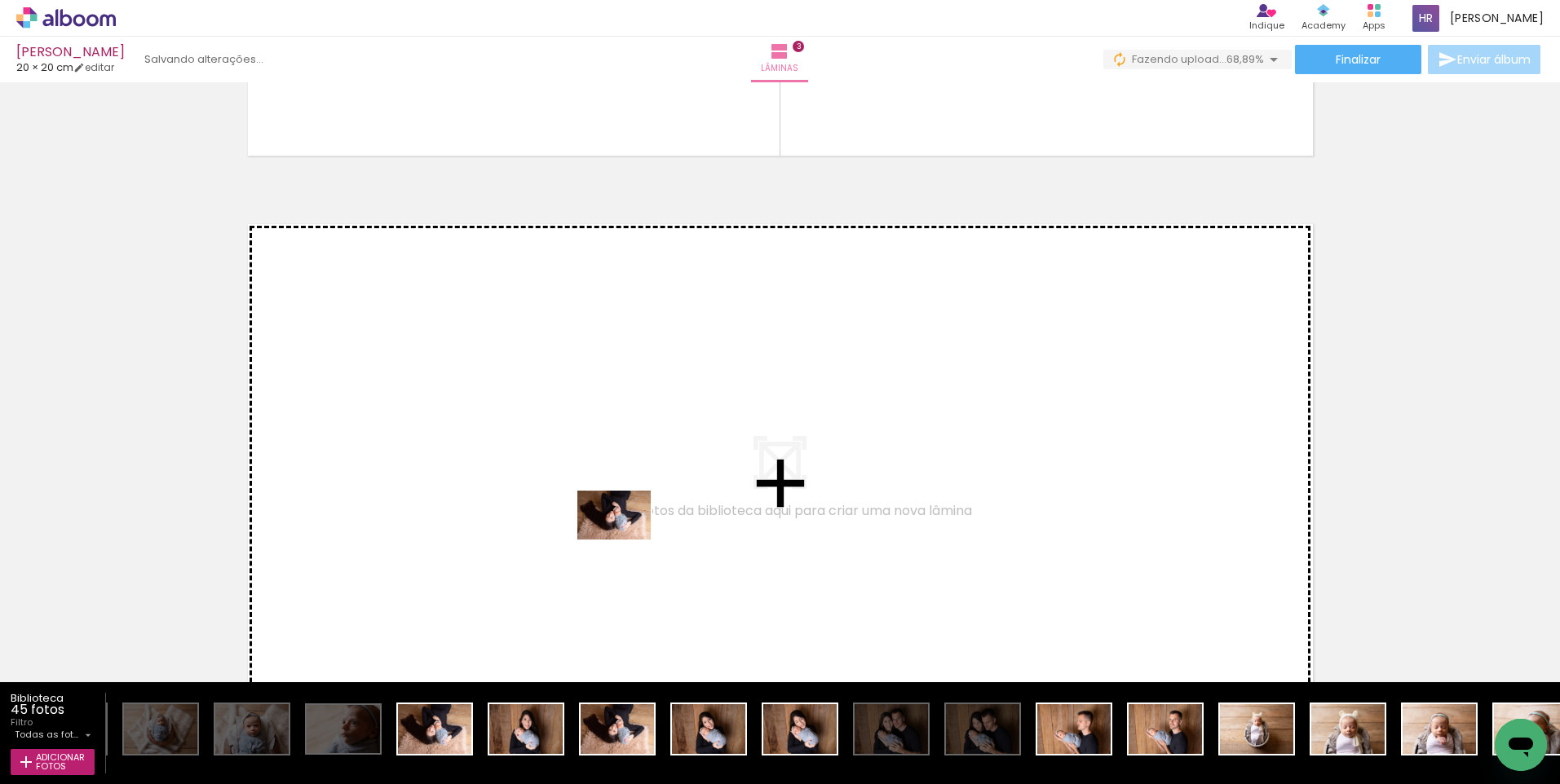
drag, startPoint x: 422, startPoint y: 732, endPoint x: 627, endPoint y: 539, distance: 281.6
click at [627, 539] on quentale-workspace at bounding box center [780, 392] width 1560 height 784
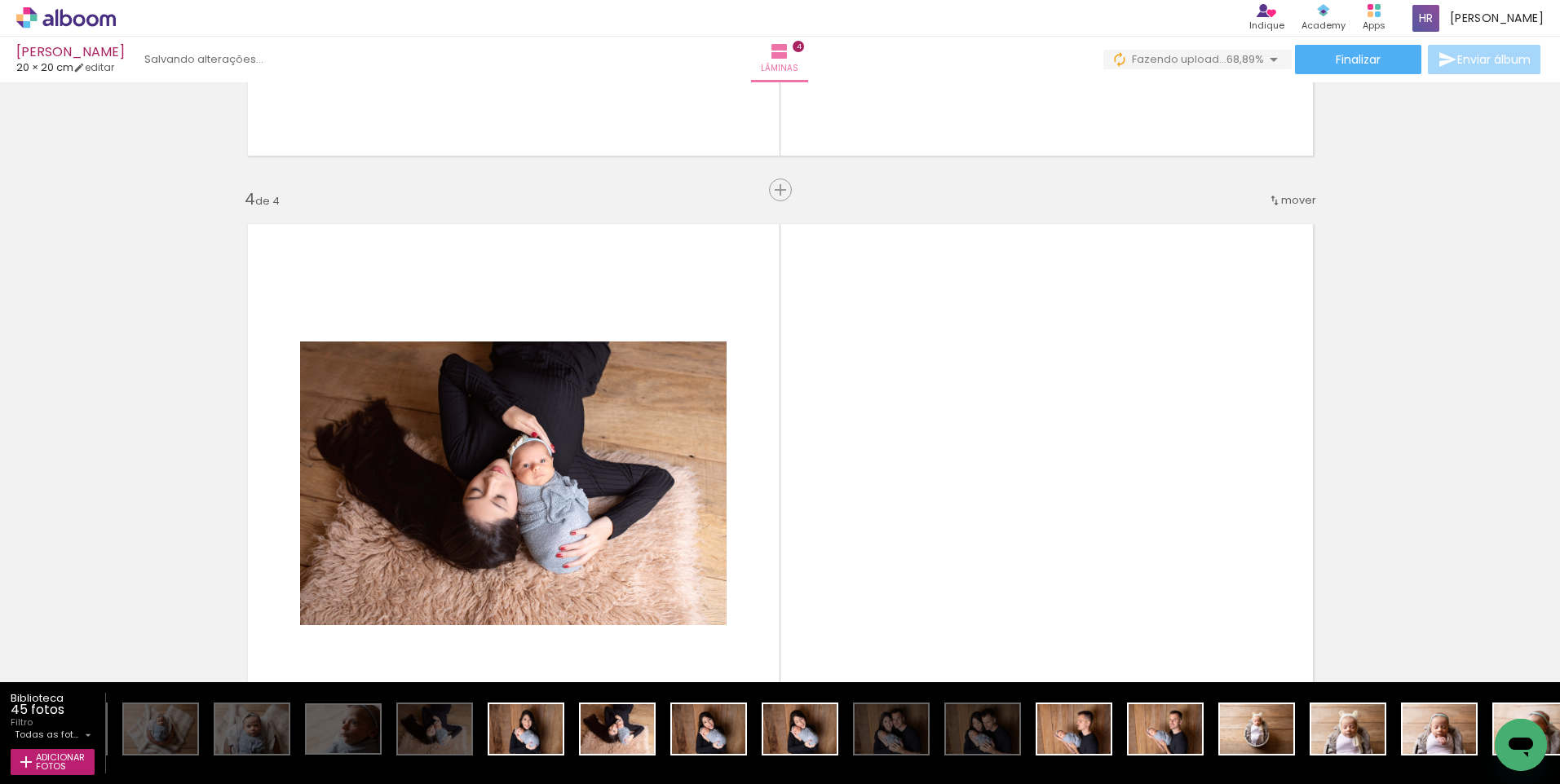
scroll to position [1780, 0]
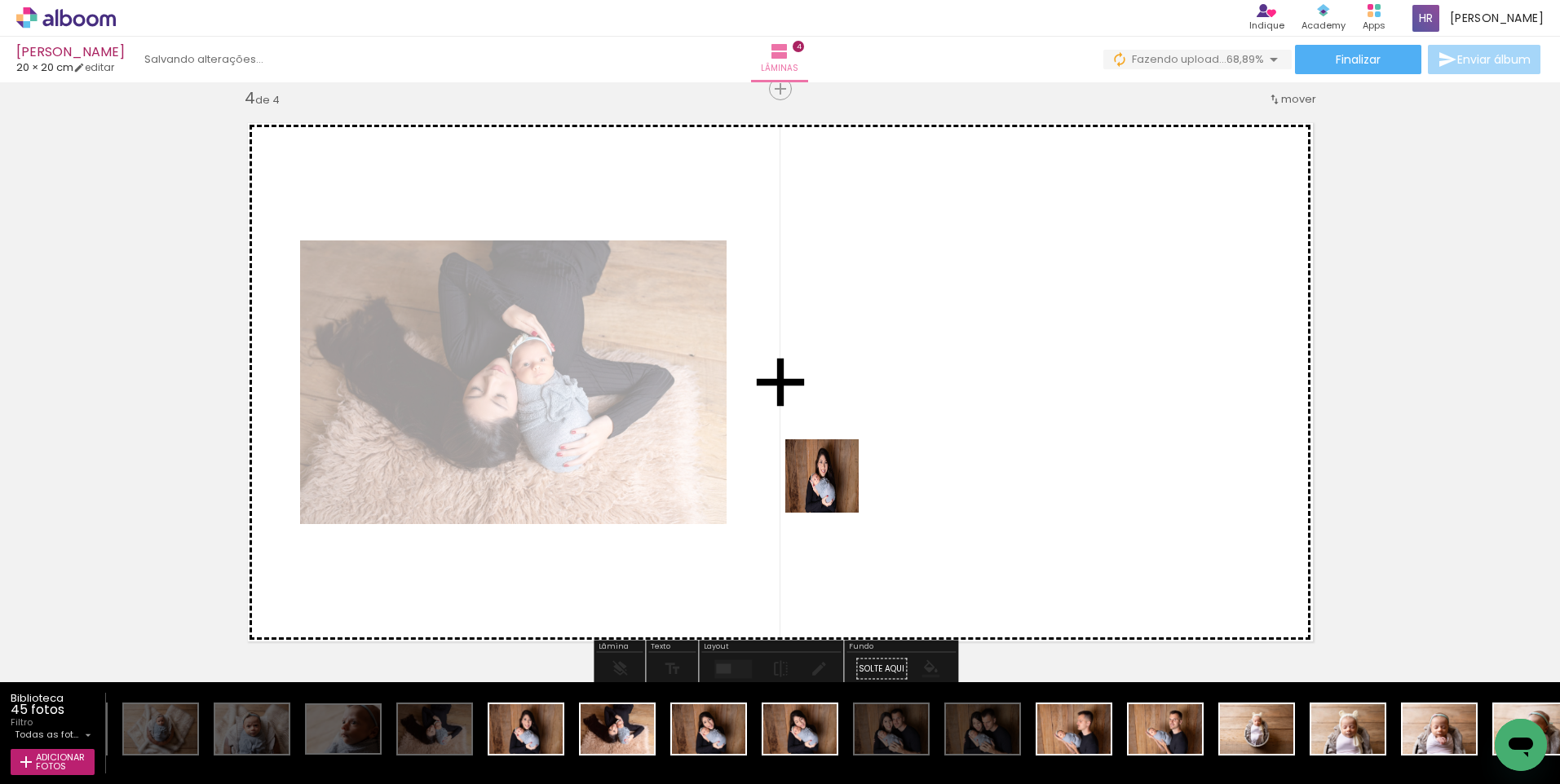
drag, startPoint x: 524, startPoint y: 729, endPoint x: 834, endPoint y: 488, distance: 392.7
click at [834, 488] on quentale-workspace at bounding box center [780, 392] width 1560 height 784
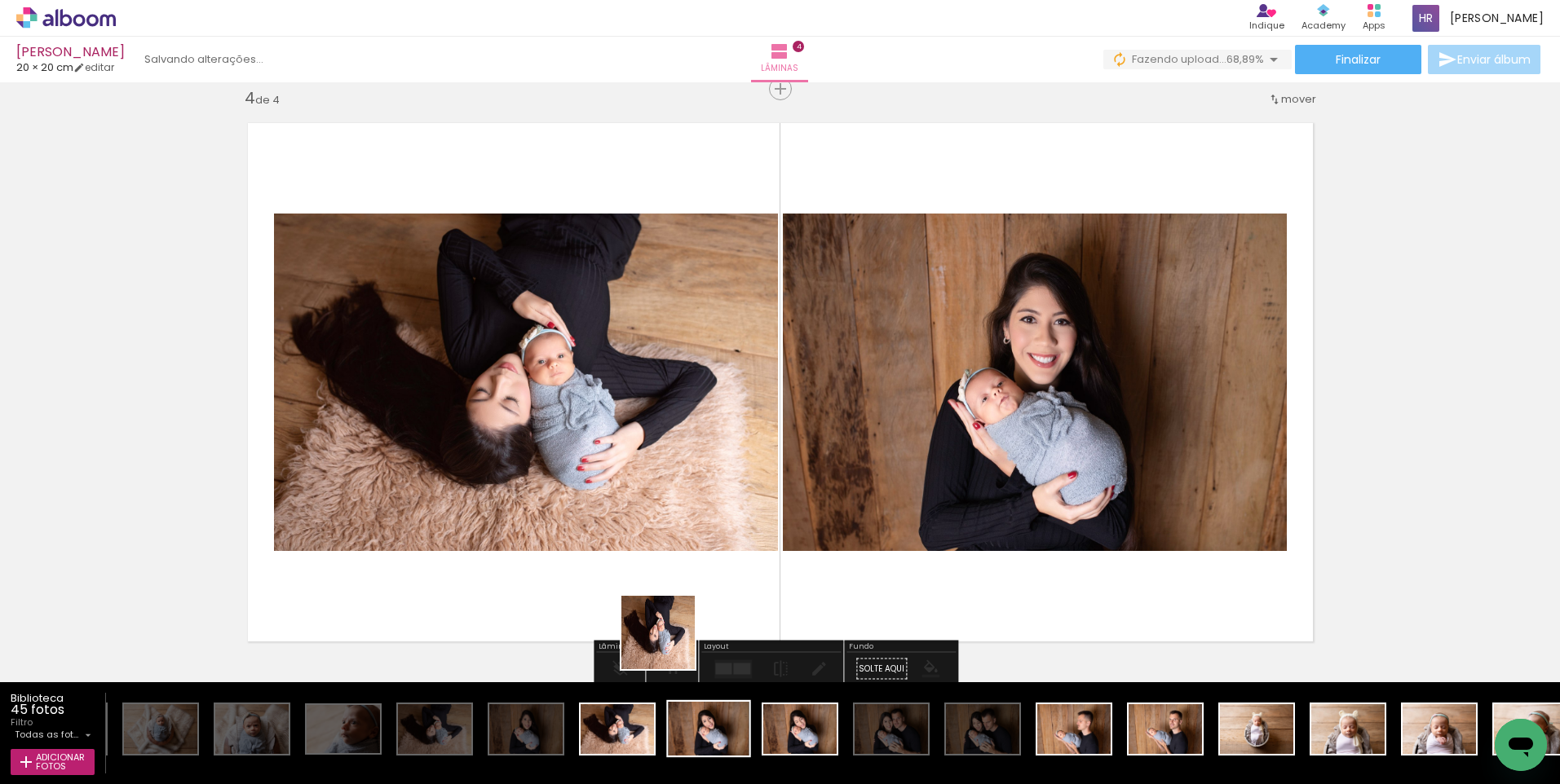
drag, startPoint x: 613, startPoint y: 732, endPoint x: 702, endPoint y: 713, distance: 91.0
click at [846, 455] on quentale-workspace at bounding box center [780, 392] width 1560 height 784
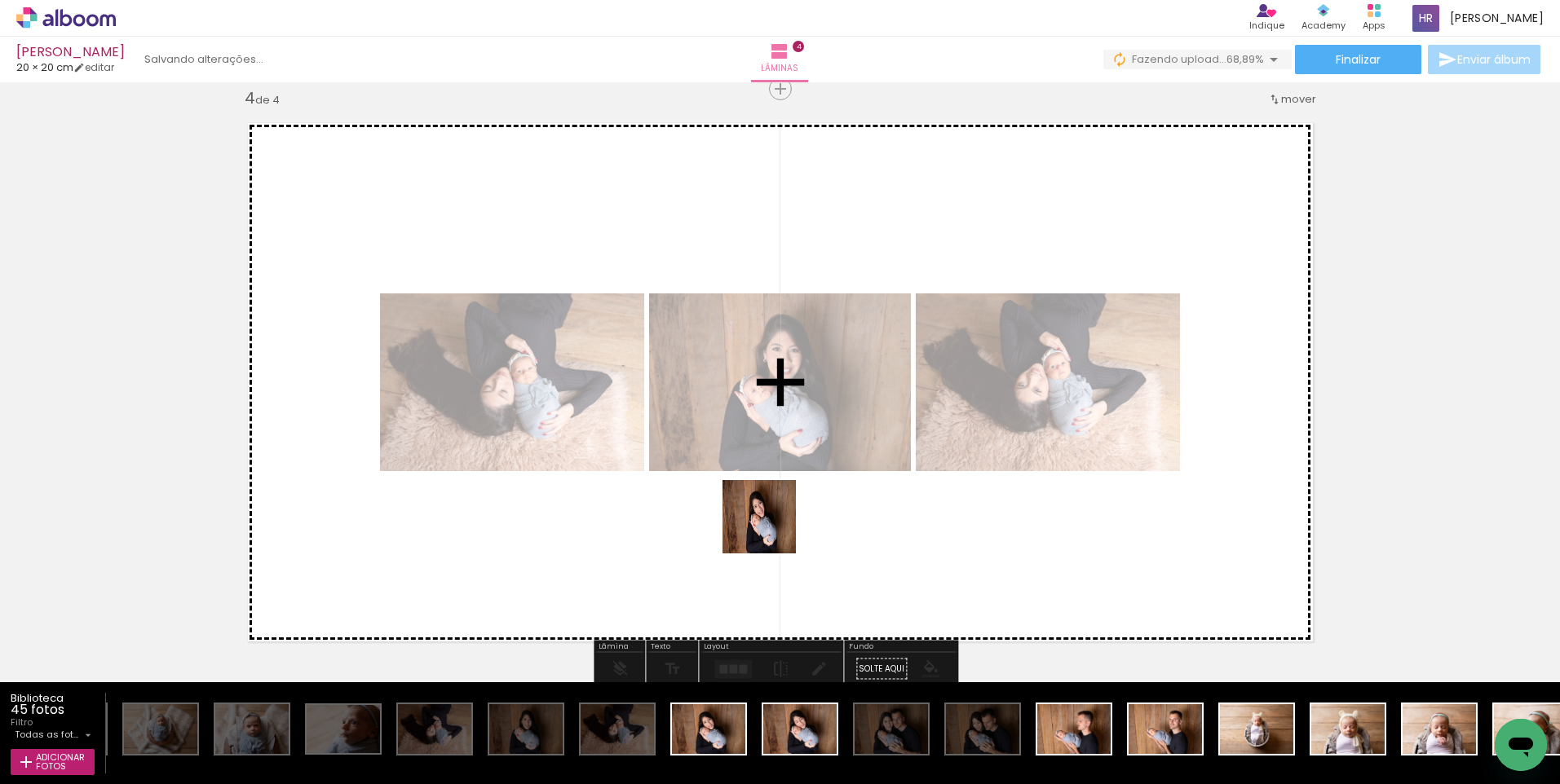
drag, startPoint x: 704, startPoint y: 729, endPoint x: 812, endPoint y: 458, distance: 291.7
click at [812, 458] on quentale-workspace at bounding box center [780, 392] width 1560 height 784
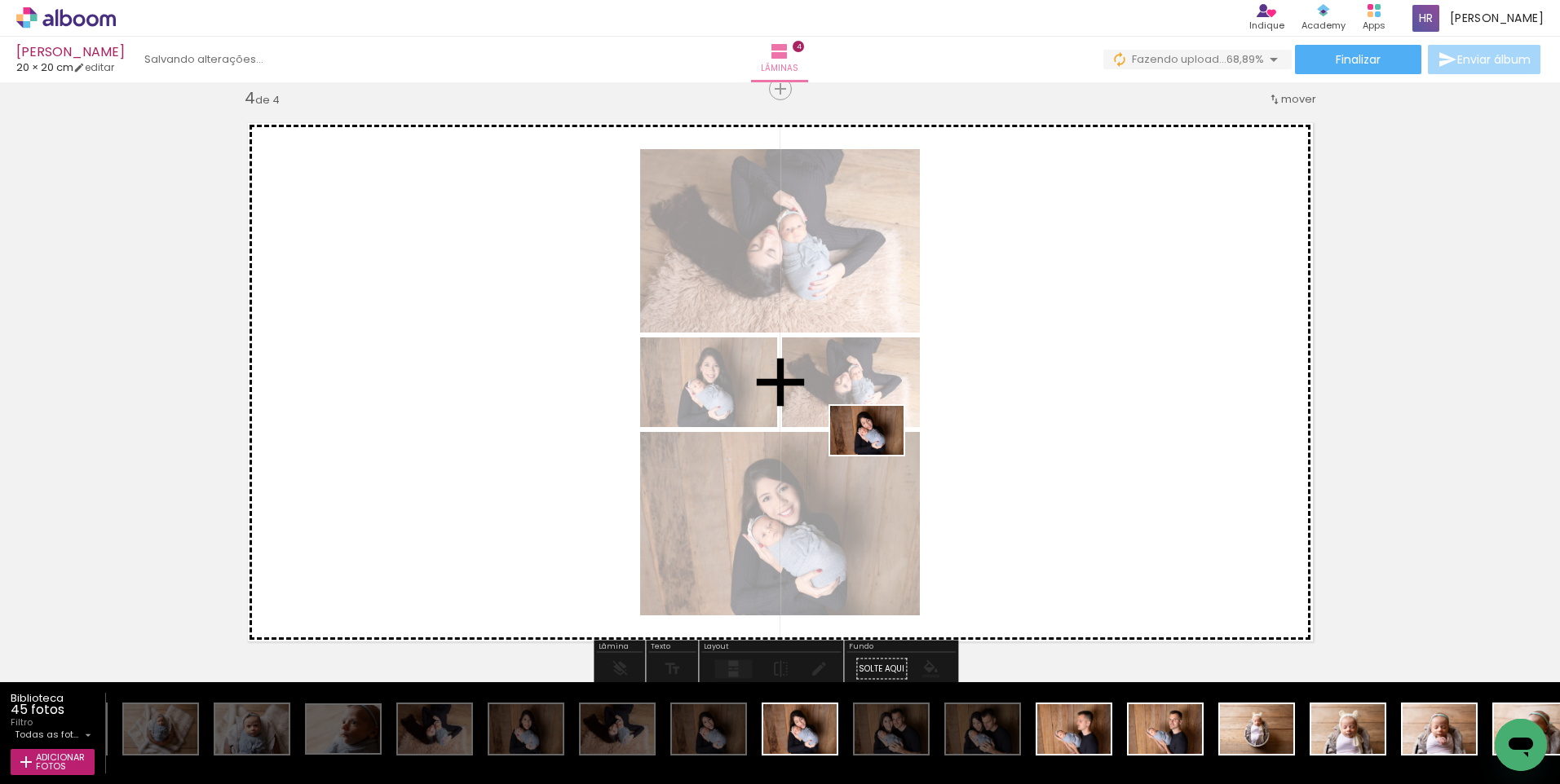
drag, startPoint x: 797, startPoint y: 736, endPoint x: 879, endPoint y: 455, distance: 292.7
click at [879, 455] on quentale-workspace at bounding box center [780, 392] width 1560 height 784
